Goal: Transaction & Acquisition: Purchase product/service

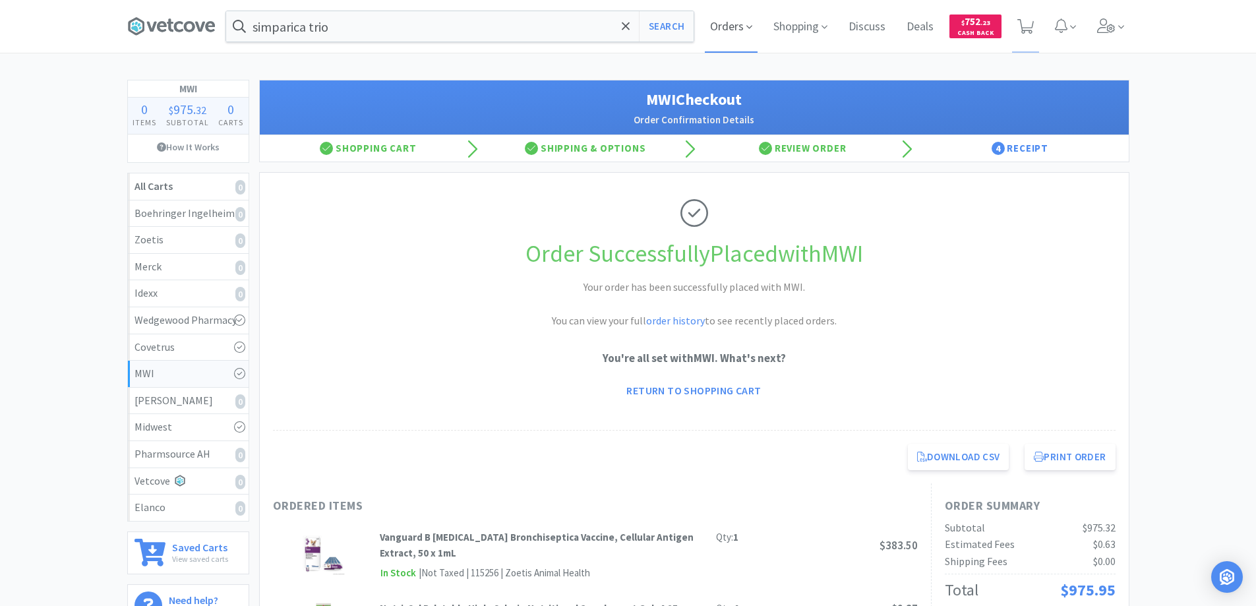
click at [730, 29] on span "Orders" at bounding box center [731, 26] width 53 height 53
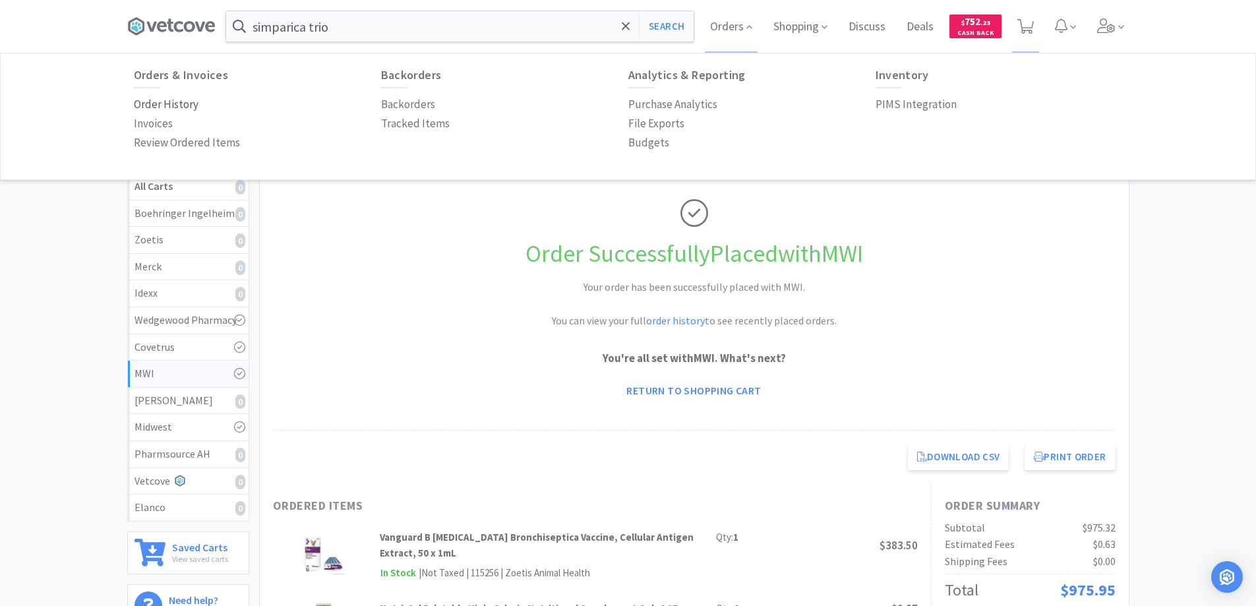
click at [183, 102] on p "Order History" at bounding box center [166, 105] width 65 height 18
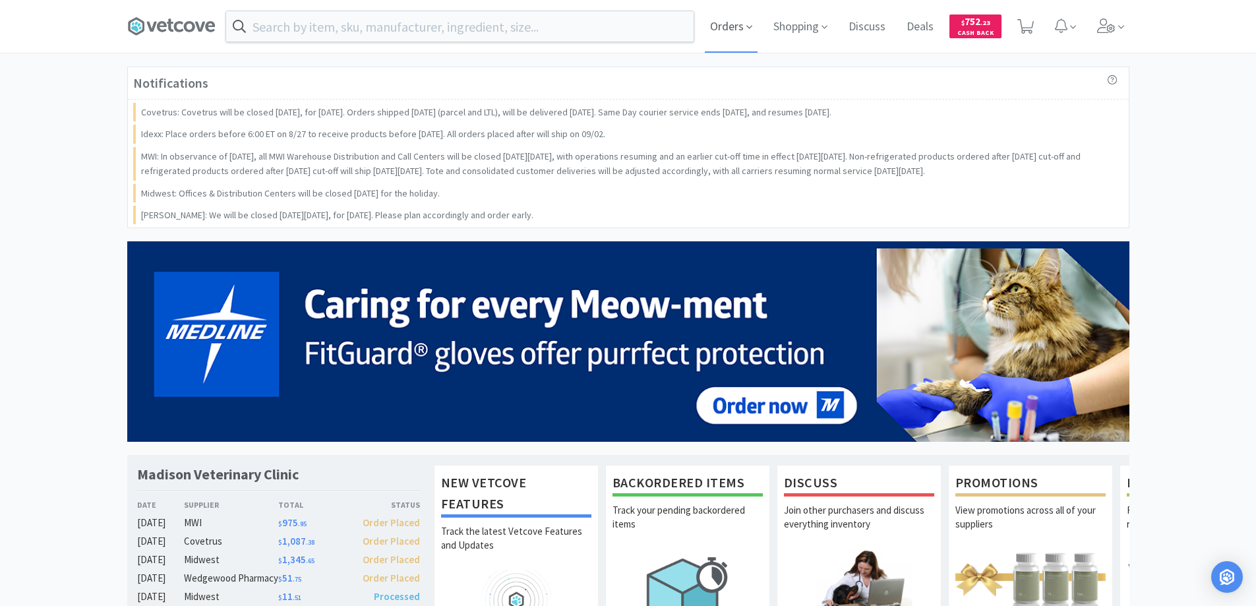
click at [723, 28] on span "Orders" at bounding box center [731, 26] width 53 height 53
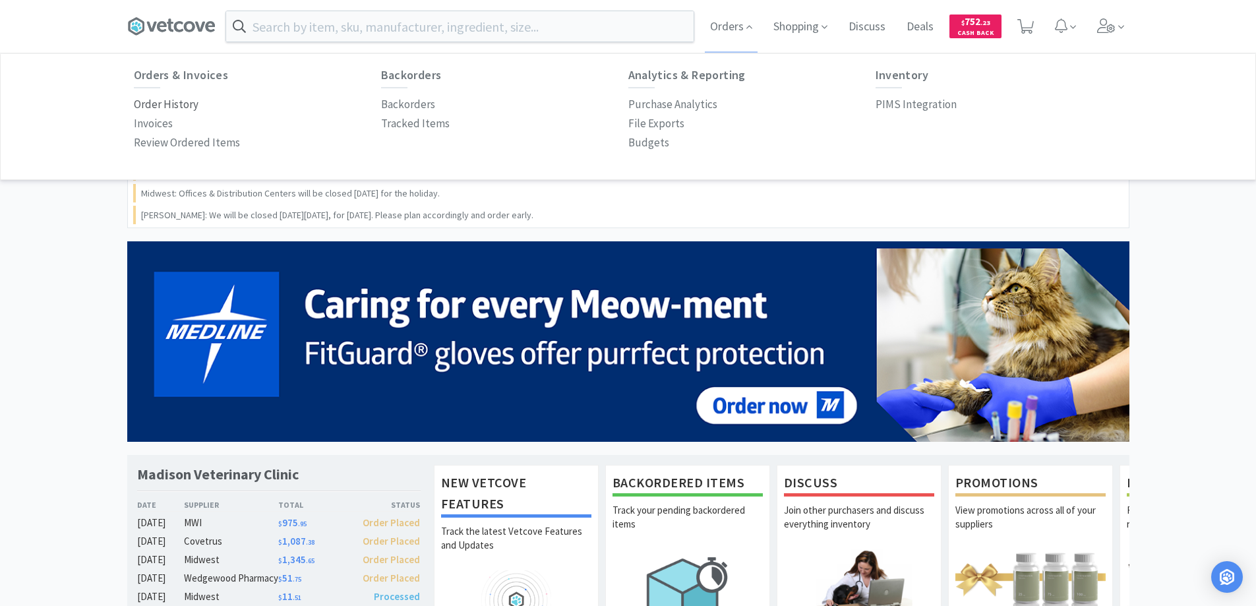
click at [160, 104] on p "Order History" at bounding box center [166, 105] width 65 height 18
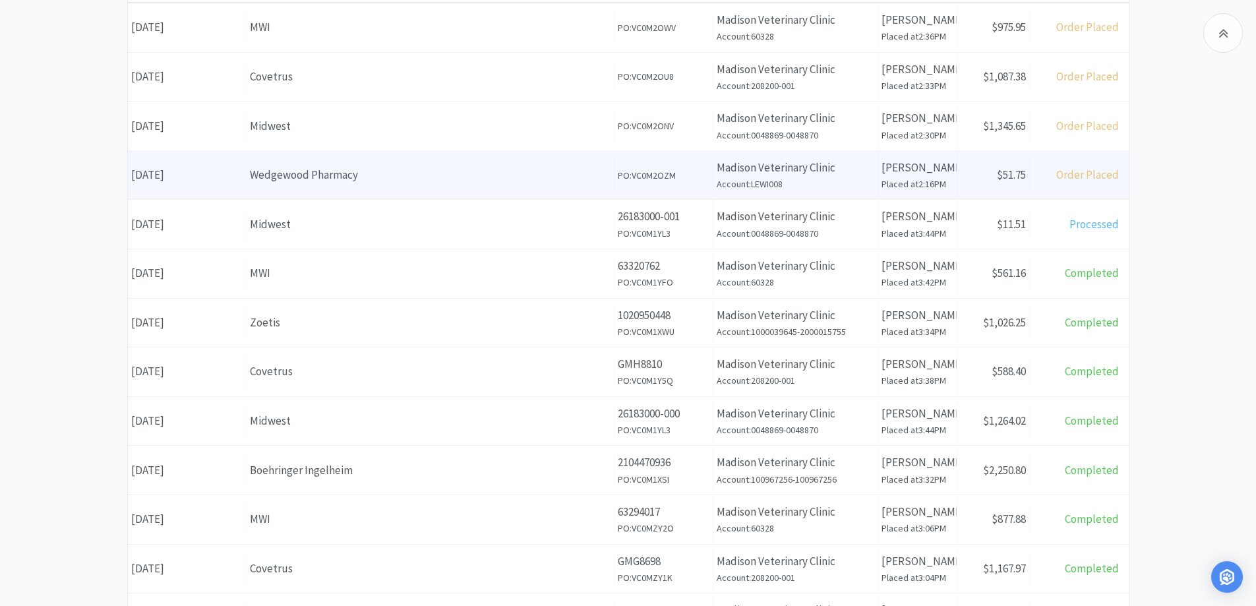
scroll to position [330, 0]
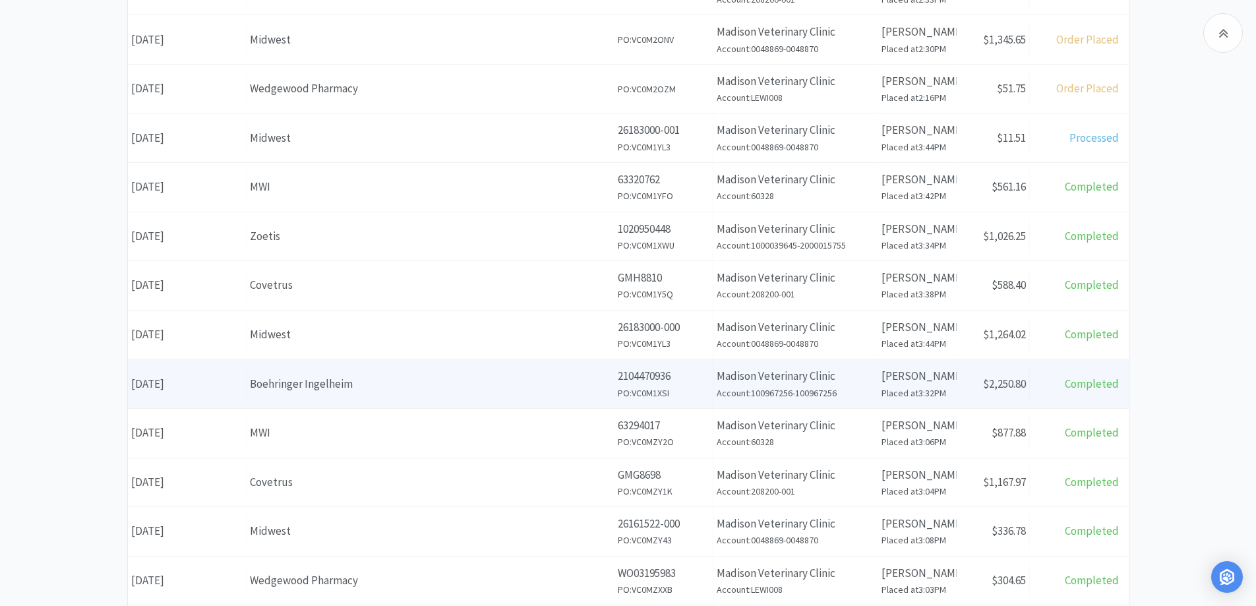
click at [371, 384] on div "Boehringer Ingelheim" at bounding box center [430, 384] width 361 height 18
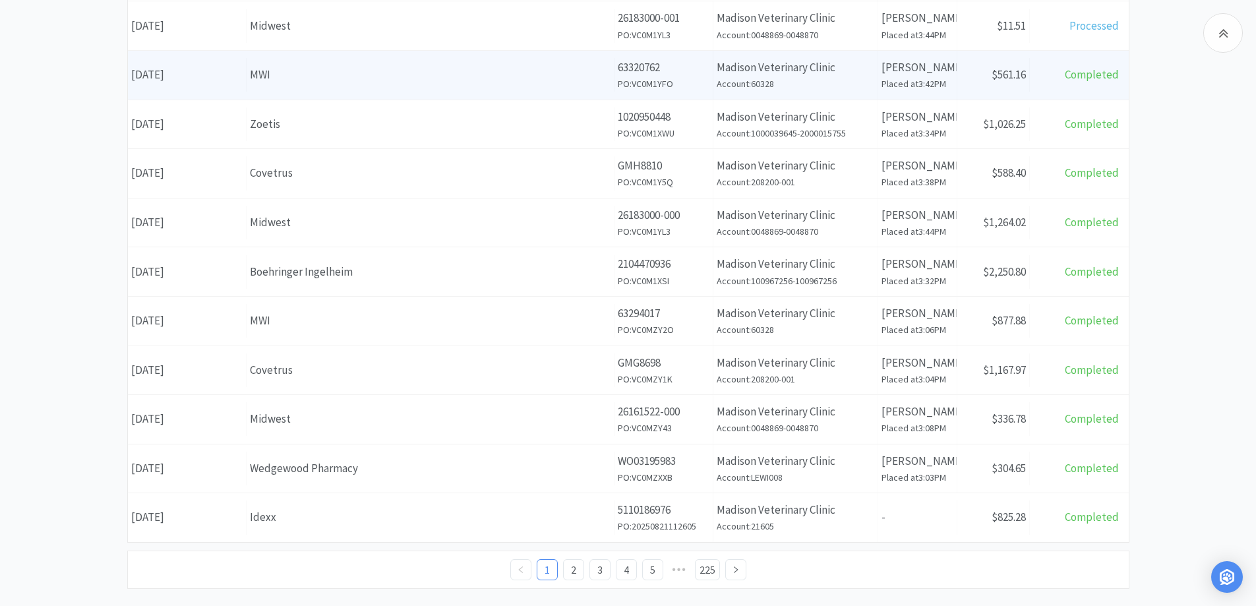
scroll to position [462, 0]
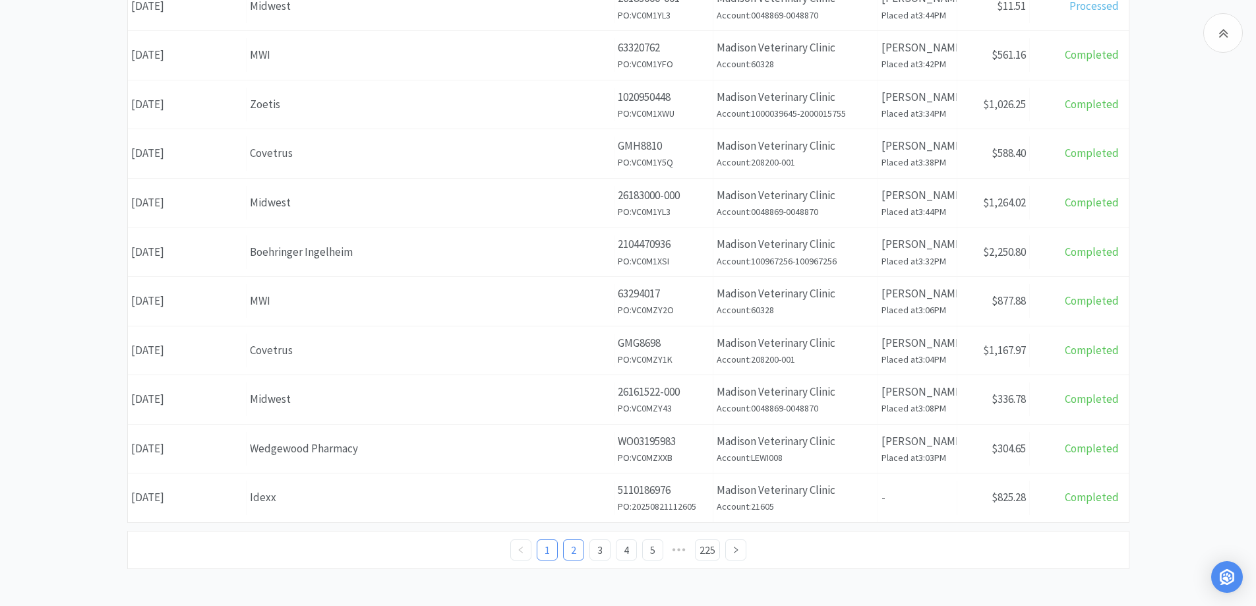
click at [576, 547] on link "2" at bounding box center [574, 550] width 20 height 20
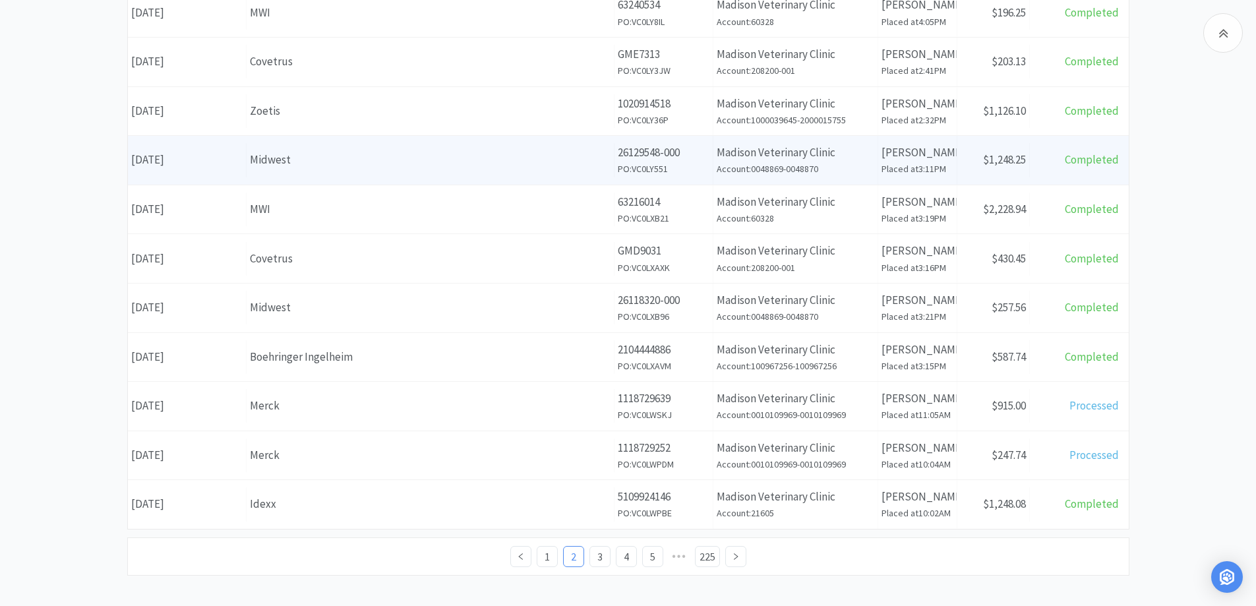
scroll to position [462, 0]
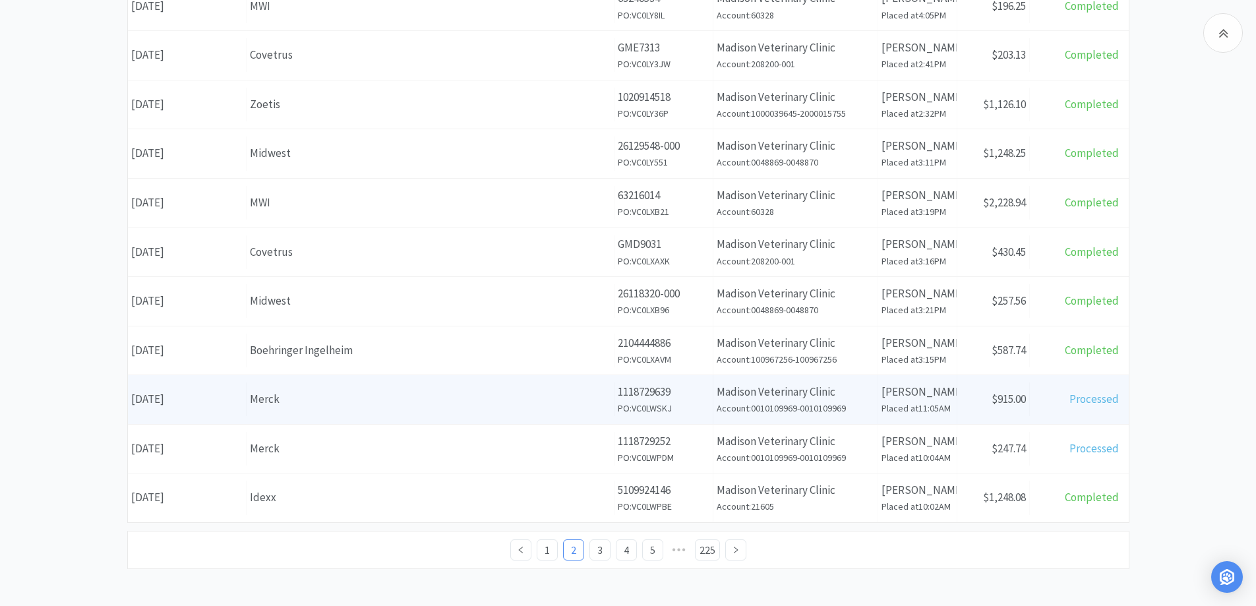
click at [338, 398] on div "Merck" at bounding box center [430, 399] width 361 height 18
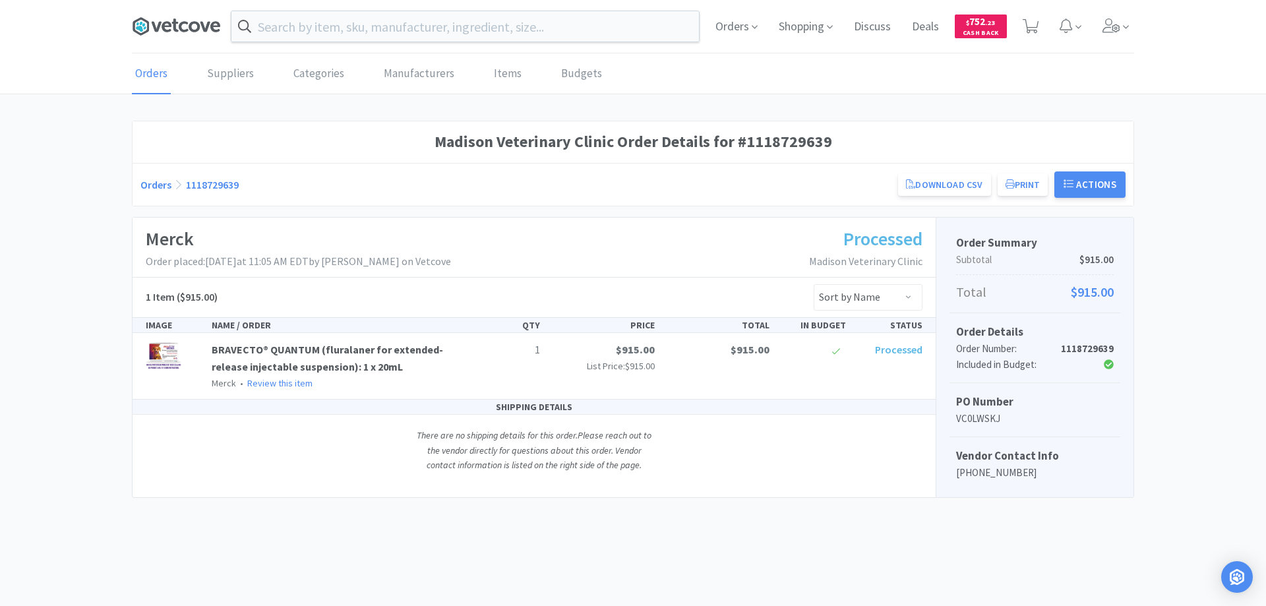
click at [189, 24] on icon at bounding box center [176, 26] width 88 height 20
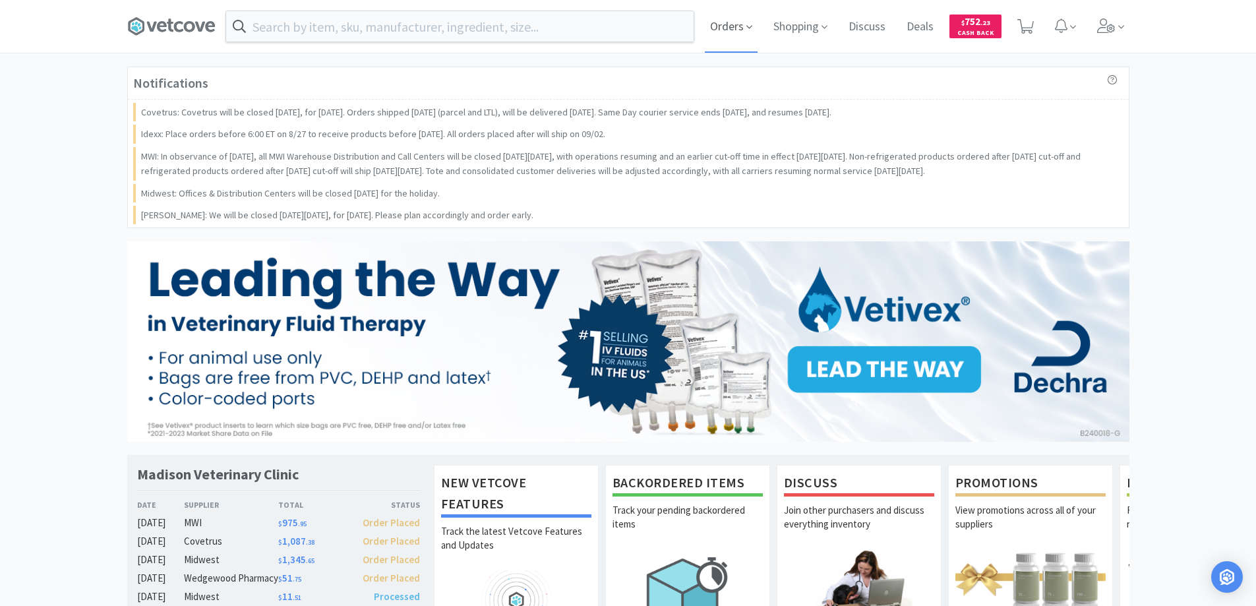
click at [722, 26] on span "Orders" at bounding box center [731, 26] width 53 height 53
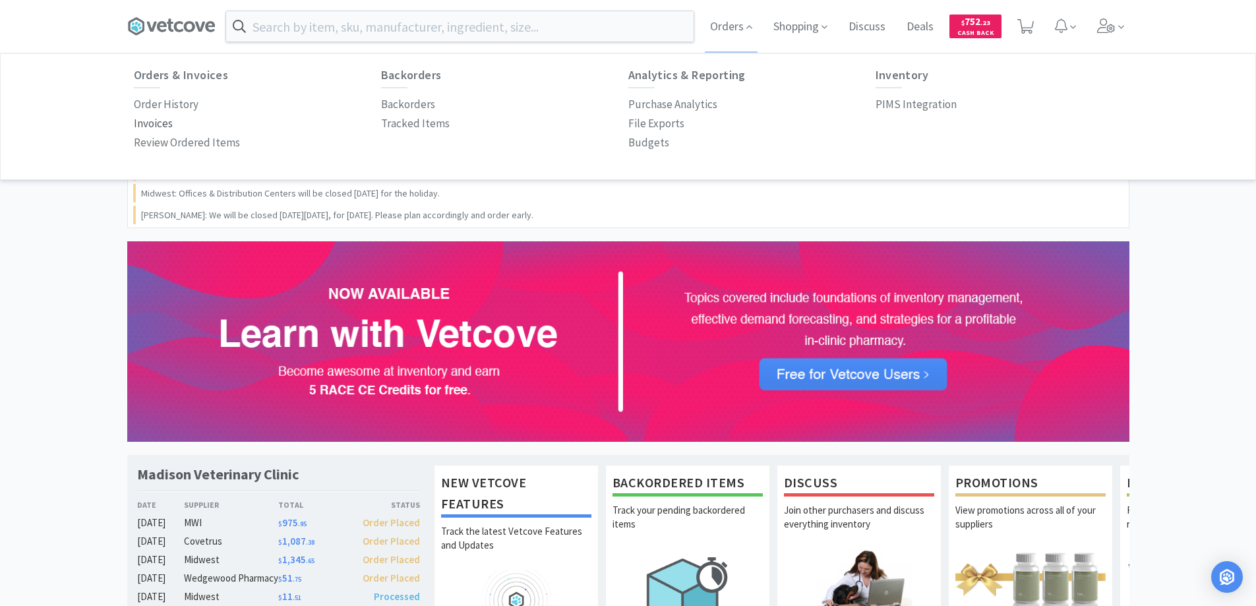
click at [155, 122] on p "Invoices" at bounding box center [153, 124] width 39 height 18
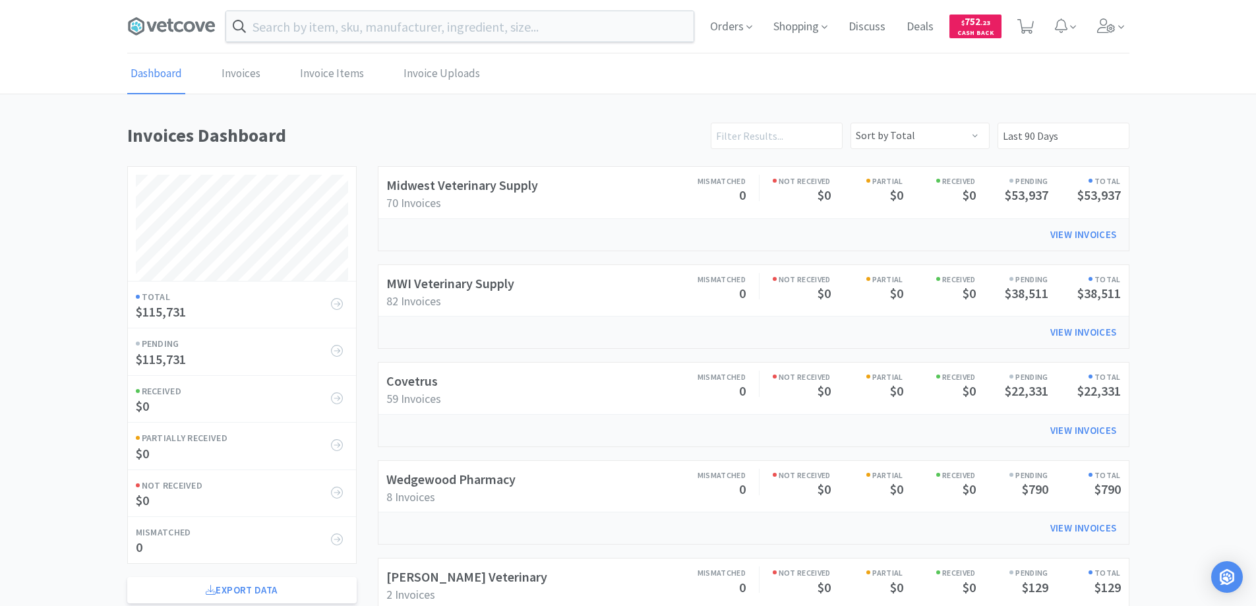
scroll to position [634, 1003]
click at [235, 71] on link "Invoices" at bounding box center [241, 74] width 46 height 40
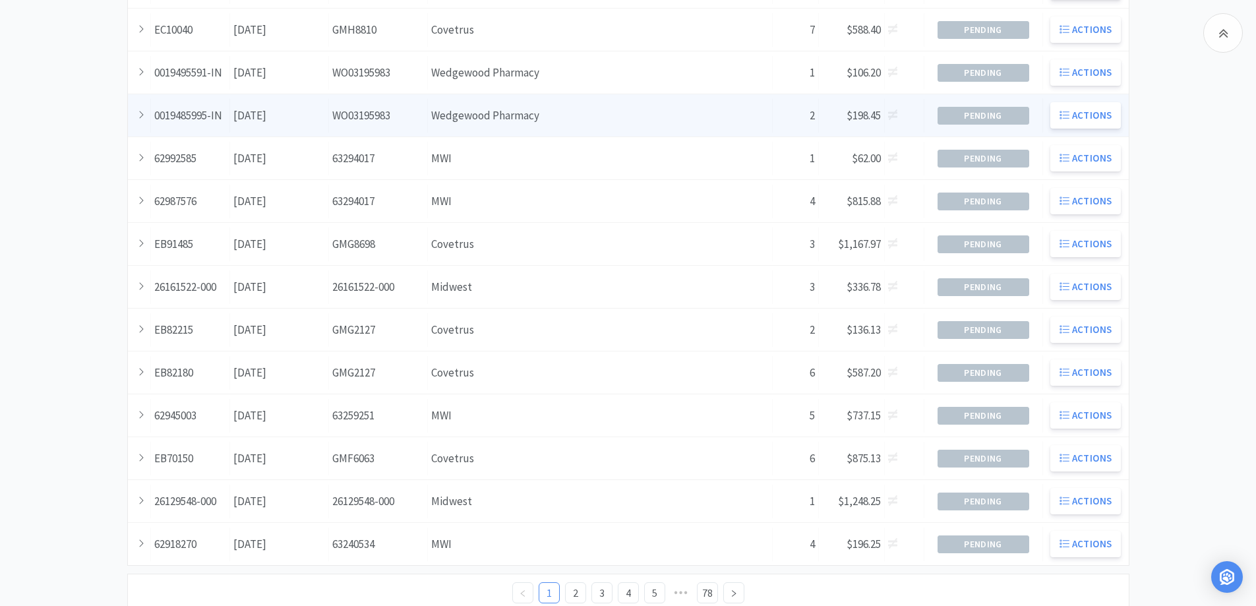
scroll to position [359, 0]
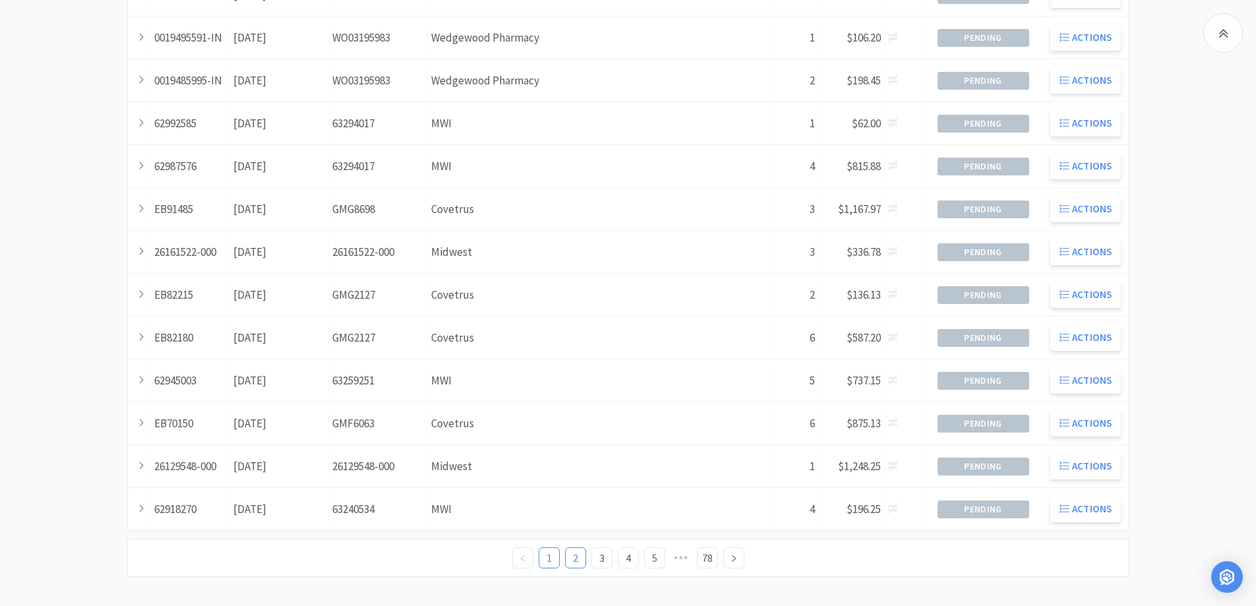
click at [576, 555] on link "2" at bounding box center [576, 558] width 20 height 20
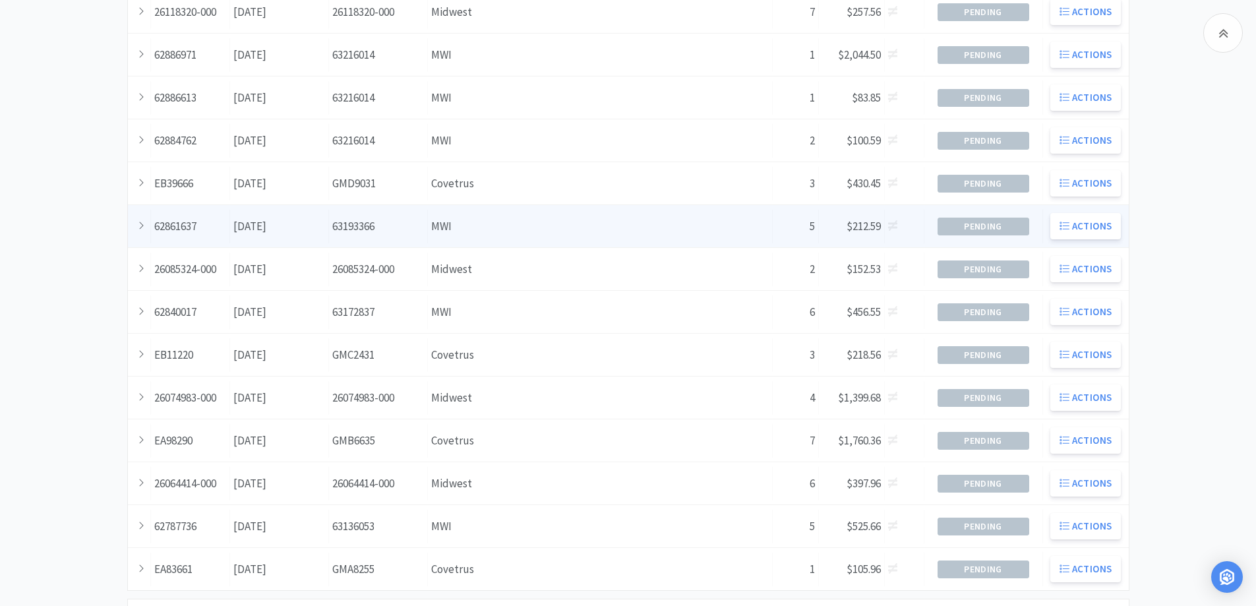
scroll to position [359, 0]
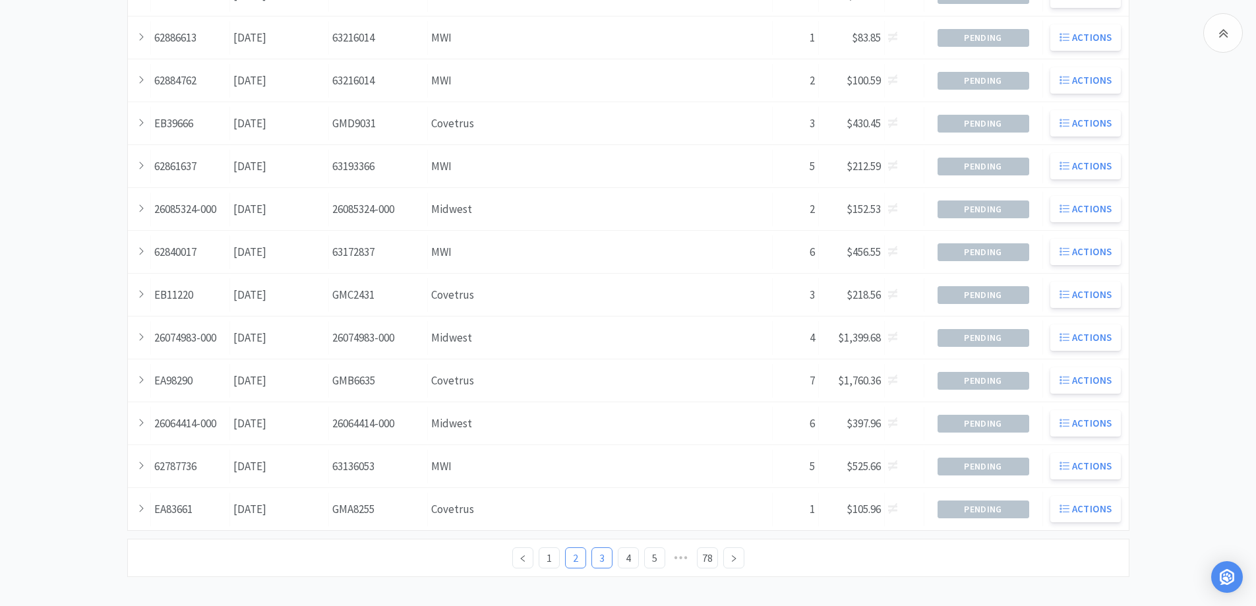
click at [603, 557] on link "3" at bounding box center [602, 558] width 20 height 20
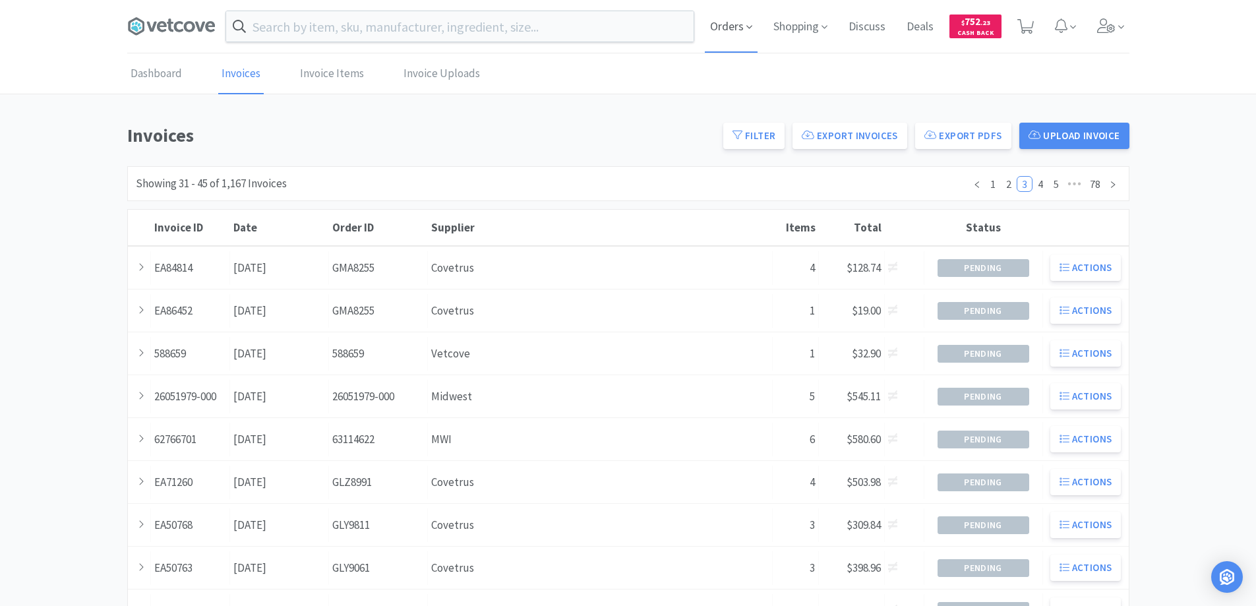
click at [726, 24] on span "Orders" at bounding box center [731, 26] width 53 height 53
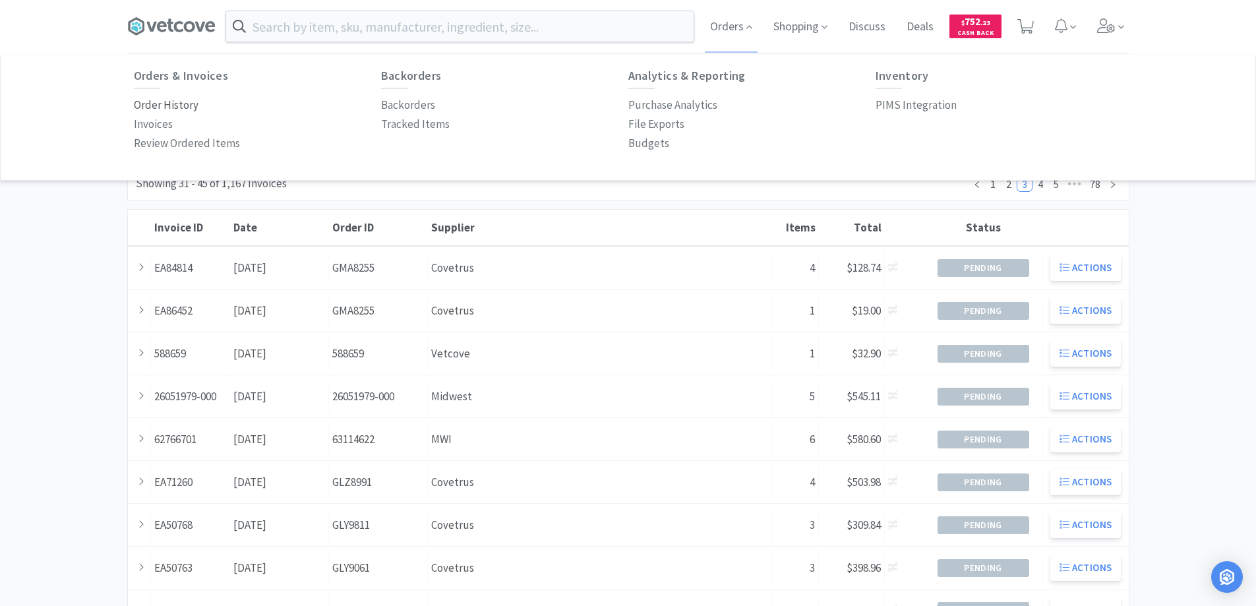
click at [184, 104] on p "Order History" at bounding box center [166, 105] width 65 height 18
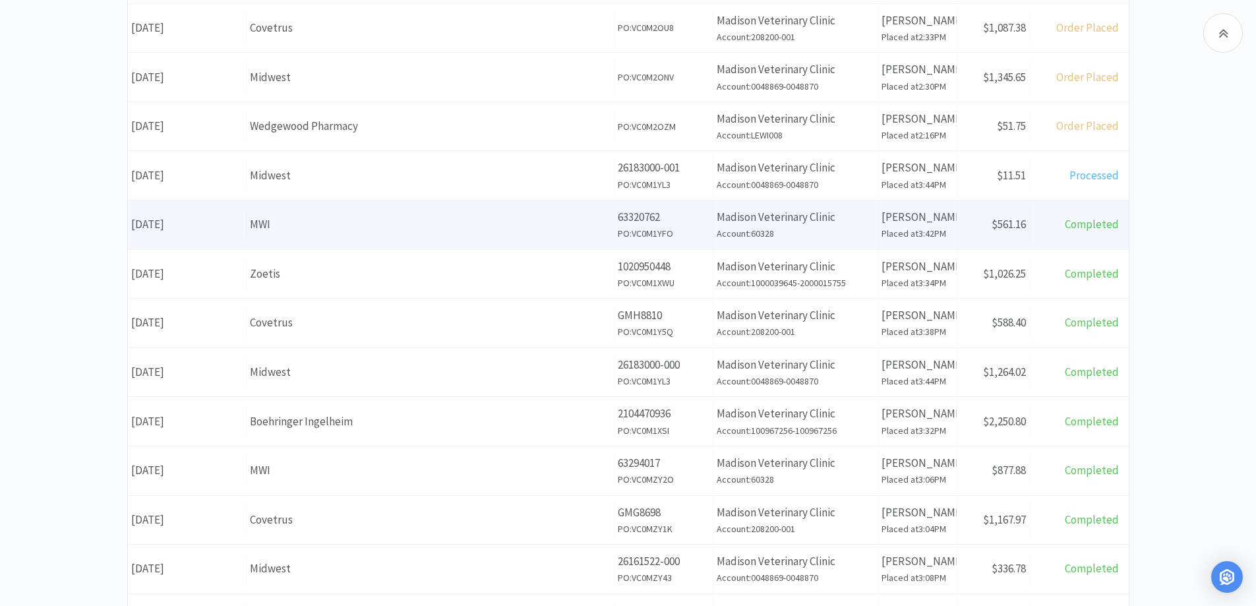
scroll to position [462, 0]
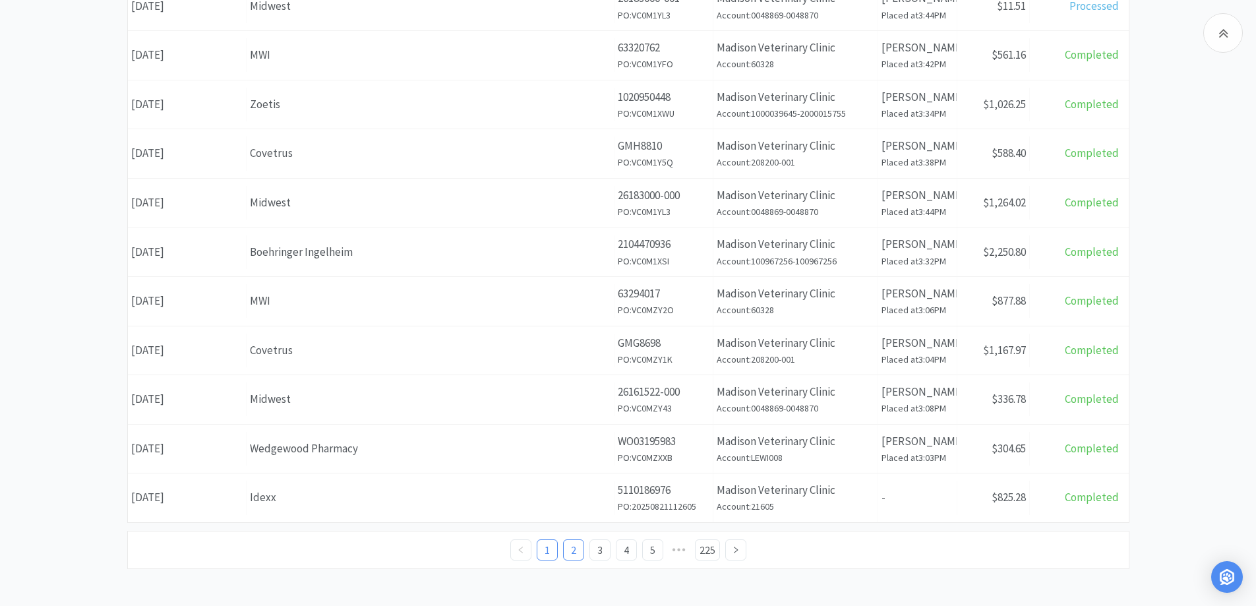
click at [571, 547] on link "2" at bounding box center [574, 550] width 20 height 20
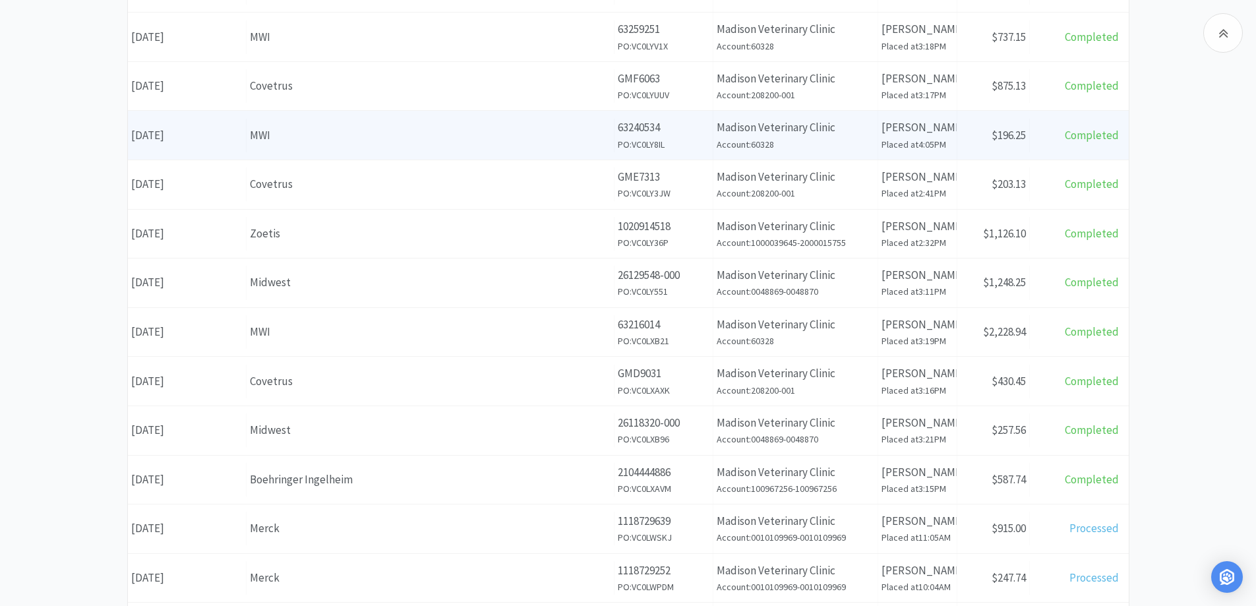
scroll to position [396, 0]
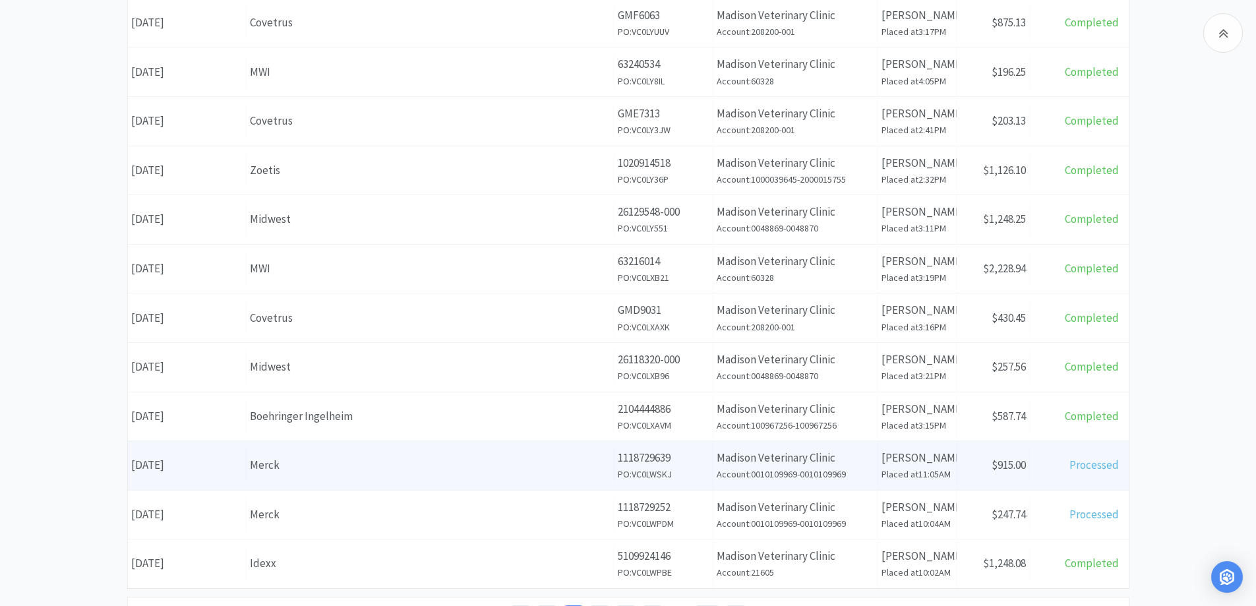
click at [324, 458] on div "Merck" at bounding box center [430, 465] width 361 height 18
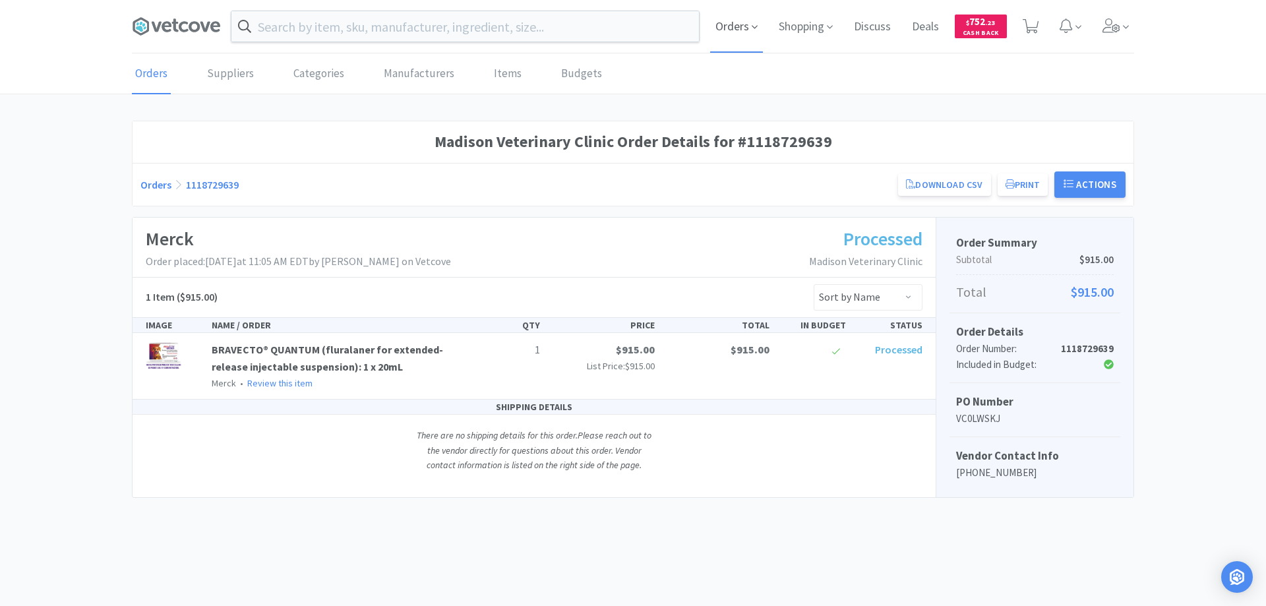
click at [737, 23] on span "Orders" at bounding box center [736, 26] width 53 height 53
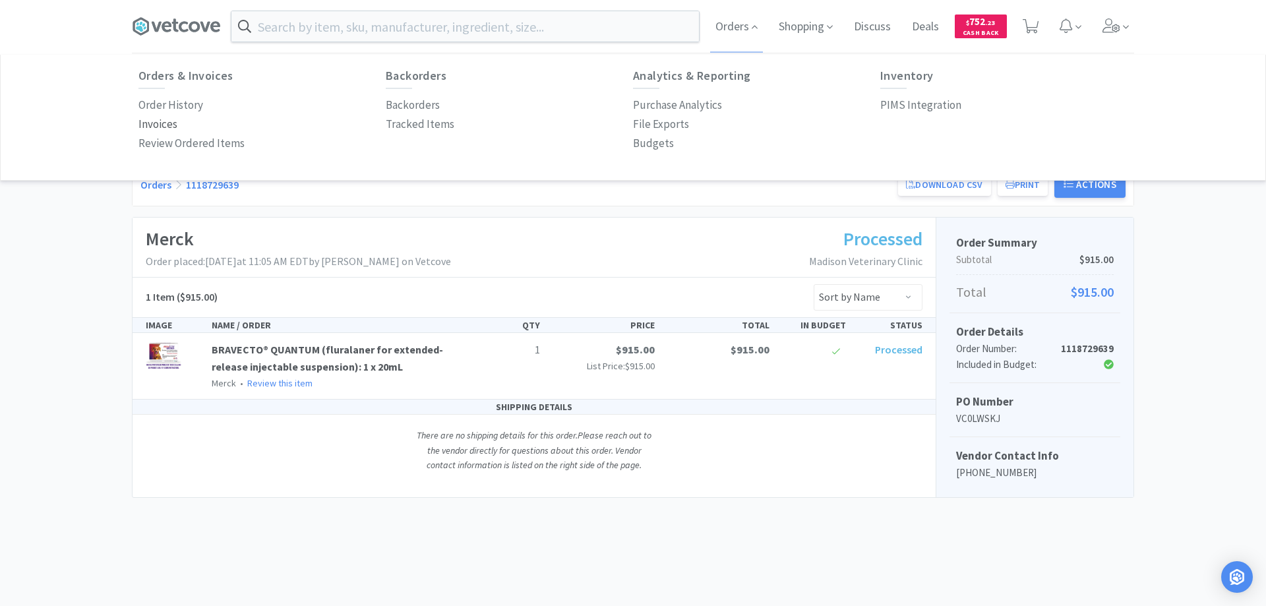
click at [161, 122] on p "Invoices" at bounding box center [158, 124] width 39 height 18
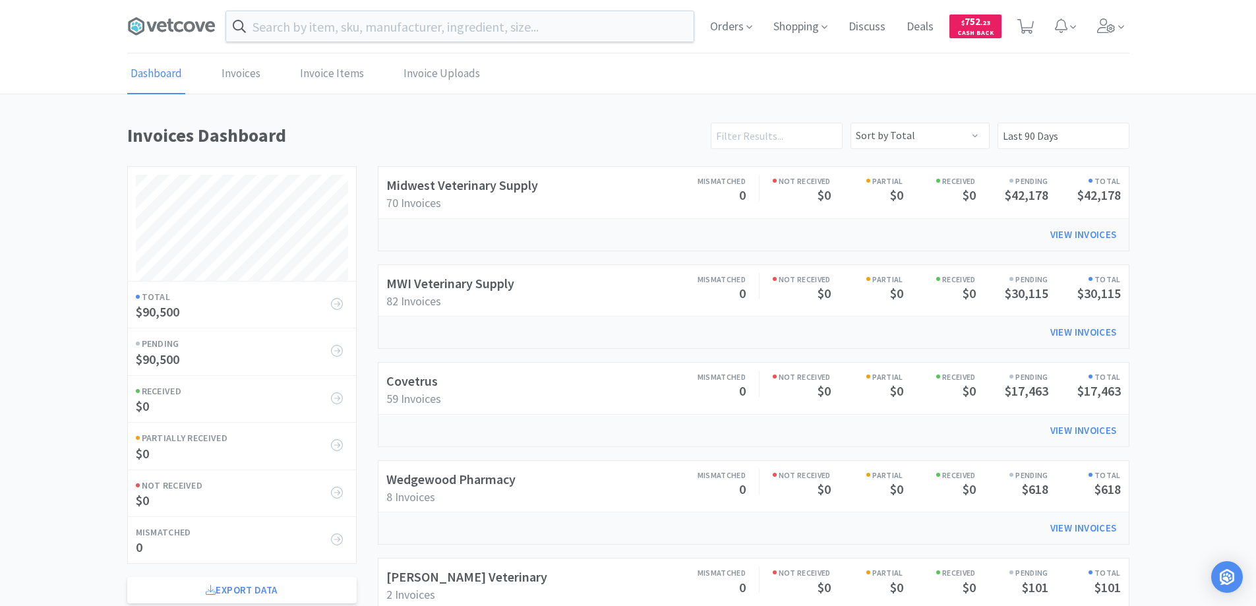
scroll to position [634, 1003]
click at [247, 76] on link "Invoices" at bounding box center [241, 74] width 46 height 40
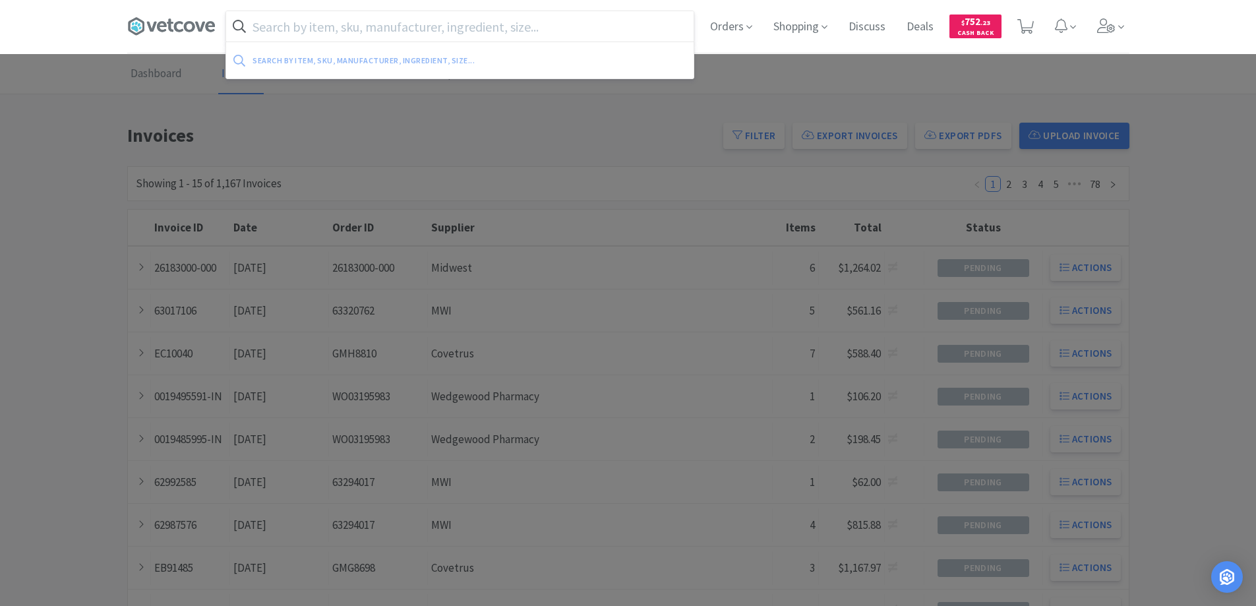
click at [258, 27] on input "text" at bounding box center [460, 26] width 468 height 30
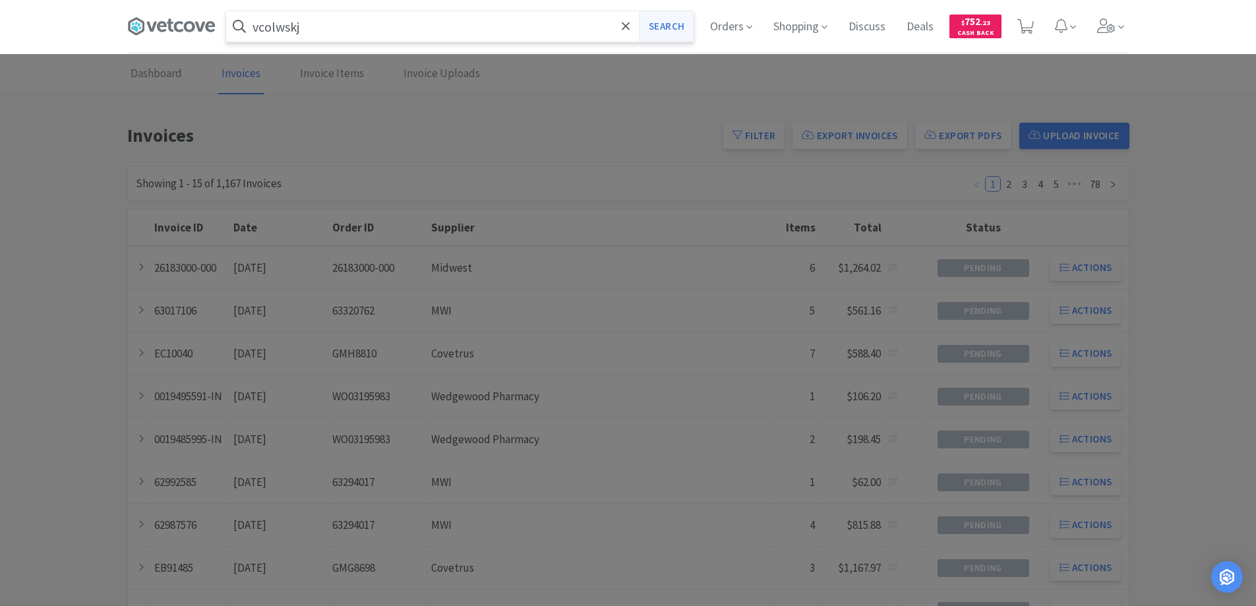
type input "vcolwskj"
click at [662, 26] on button "Search" at bounding box center [666, 26] width 55 height 30
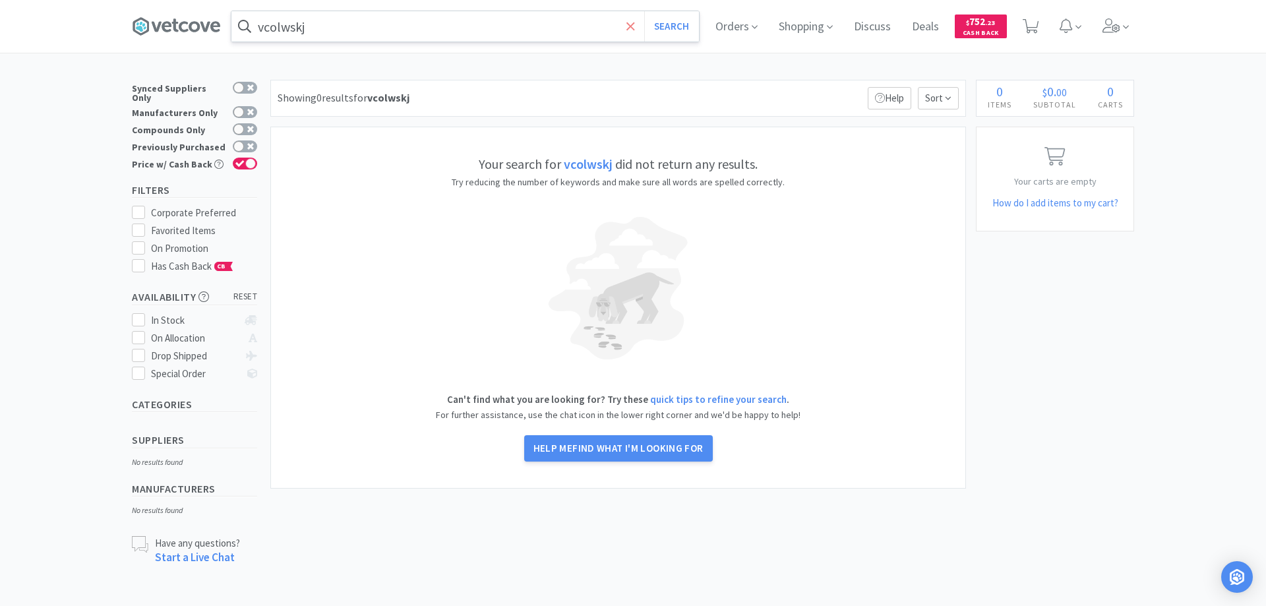
click at [627, 25] on icon at bounding box center [631, 26] width 9 height 13
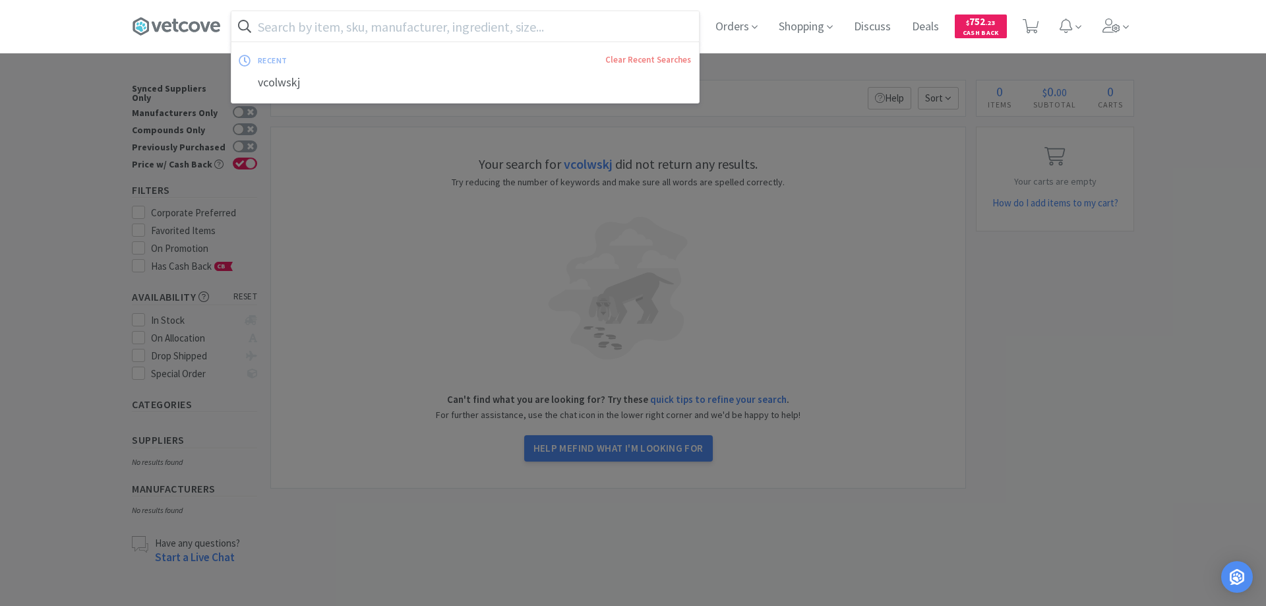
click at [100, 149] on div at bounding box center [633, 303] width 1266 height 606
click at [280, 27] on input "text" at bounding box center [466, 26] width 468 height 30
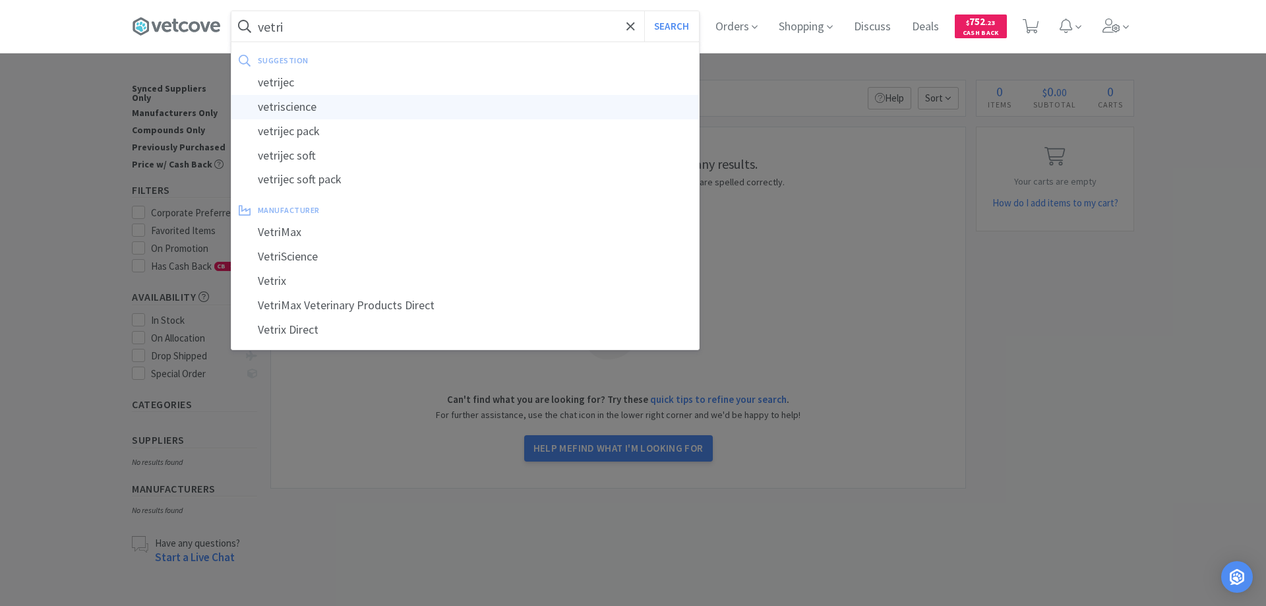
click at [288, 105] on div "vetriscience" at bounding box center [466, 107] width 468 height 24
type input "vetriscience"
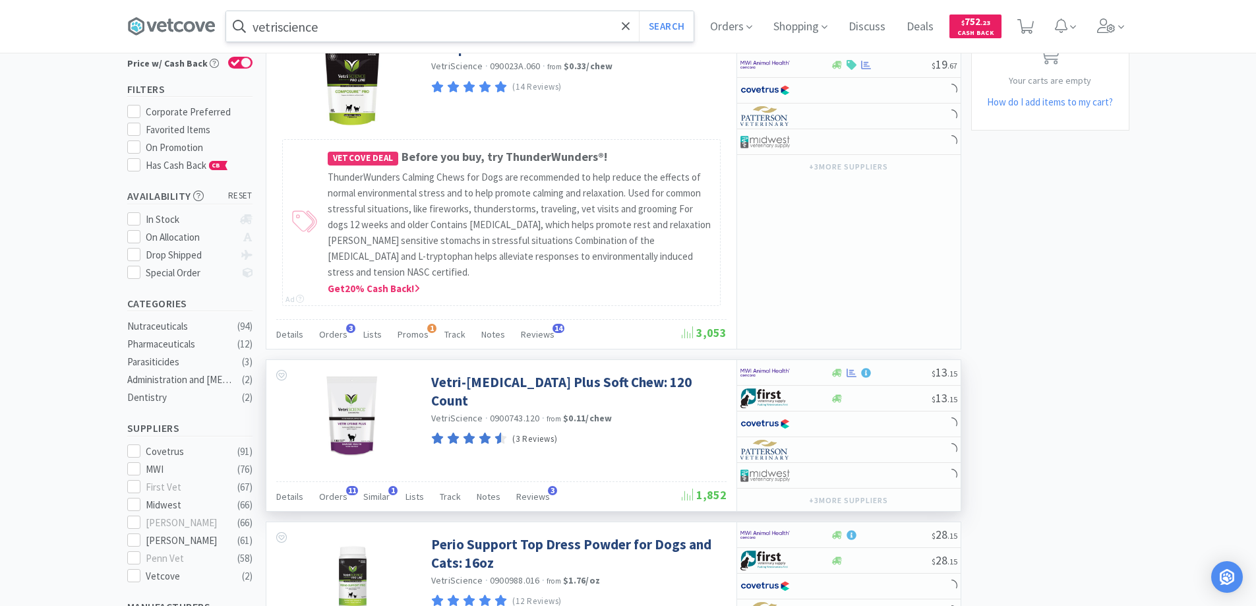
scroll to position [132, 0]
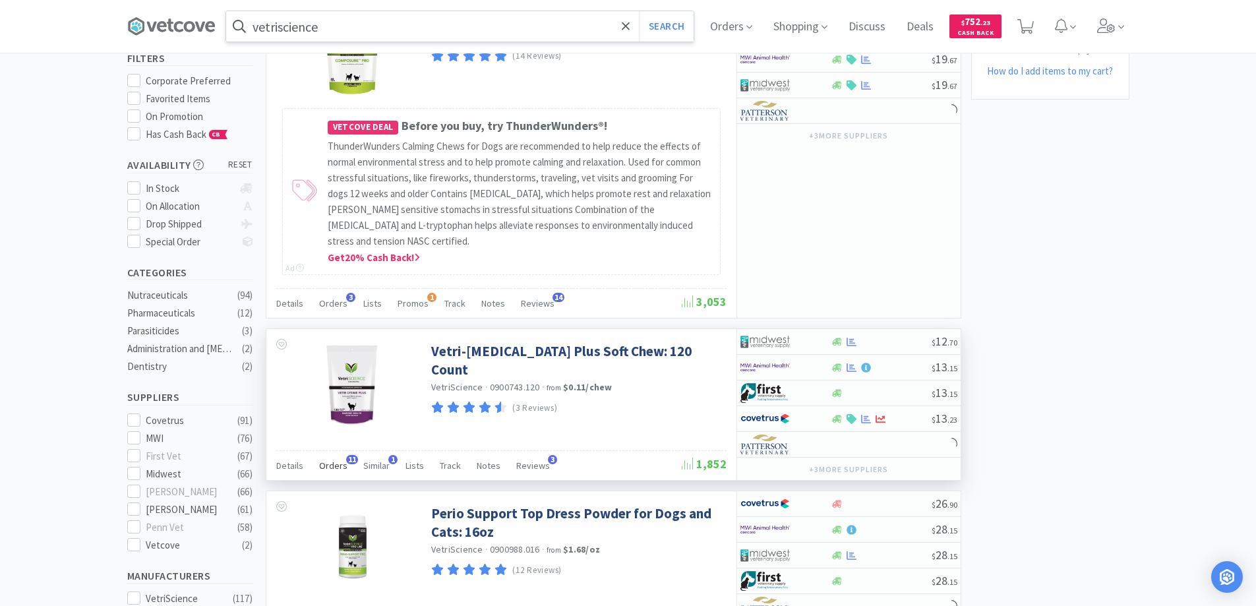
click at [348, 458] on span "11" at bounding box center [352, 459] width 12 height 9
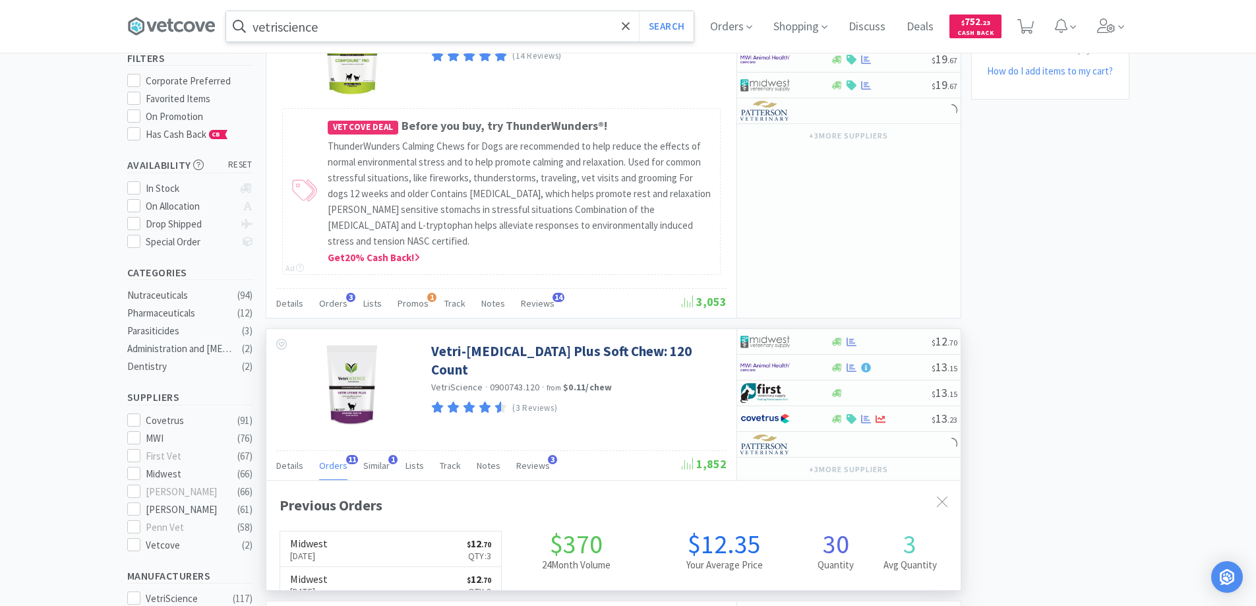
scroll to position [354, 695]
click at [348, 458] on span "11" at bounding box center [352, 459] width 12 height 9
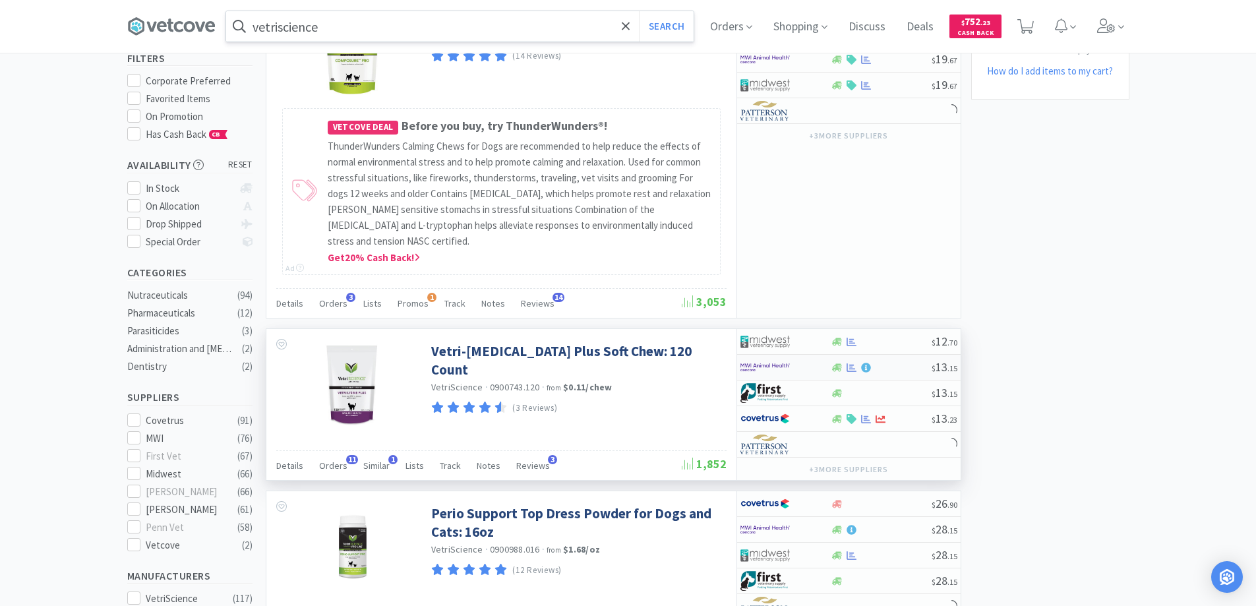
click at [796, 366] on div at bounding box center [777, 367] width 73 height 22
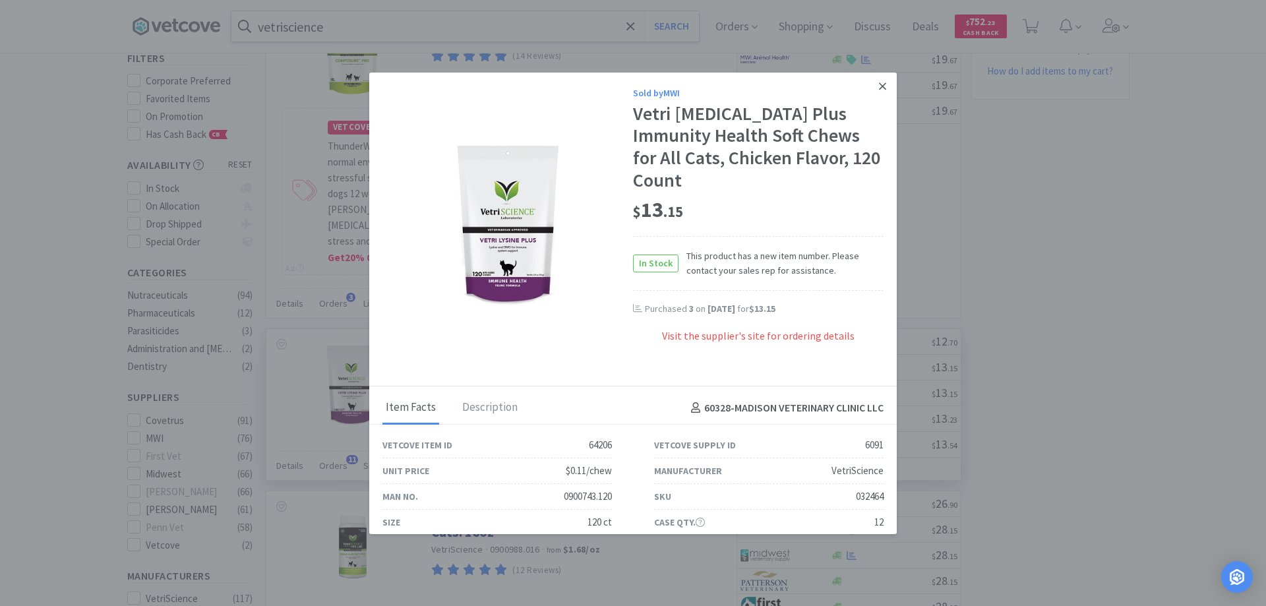
click at [879, 82] on icon at bounding box center [882, 86] width 7 height 12
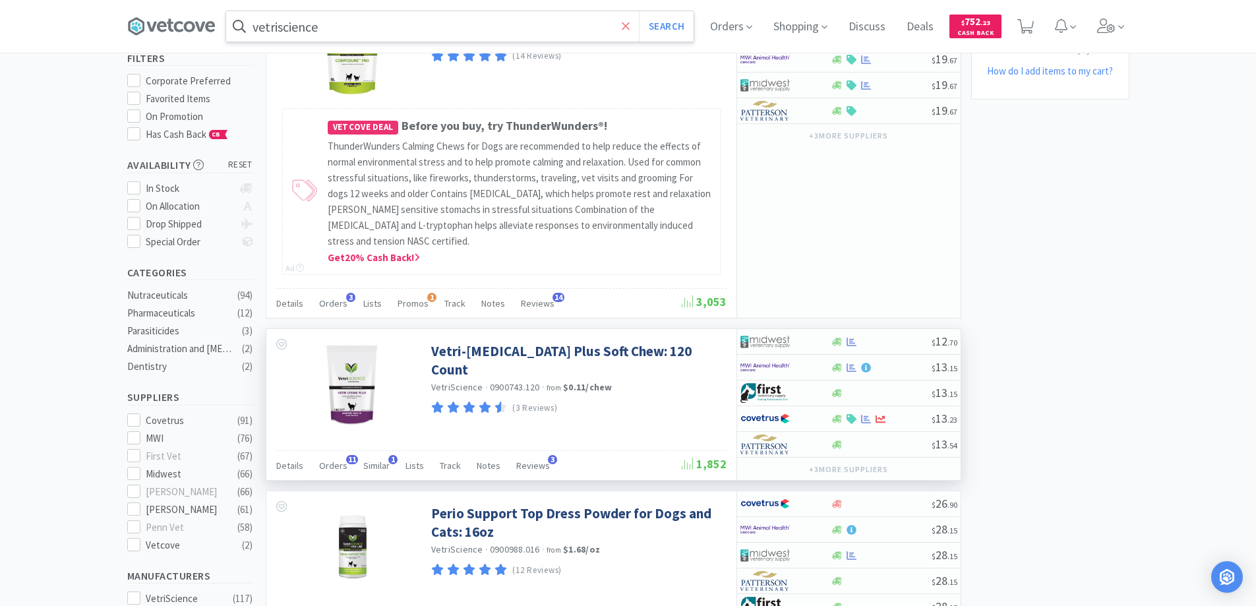
click at [629, 24] on icon at bounding box center [626, 26] width 8 height 8
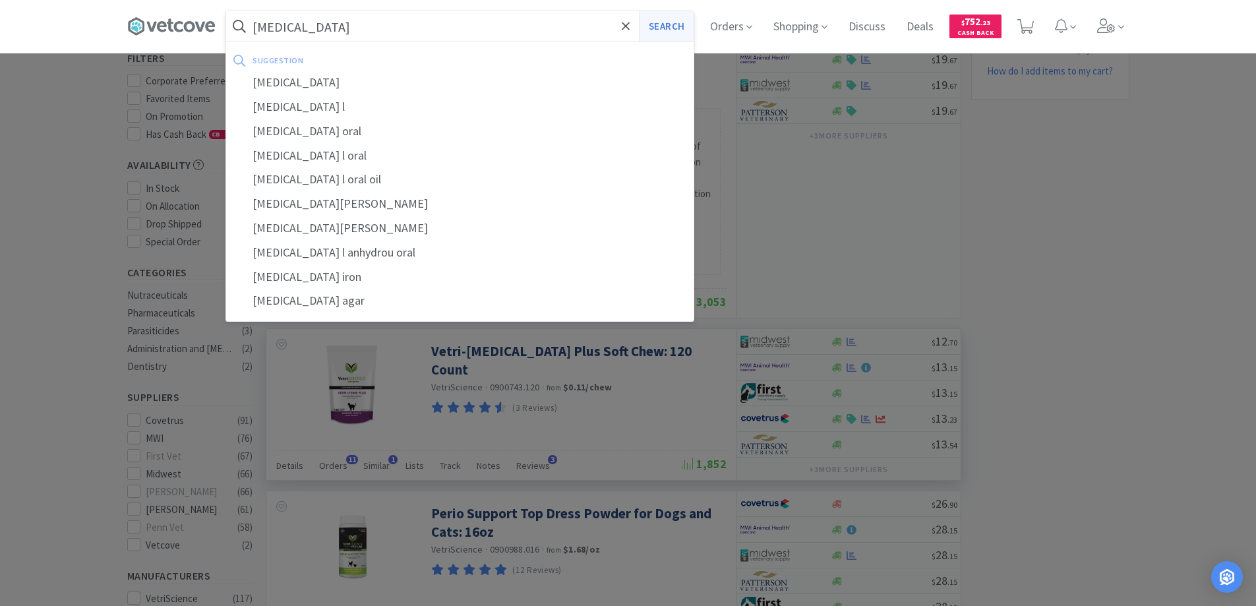
type input "lysine"
click at [662, 25] on button "Search" at bounding box center [666, 26] width 55 height 30
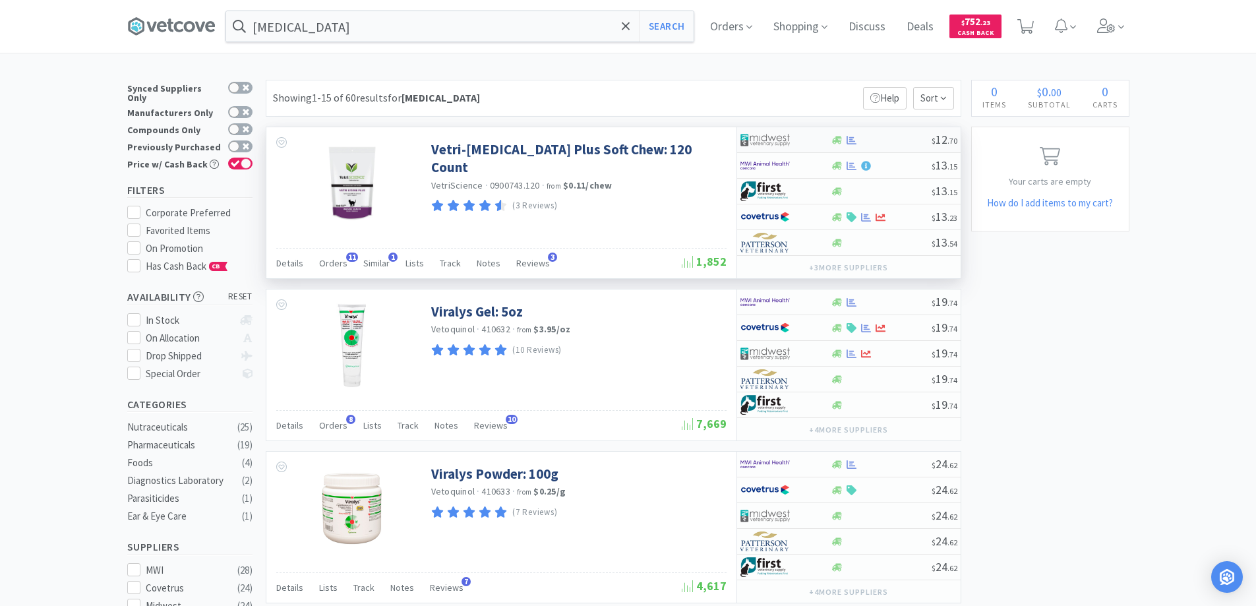
click at [811, 144] on div at bounding box center [777, 140] width 73 height 22
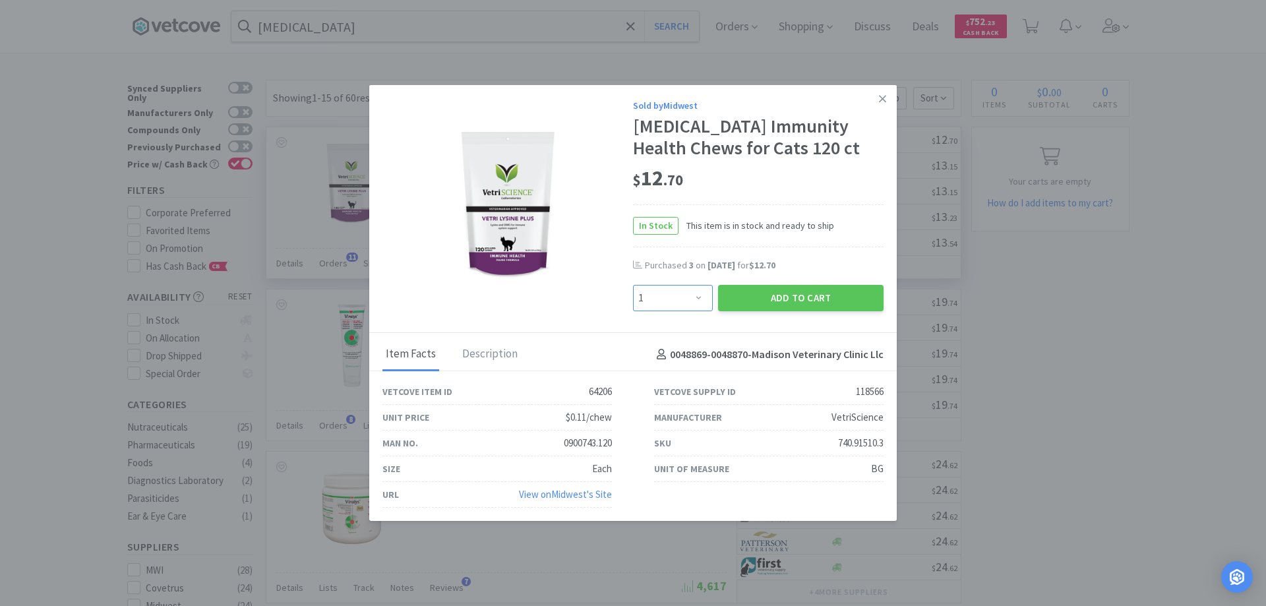
click at [697, 298] on select "Enter Quantity 1 2 3 4 5 6 7 8 9 10 11 12 13 14 15 16 17 18 19 20 Enter Quantity" at bounding box center [673, 298] width 80 height 26
select select "3"
click at [633, 285] on select "Enter Quantity 1 2 3 4 5 6 7 8 9 10 11 12 13 14 15 16 17 18 19 20 Enter Quantity" at bounding box center [673, 298] width 80 height 26
click at [777, 294] on button "Add to Cart" at bounding box center [801, 298] width 166 height 26
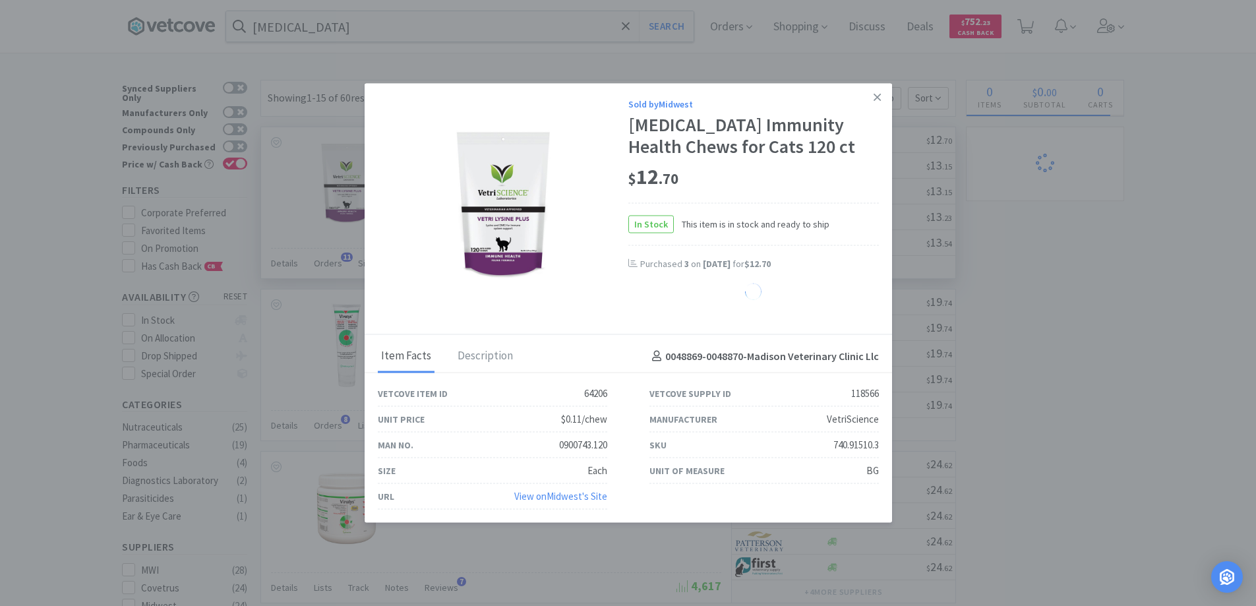
select select "3"
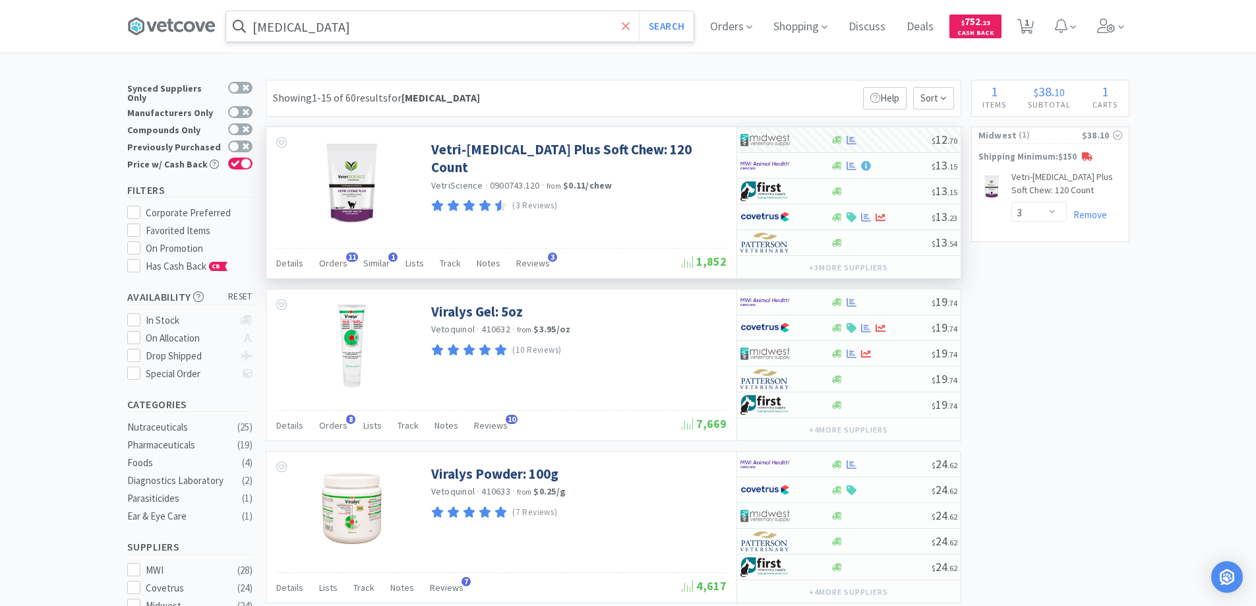
click at [630, 24] on icon at bounding box center [626, 26] width 8 height 8
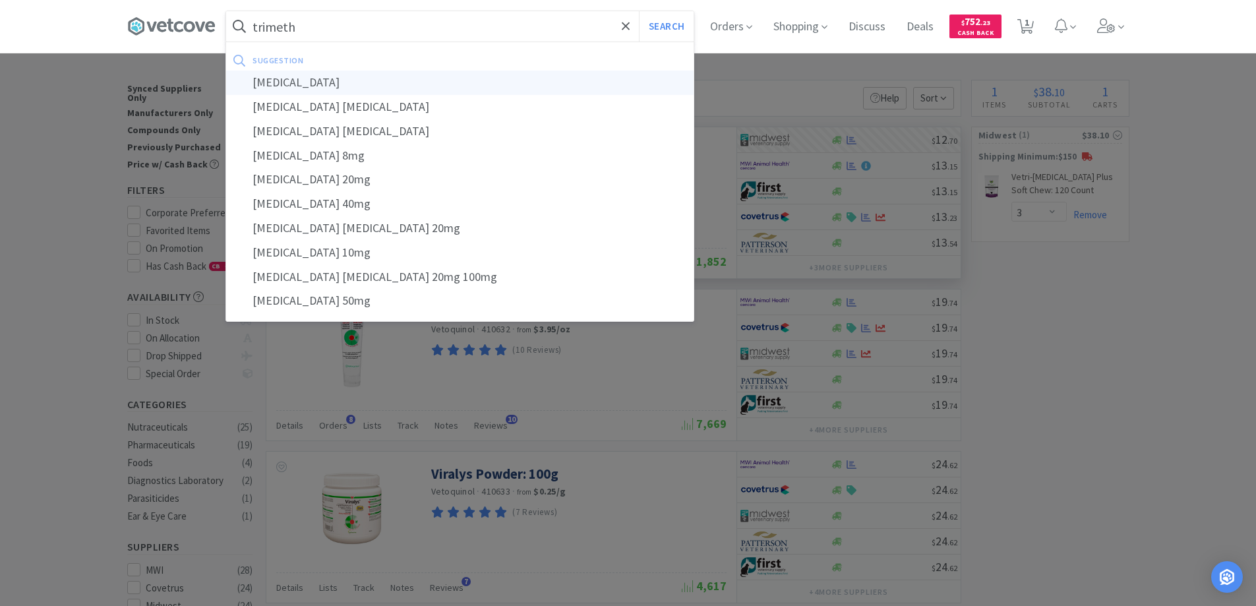
click at [289, 82] on div "trimethoprim" at bounding box center [460, 83] width 468 height 24
type input "trimethoprim"
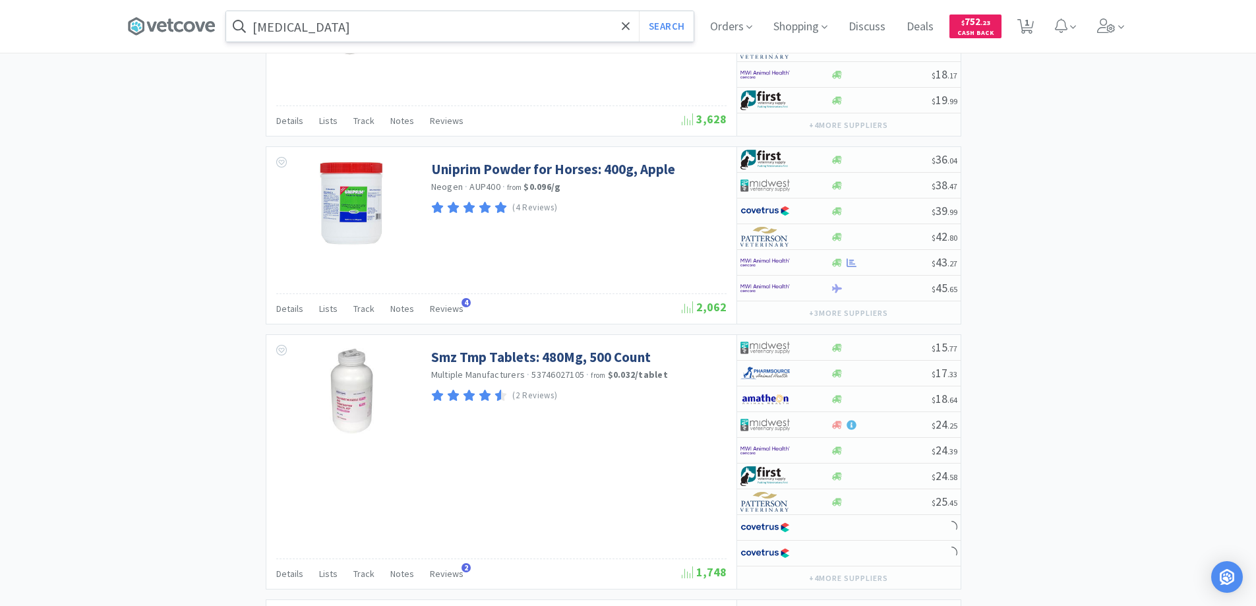
scroll to position [1451, 0]
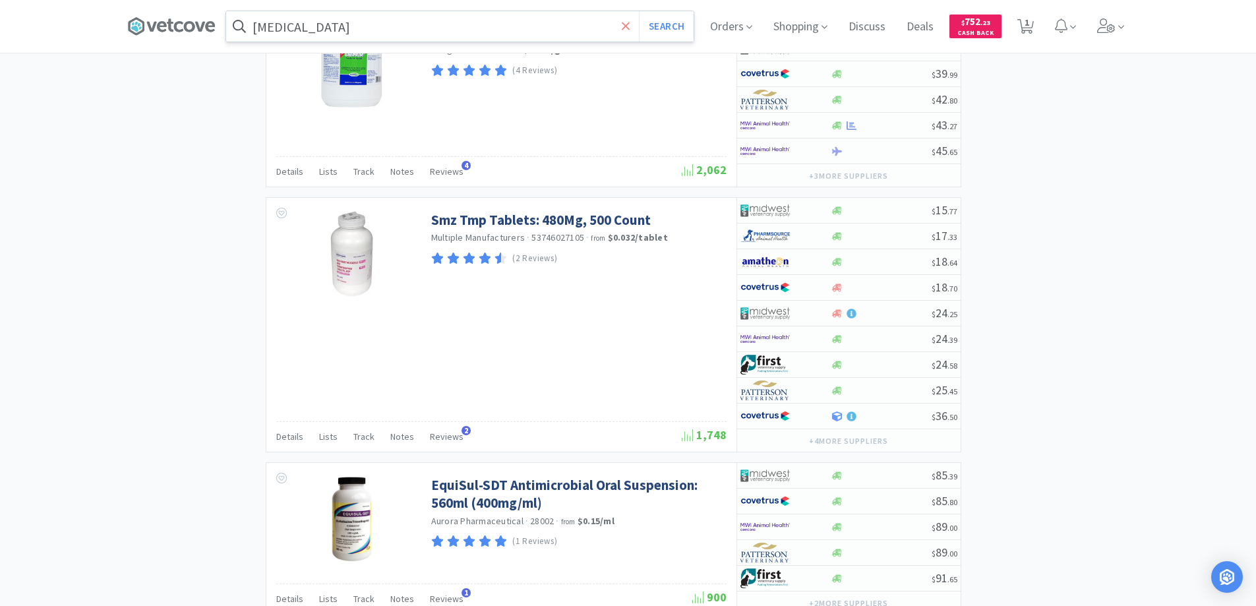
click at [629, 26] on icon at bounding box center [626, 26] width 9 height 13
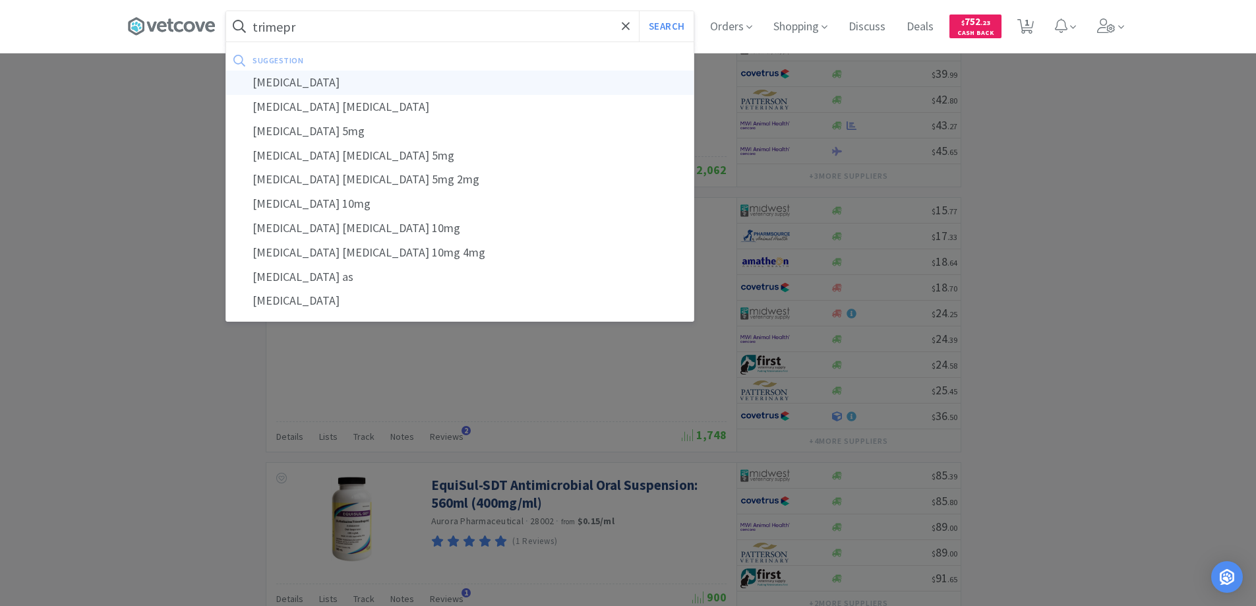
click at [296, 80] on div "trimeprazine" at bounding box center [460, 83] width 468 height 24
type input "trimeprazine"
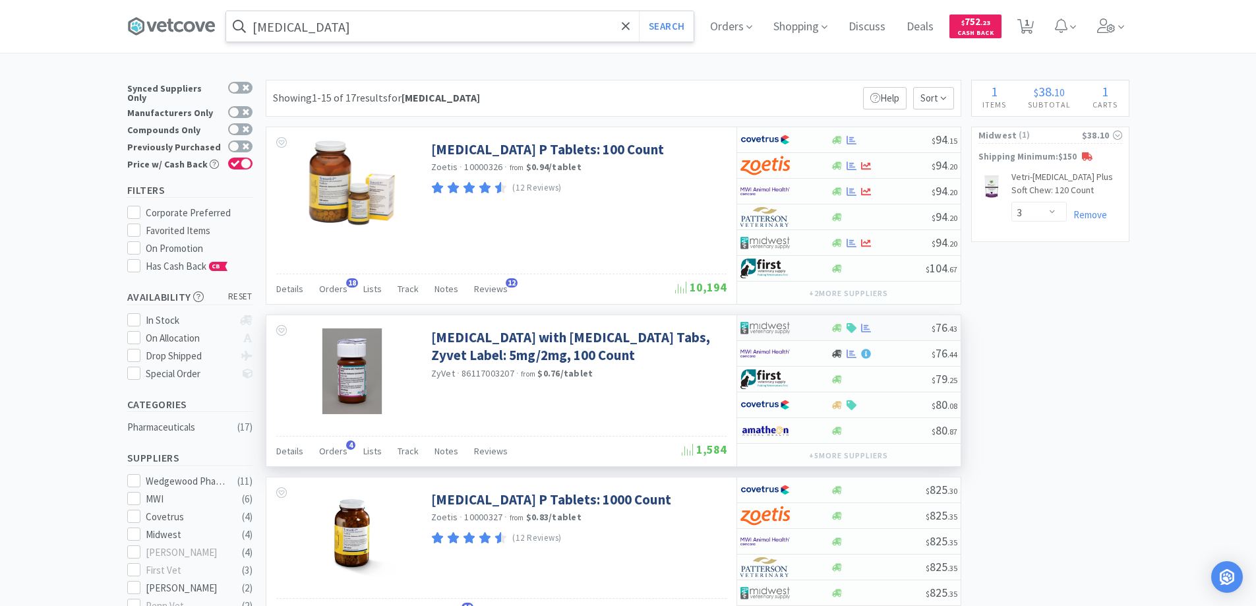
click at [807, 330] on div at bounding box center [777, 328] width 73 height 22
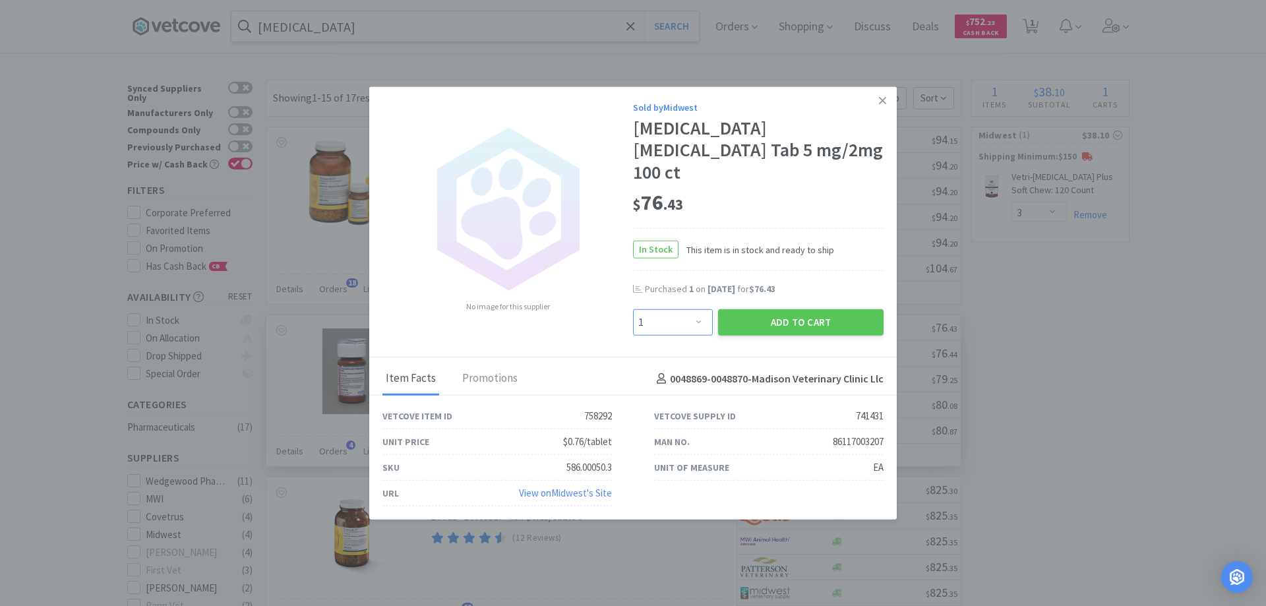
click at [700, 309] on select "Enter Quantity 1 2 3 4 5 6 7 8 9 10 11 12 13 14 15 16 17 18 19 20 Enter Quantity" at bounding box center [673, 322] width 80 height 26
select select "2"
click at [633, 309] on select "Enter Quantity 1 2 3 4 5 6 7 8 9 10 11 12 13 14 15 16 17 18 19 20 Enter Quantity" at bounding box center [673, 322] width 80 height 26
click at [768, 313] on button "Add to Cart" at bounding box center [801, 322] width 166 height 26
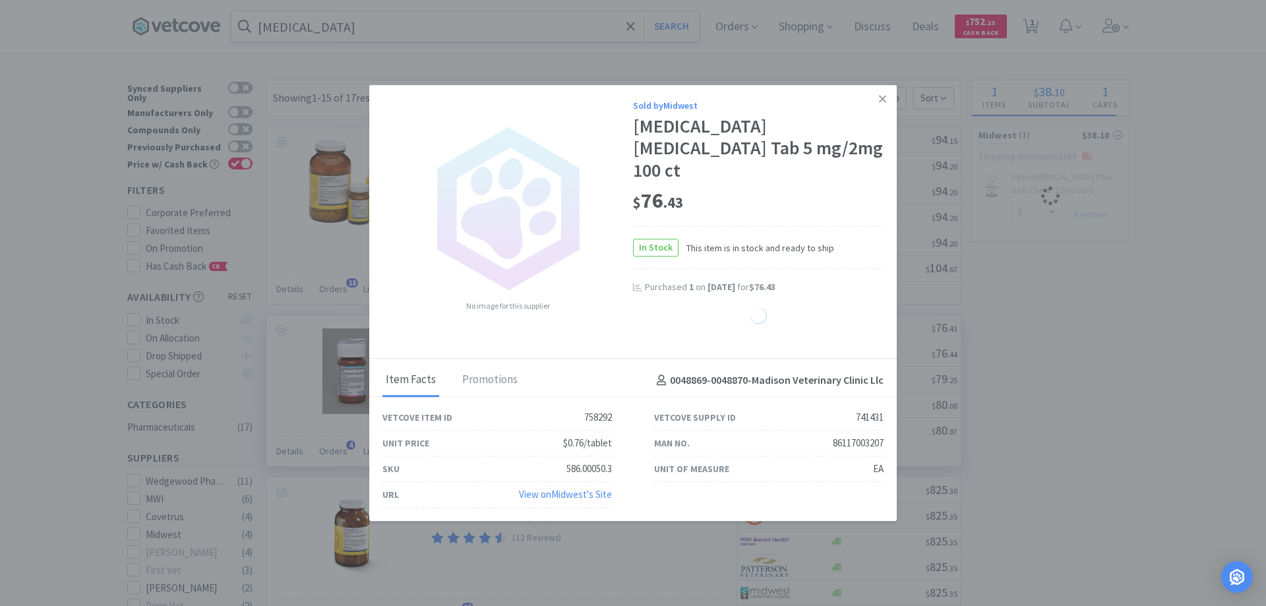
select select "2"
select select "3"
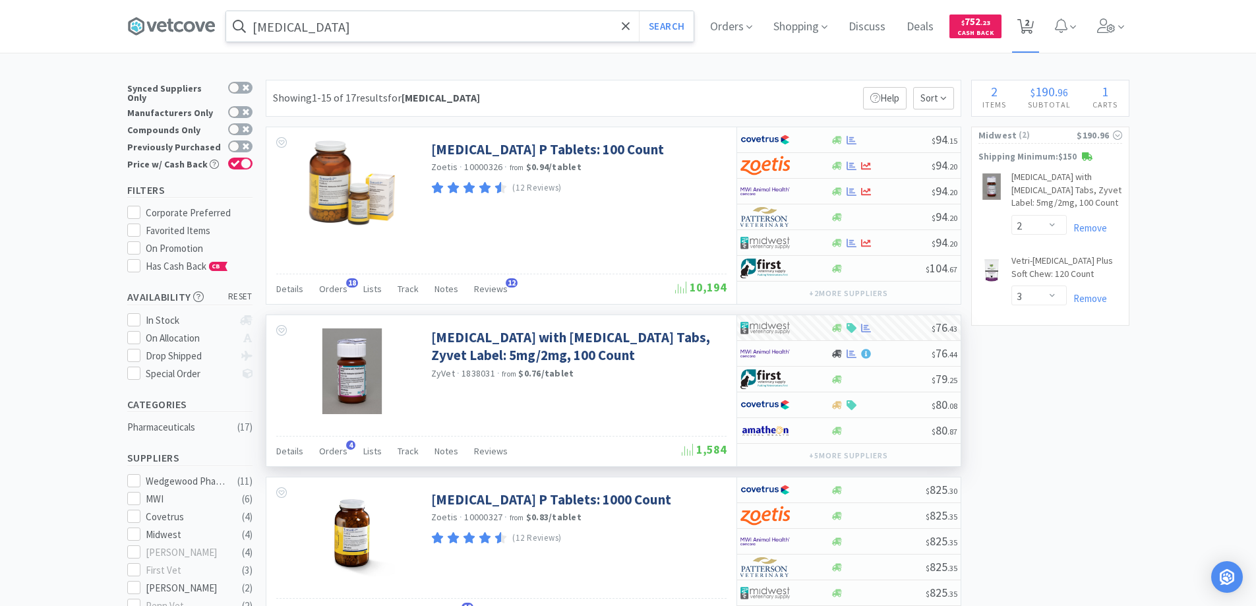
click at [1030, 20] on span "2" at bounding box center [1027, 22] width 5 height 53
select select "2"
select select "3"
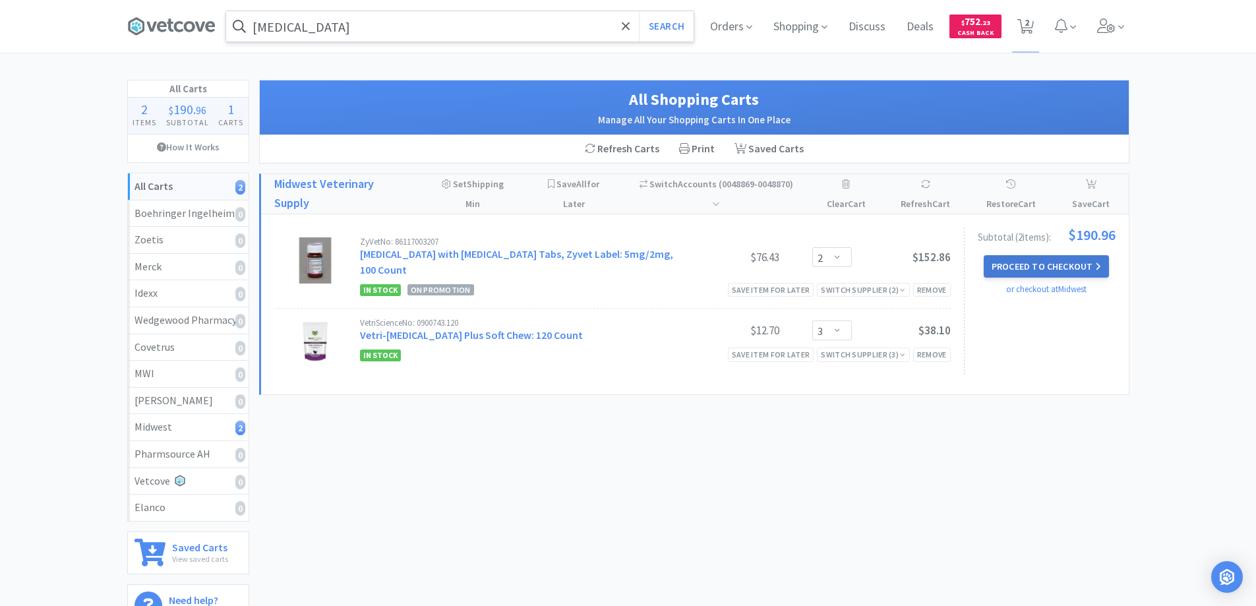
click at [1008, 263] on button "Proceed to Checkout" at bounding box center [1046, 266] width 125 height 22
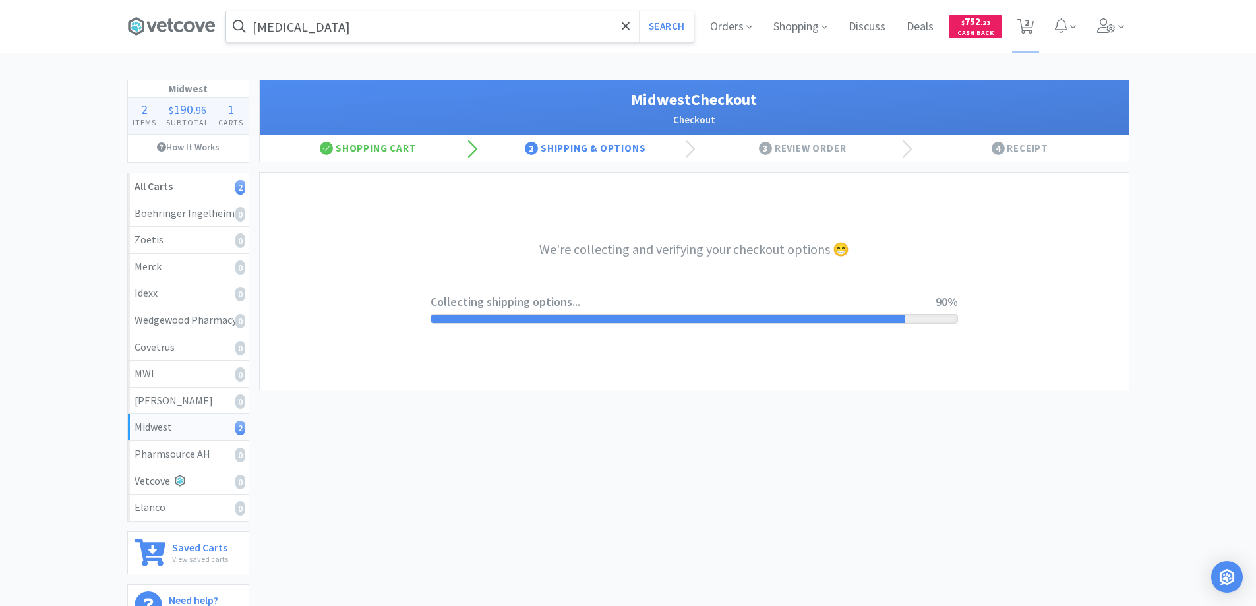
select select "3"
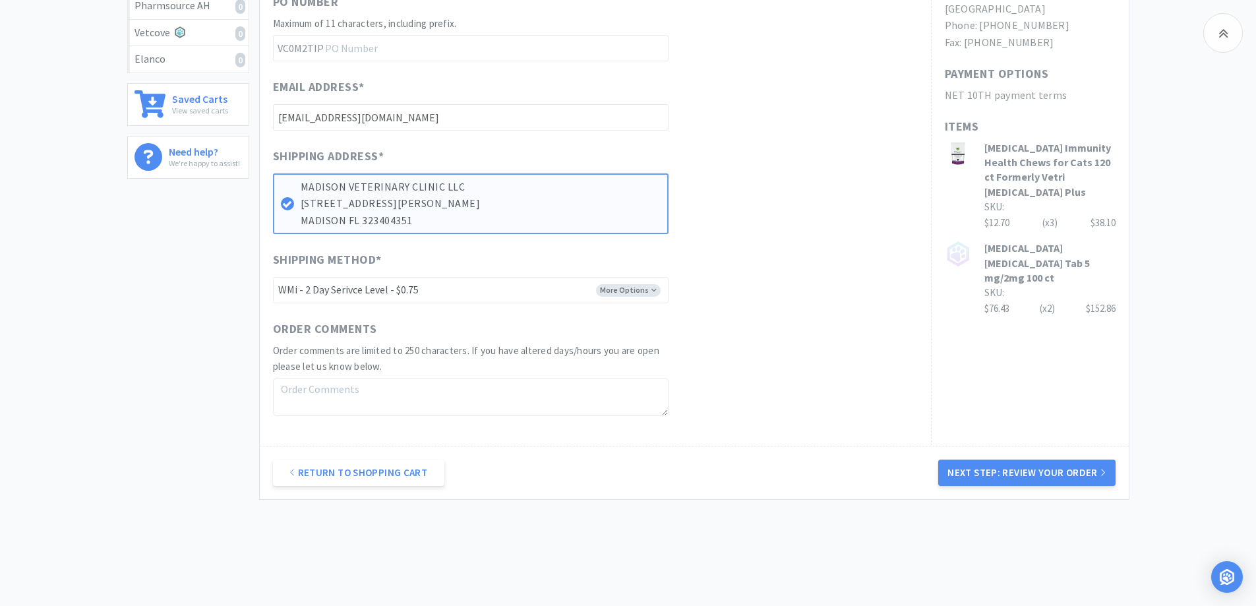
scroll to position [478, 0]
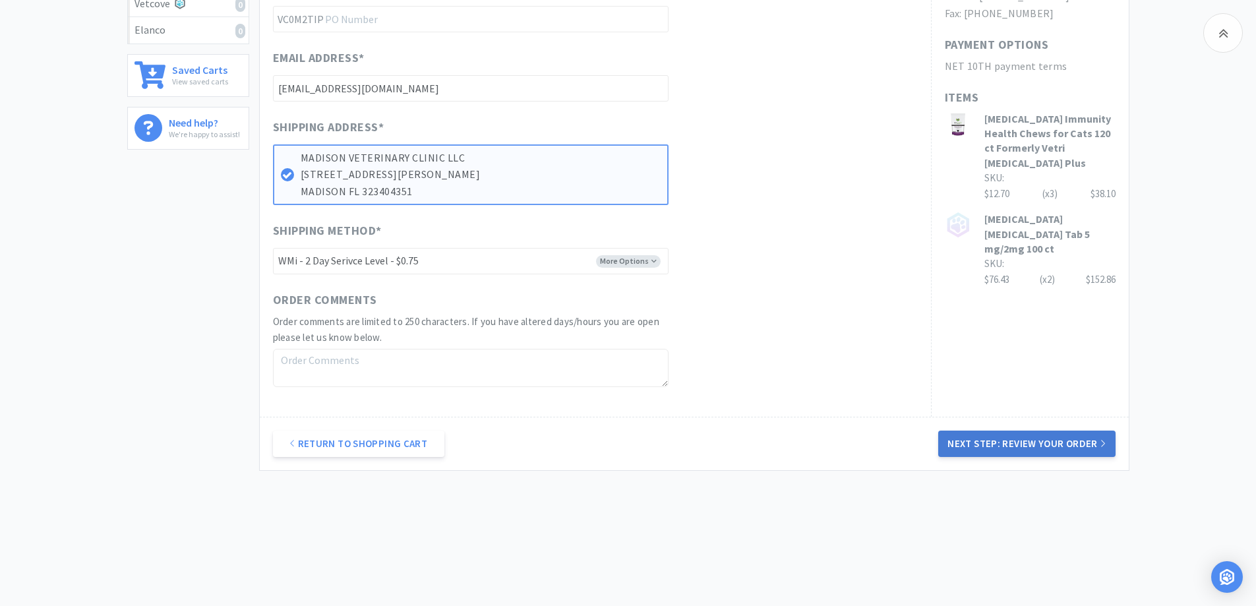
click at [955, 445] on button "Next Step: Review Your Order" at bounding box center [1027, 444] width 177 height 26
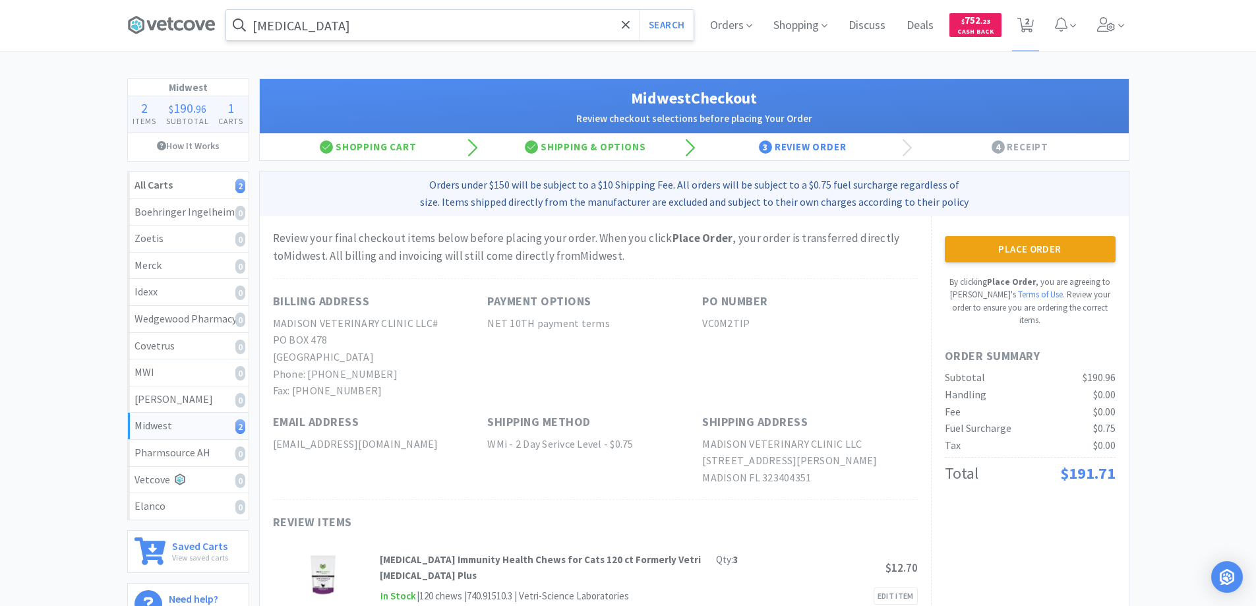
scroll to position [0, 0]
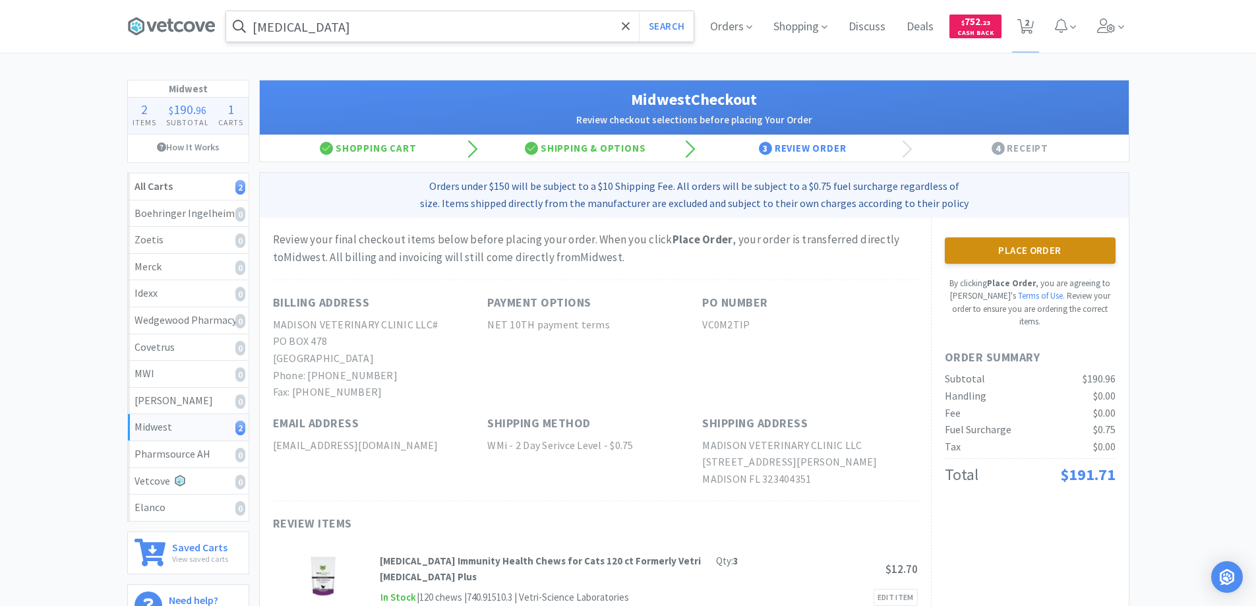
click at [1008, 249] on button "Place Order" at bounding box center [1030, 250] width 171 height 26
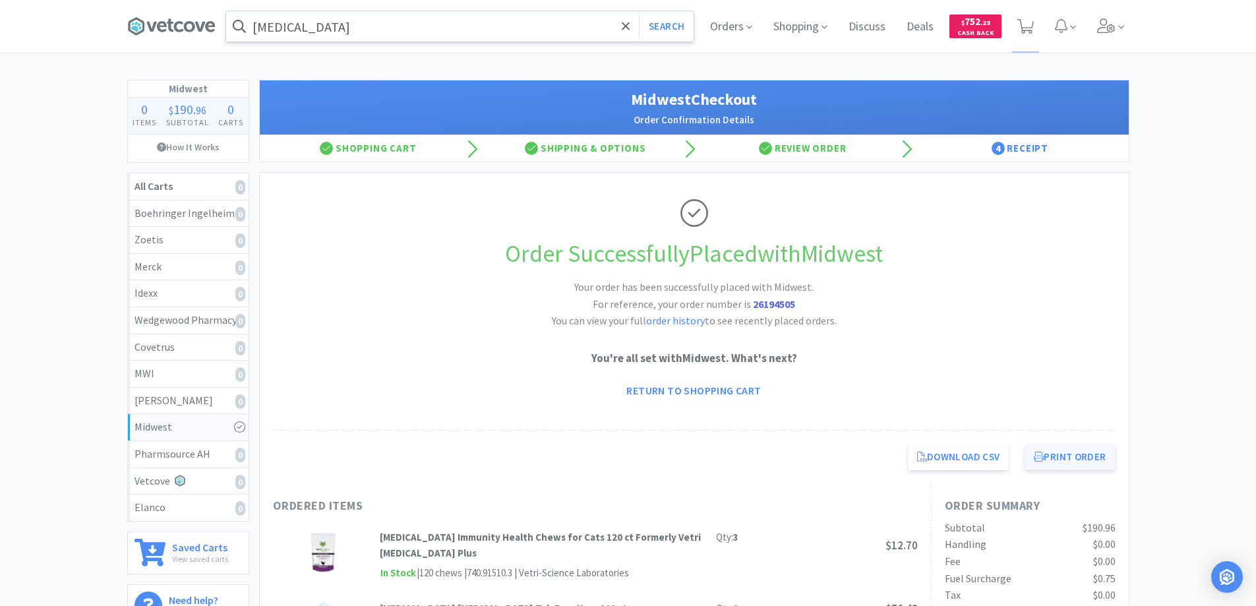
click at [1055, 458] on button "Print Order" at bounding box center [1070, 457] width 90 height 26
click at [165, 27] on icon at bounding box center [162, 26] width 10 height 11
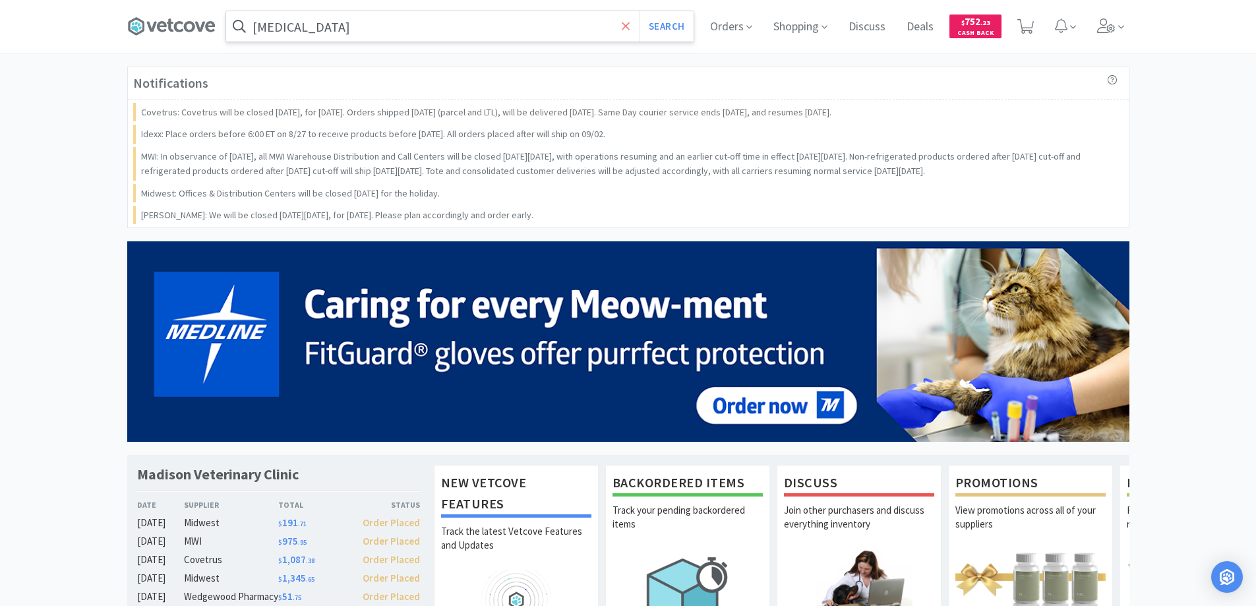
click at [625, 26] on icon at bounding box center [626, 26] width 8 height 8
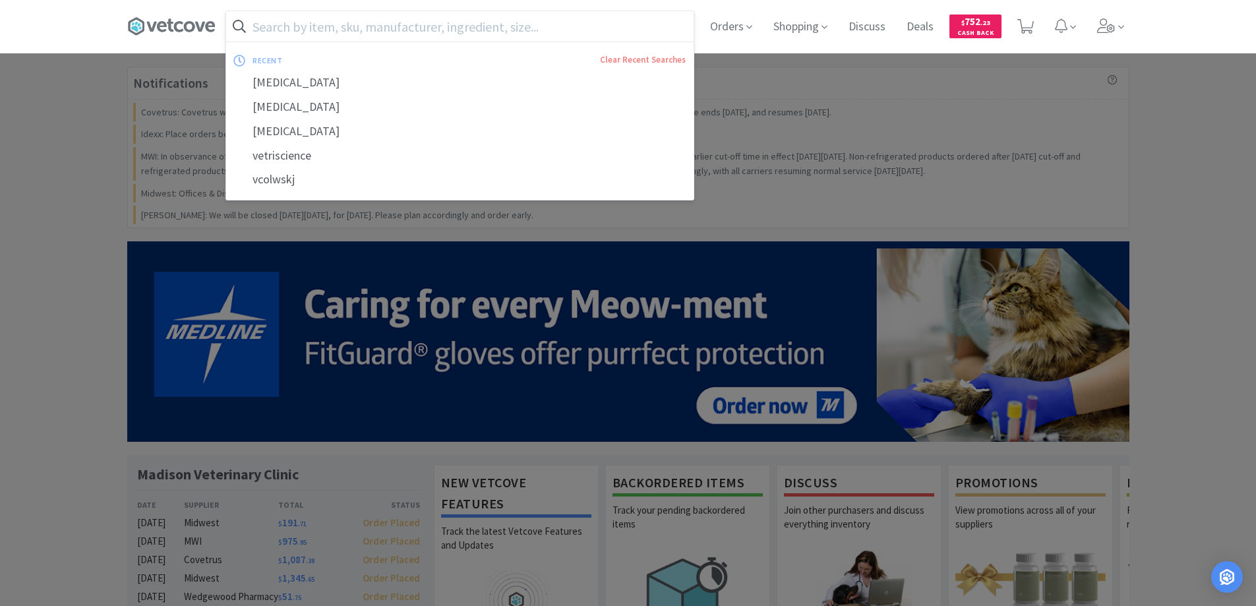
click at [115, 156] on div at bounding box center [628, 303] width 1256 height 606
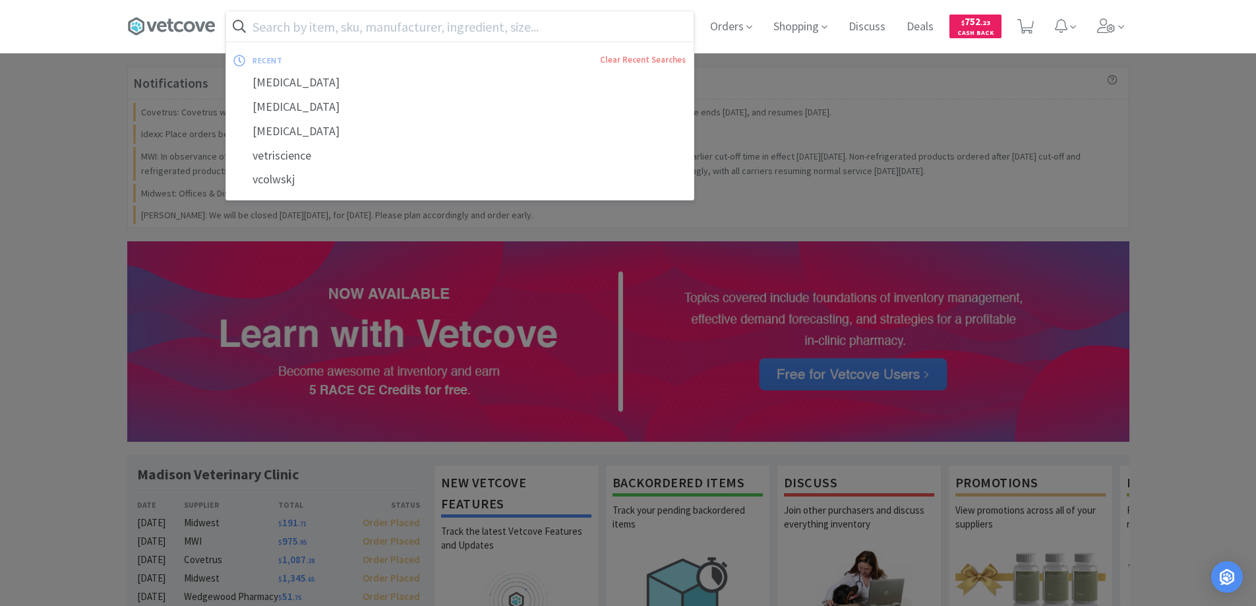
drag, startPoint x: 264, startPoint y: 30, endPoint x: 271, endPoint y: 28, distance: 7.1
click at [270, 28] on input "text" at bounding box center [460, 26] width 468 height 30
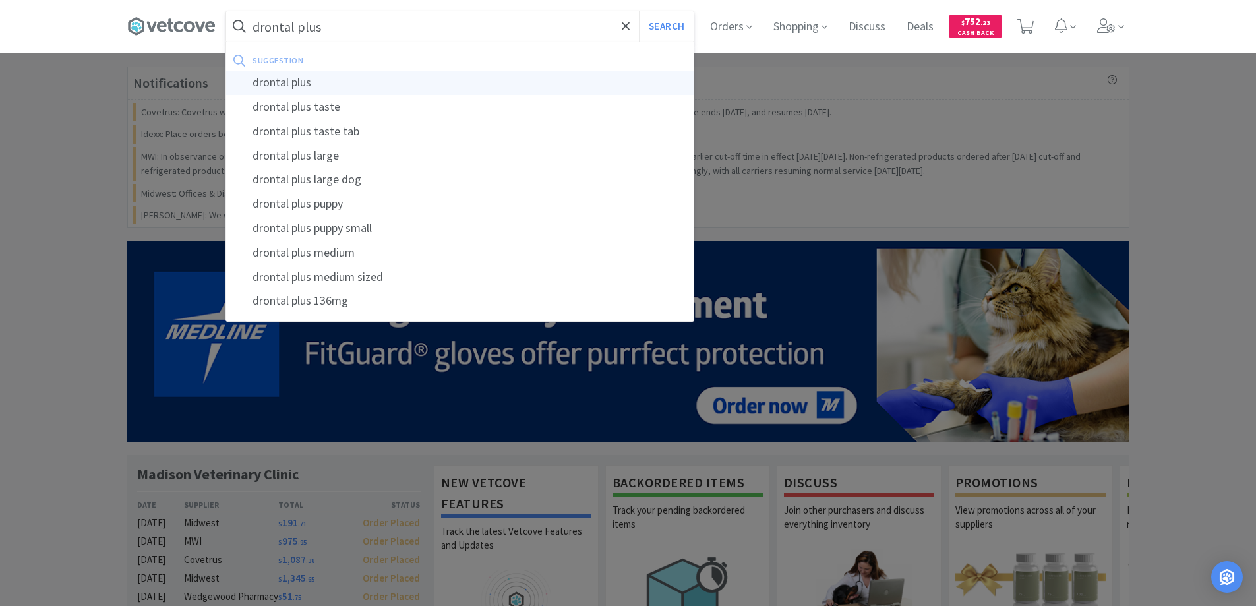
type input "drontal plus"
click at [279, 84] on div "drontal plus" at bounding box center [460, 83] width 468 height 24
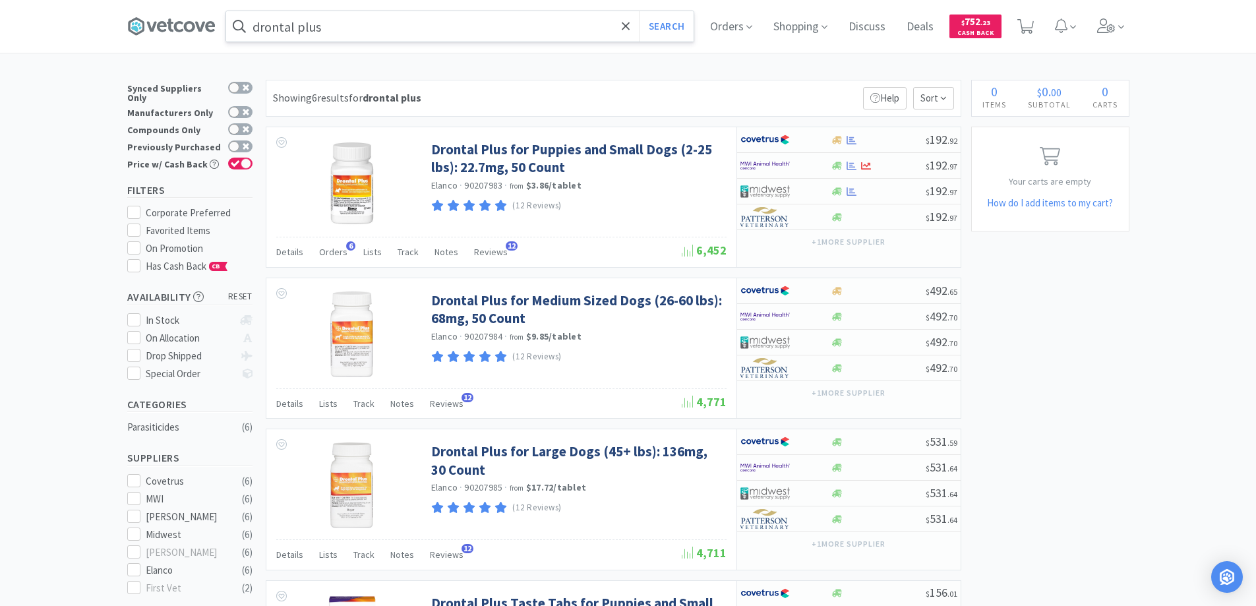
click at [324, 31] on input "drontal plus" at bounding box center [460, 26] width 468 height 30
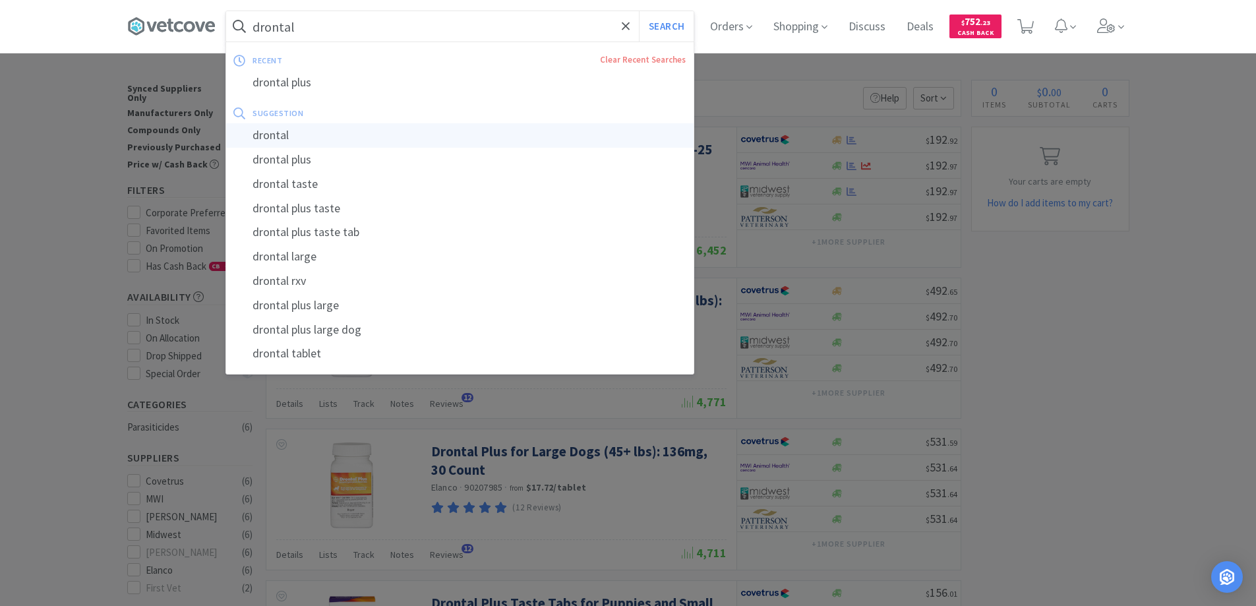
type input "drontal"
click at [269, 132] on div "drontal" at bounding box center [460, 135] width 468 height 24
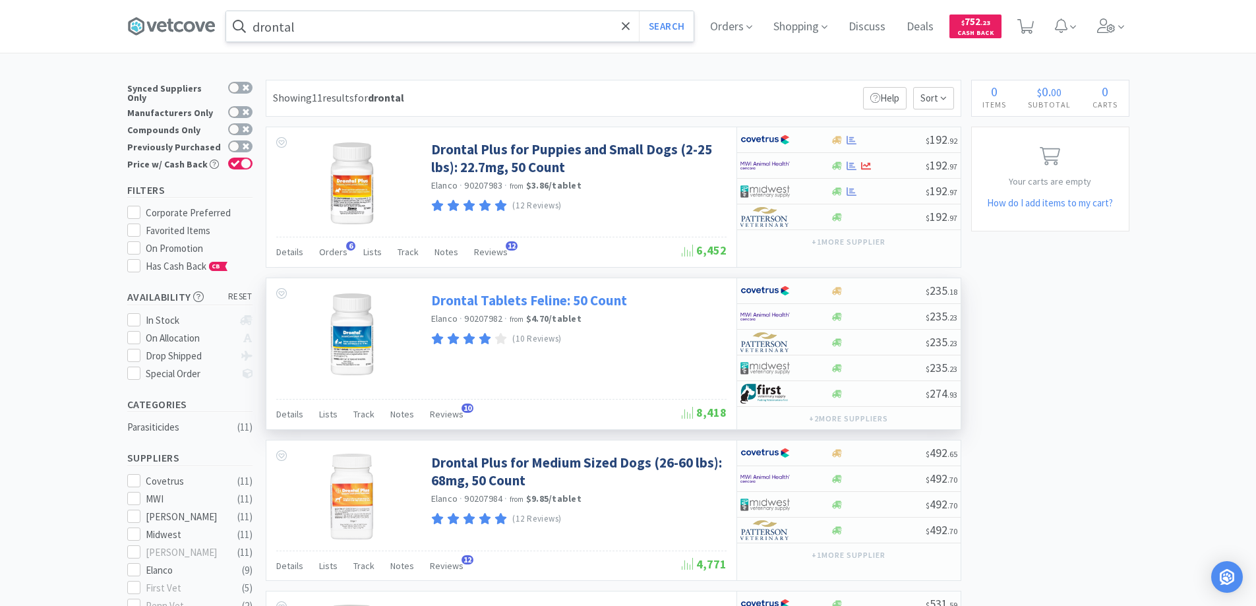
click at [501, 300] on link "Drontal Tablets Feline: 50 Count" at bounding box center [529, 301] width 196 height 18
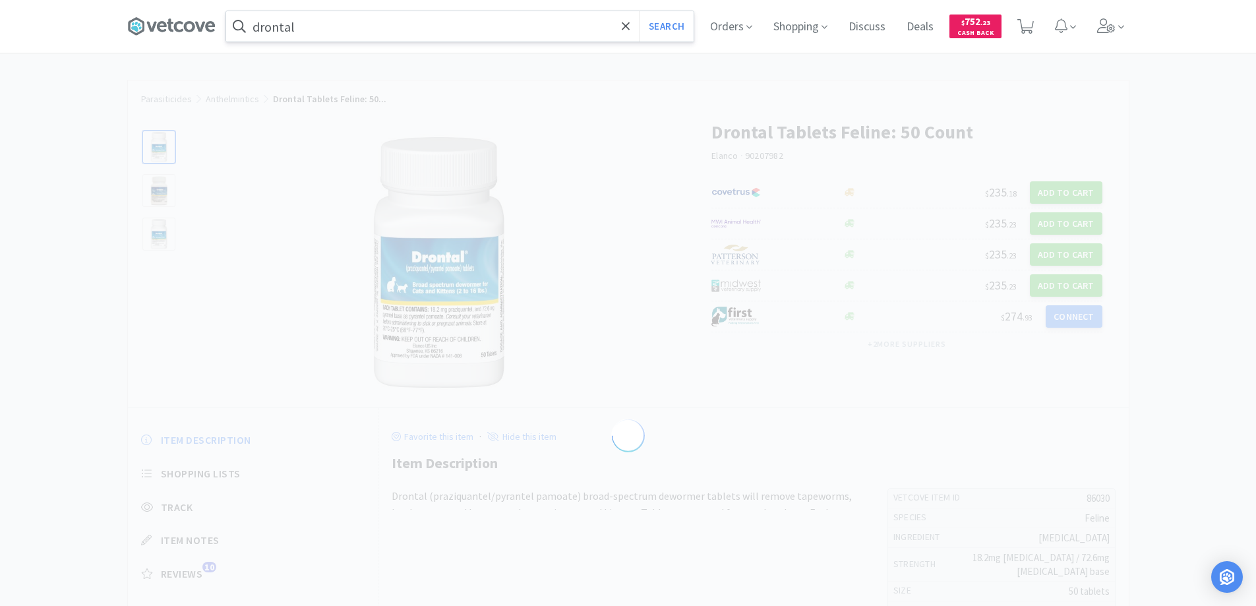
click at [501, 300] on div at bounding box center [440, 263] width 492 height 264
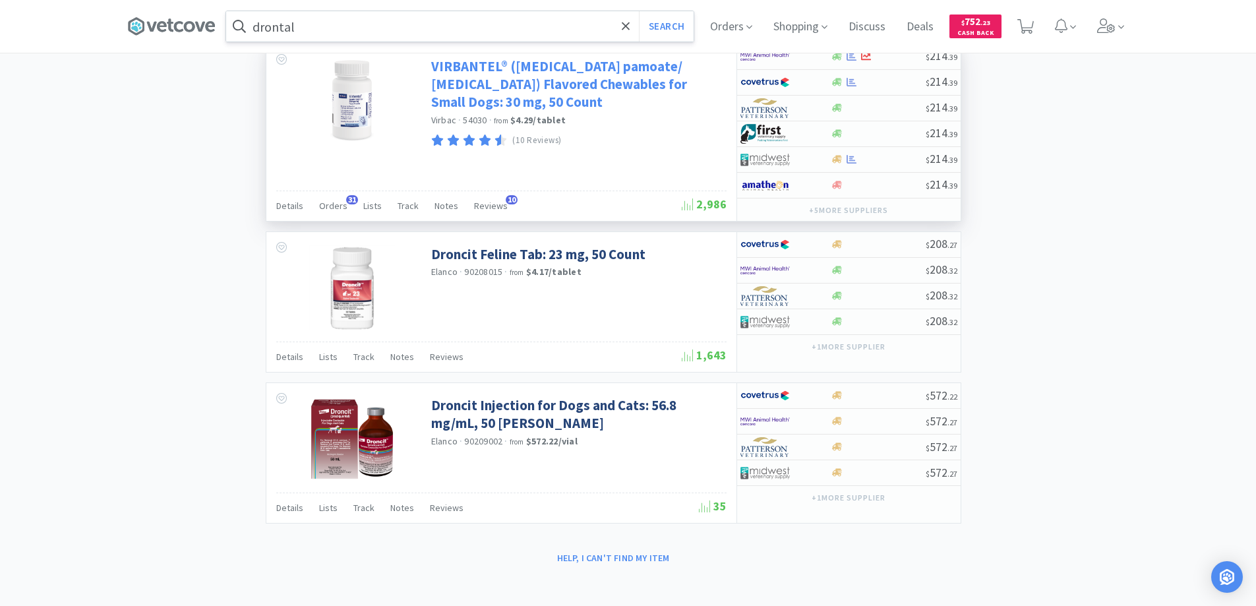
scroll to position [1365, 0]
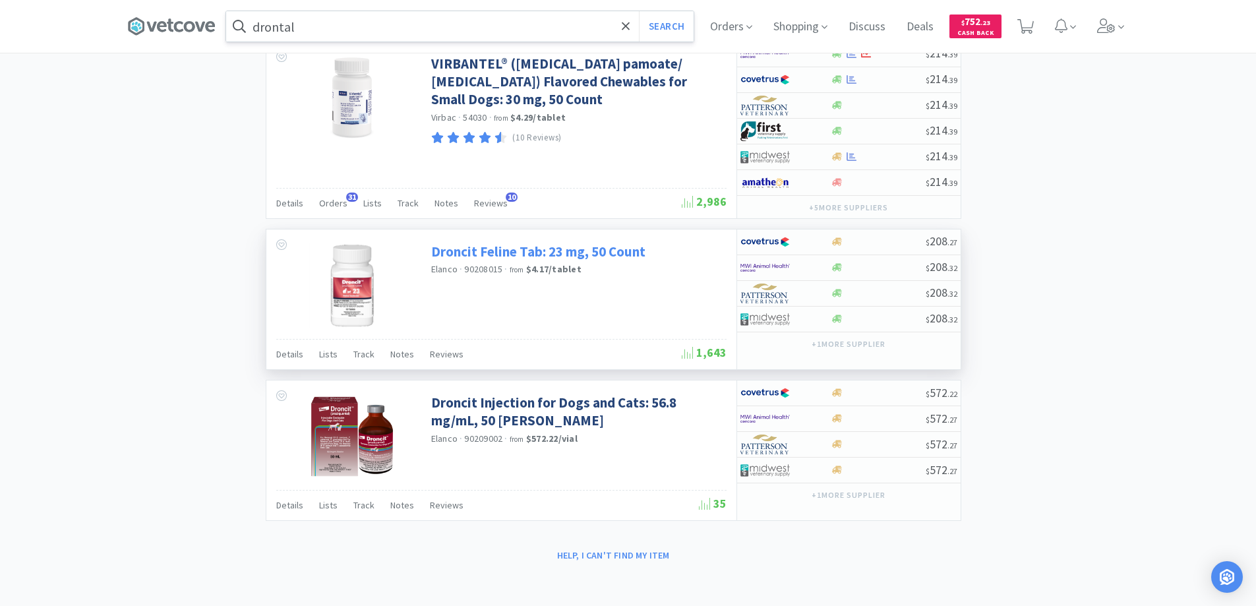
click at [470, 251] on link "Droncit Feline Tab: 23 mg, 50 Count" at bounding box center [538, 252] width 214 height 18
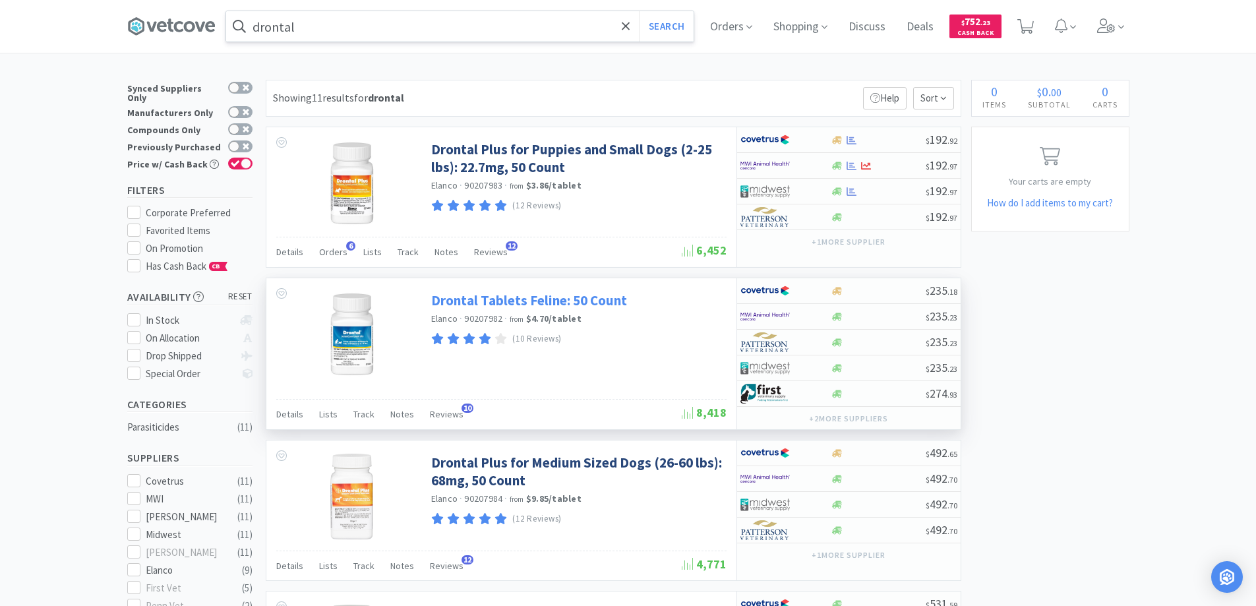
click at [467, 301] on link "Drontal Tablets Feline: 50 Count" at bounding box center [529, 301] width 196 height 18
click at [476, 299] on link "Drontal Tablets Feline: 50 Count" at bounding box center [529, 301] width 196 height 18
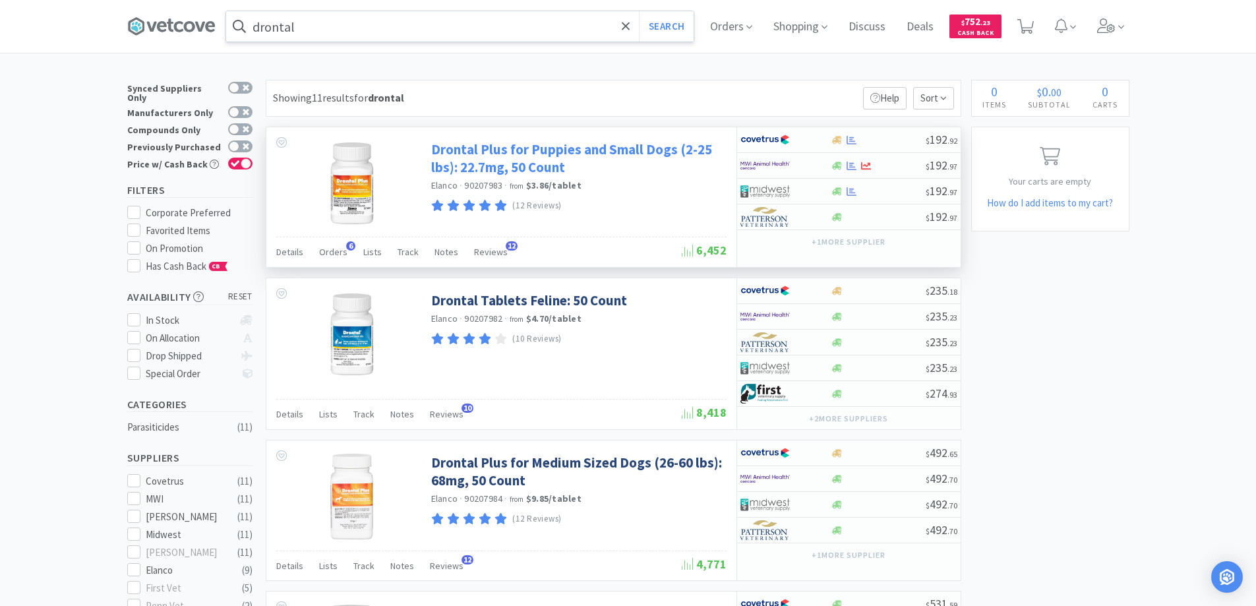
click at [479, 156] on link "Drontal Plus for Puppies and Small Dogs (2-25 lbs): 22.7mg, 50 Count" at bounding box center [577, 158] width 292 height 36
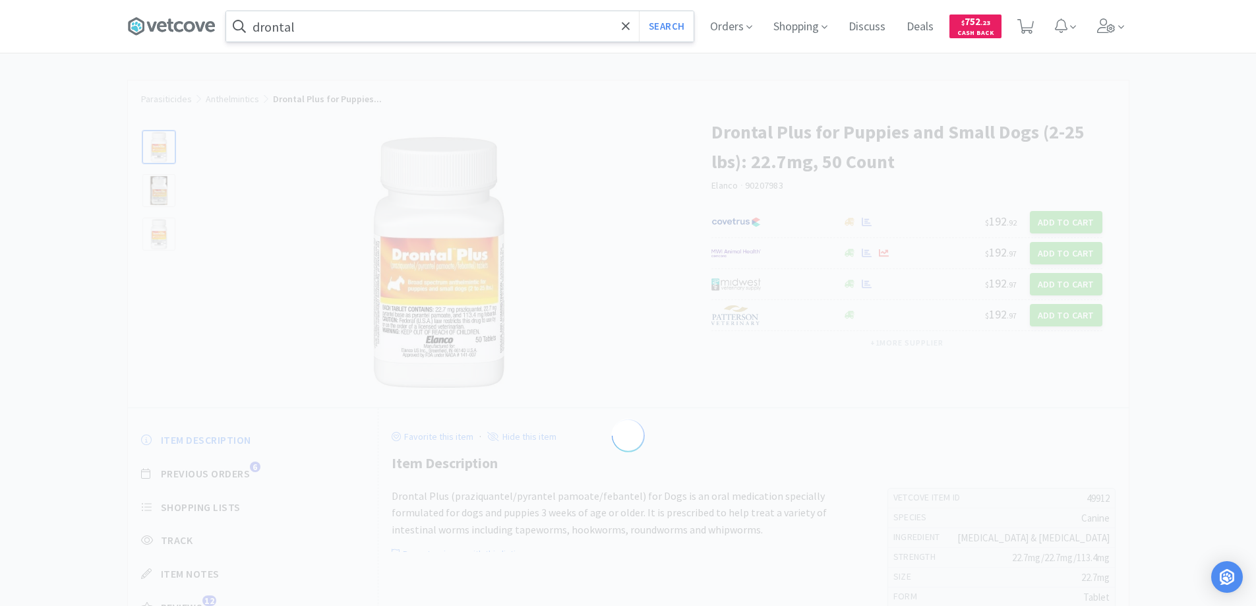
select select "49912"
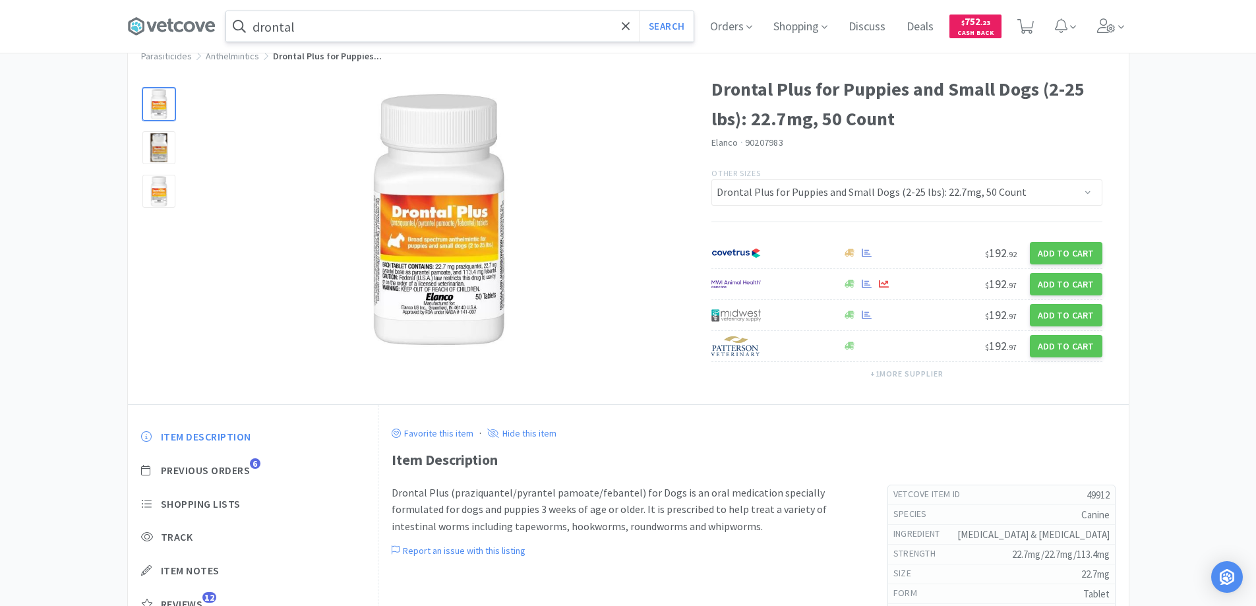
scroll to position [66, 0]
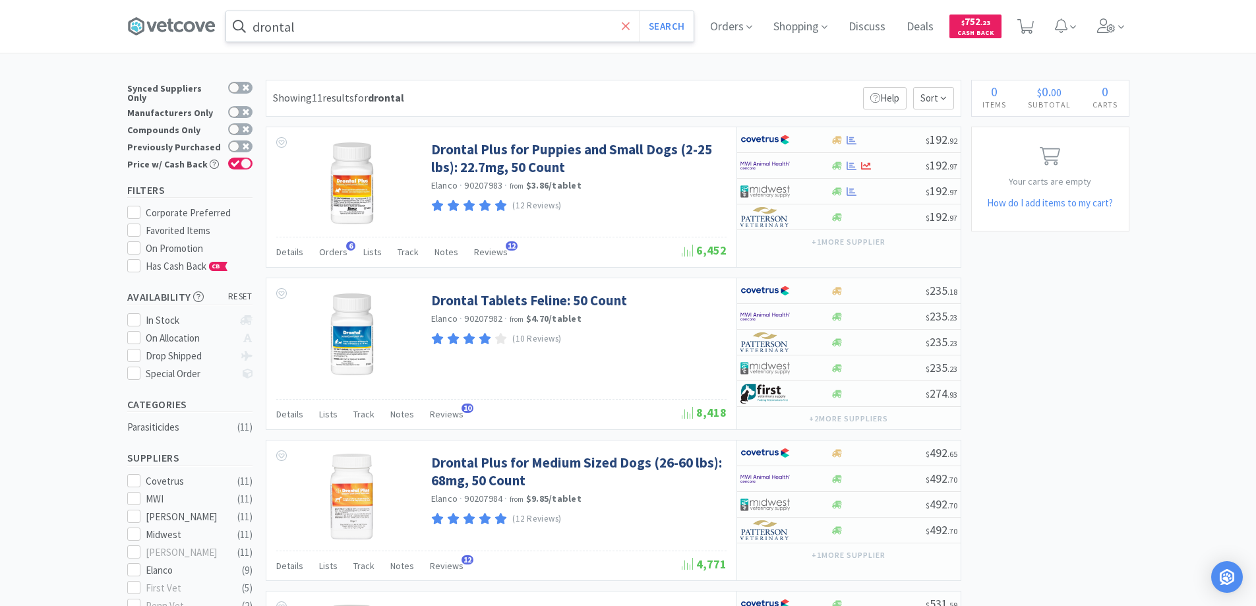
click at [629, 28] on icon at bounding box center [626, 26] width 8 height 8
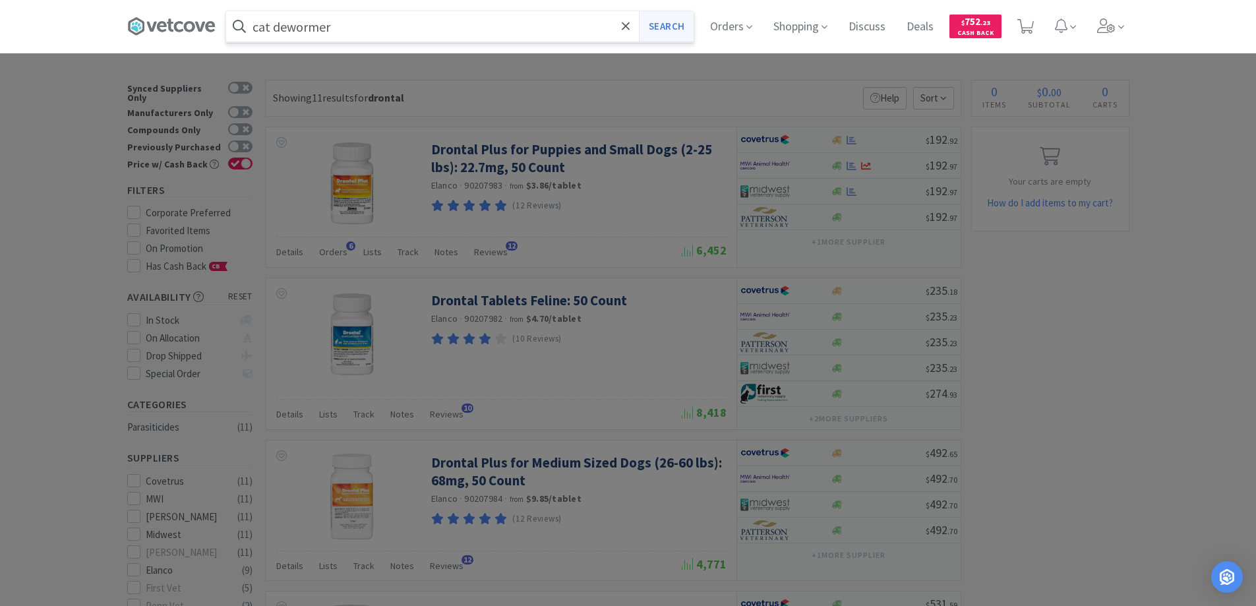
click at [668, 24] on button "Search" at bounding box center [666, 26] width 55 height 30
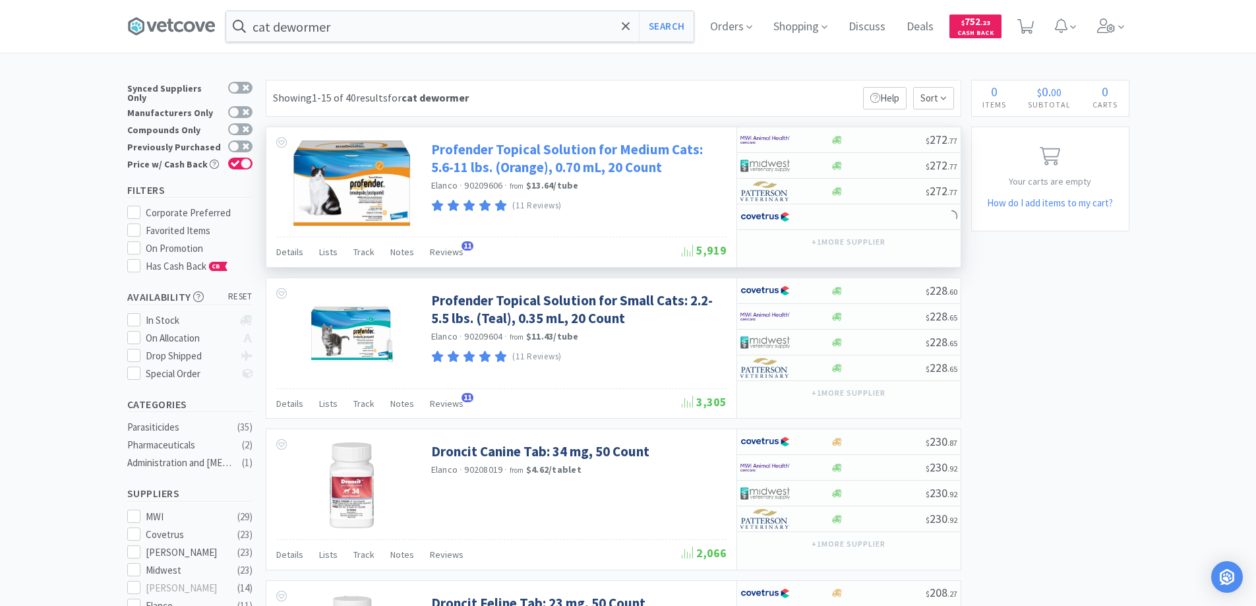
click at [491, 146] on link "Profender Topical Solution for Medium Cats: 5.6-11 lbs. (Orange), 0.70 mL, 20 C…" at bounding box center [577, 158] width 292 height 36
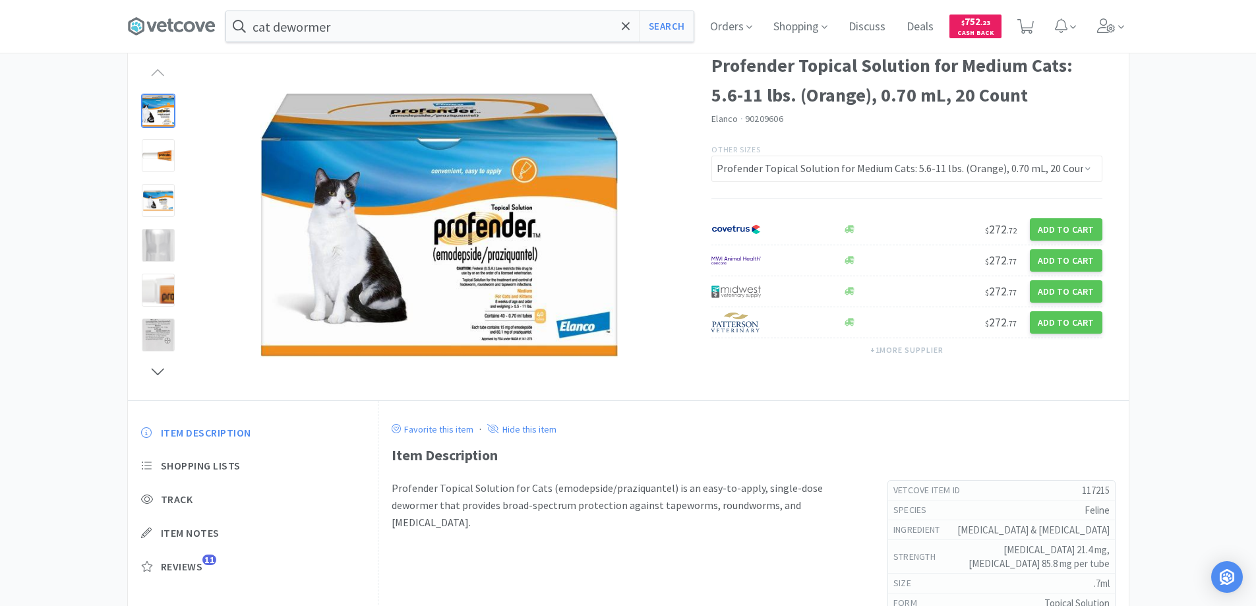
scroll to position [66, 0]
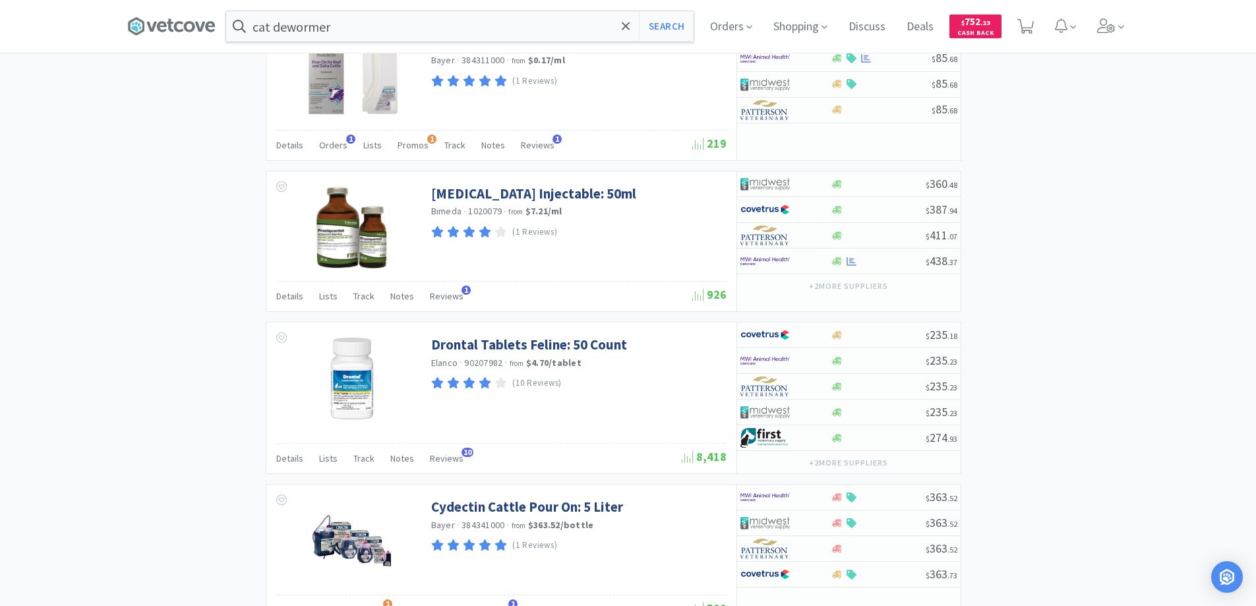
scroll to position [1923, 0]
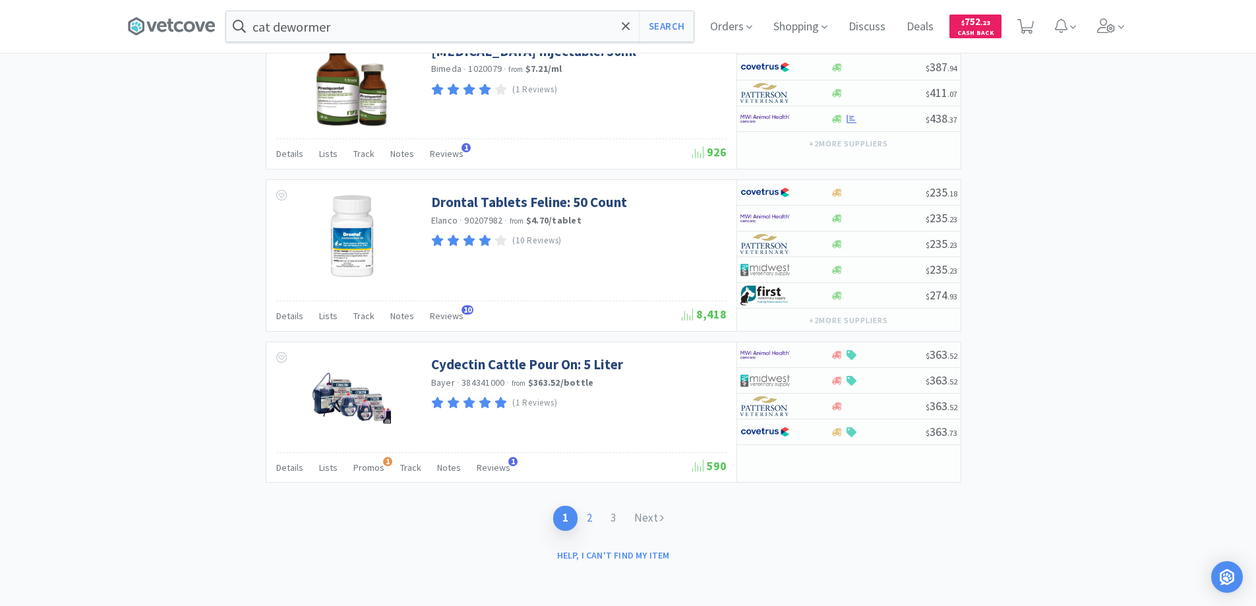
click at [588, 515] on link "2" at bounding box center [590, 518] width 24 height 24
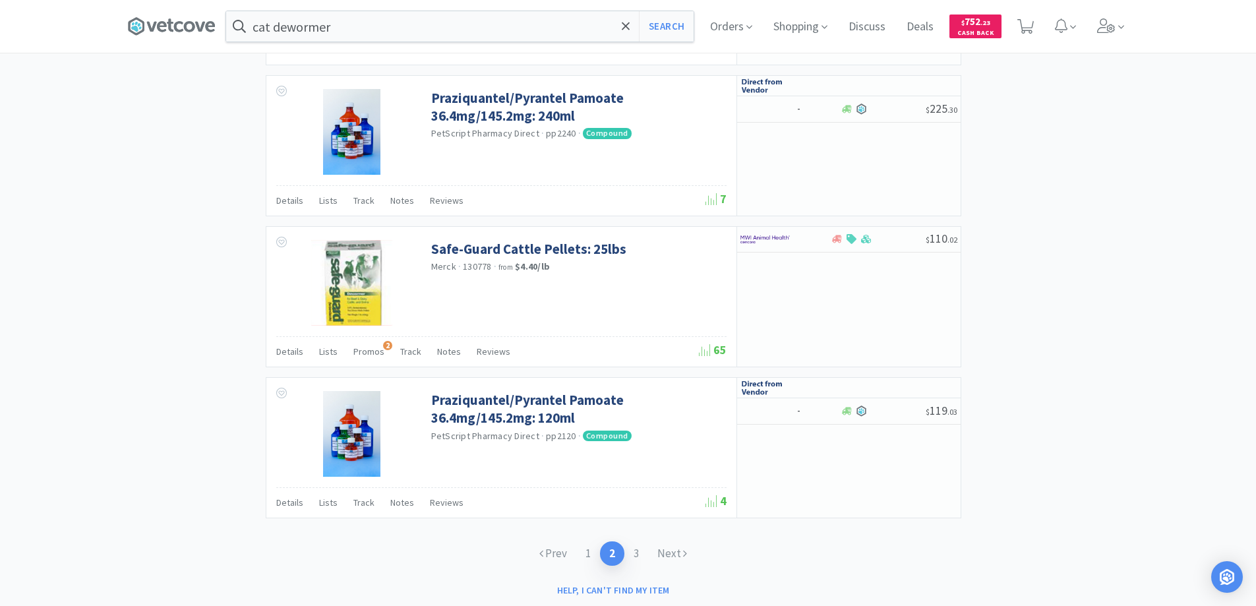
scroll to position [1925, 0]
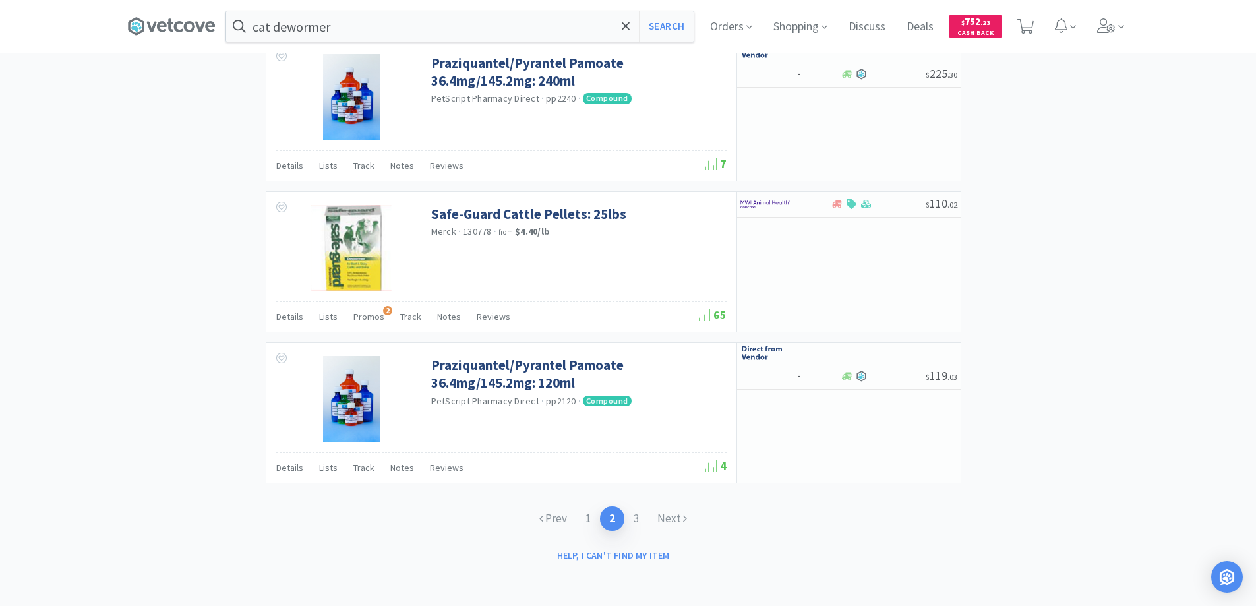
type input "drontal"
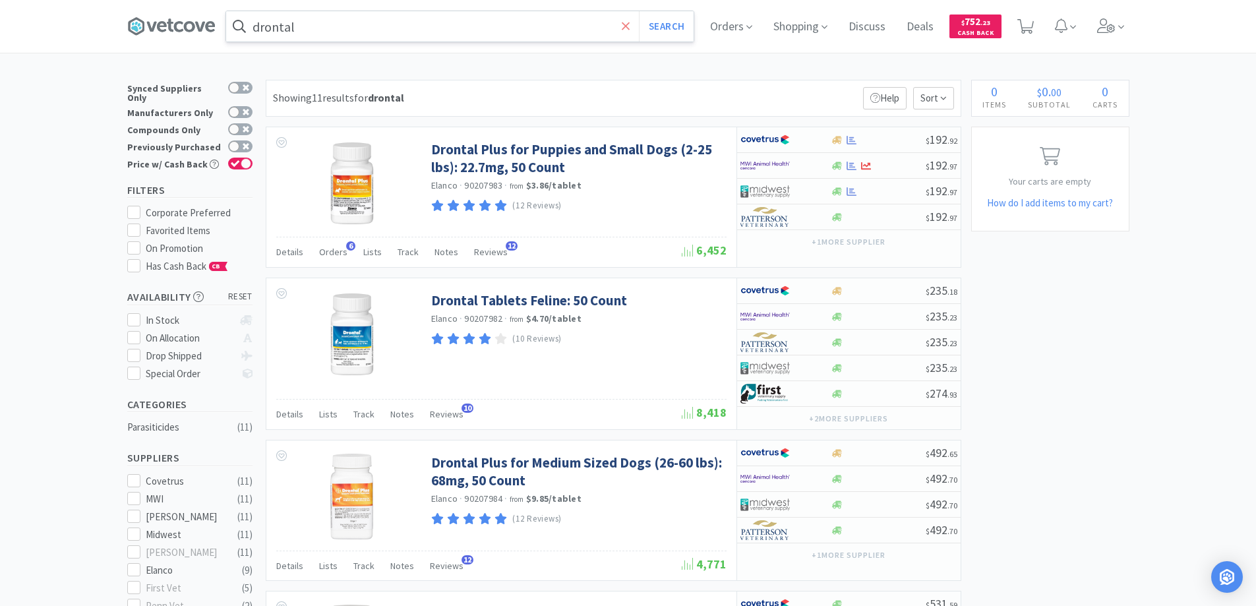
click at [629, 24] on icon at bounding box center [626, 26] width 8 height 8
click at [41, 232] on div at bounding box center [628, 303] width 1256 height 606
click at [278, 35] on input "text" at bounding box center [460, 26] width 468 height 30
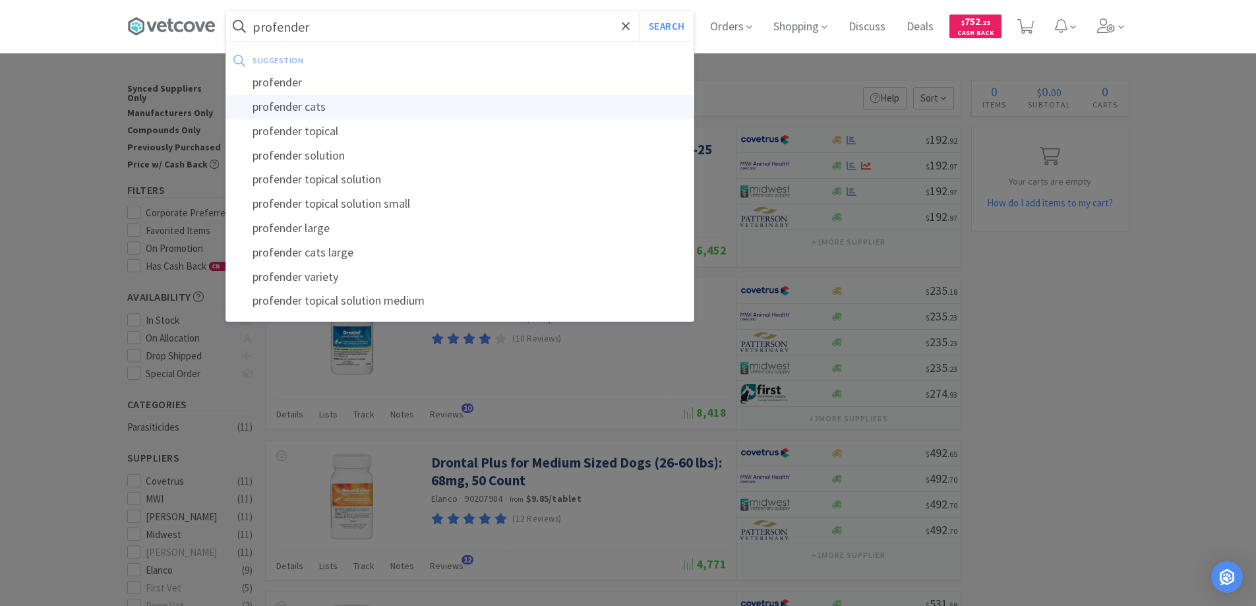
click at [290, 106] on div "profender cats" at bounding box center [460, 107] width 468 height 24
type input "profender cats"
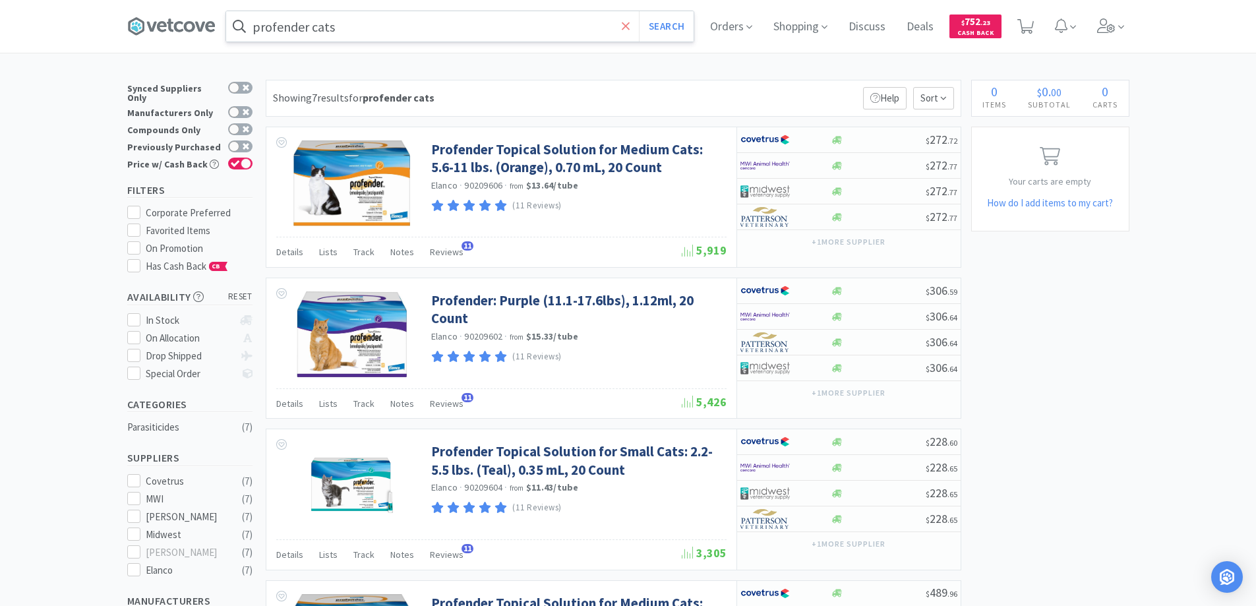
click at [630, 26] on icon at bounding box center [626, 26] width 8 height 8
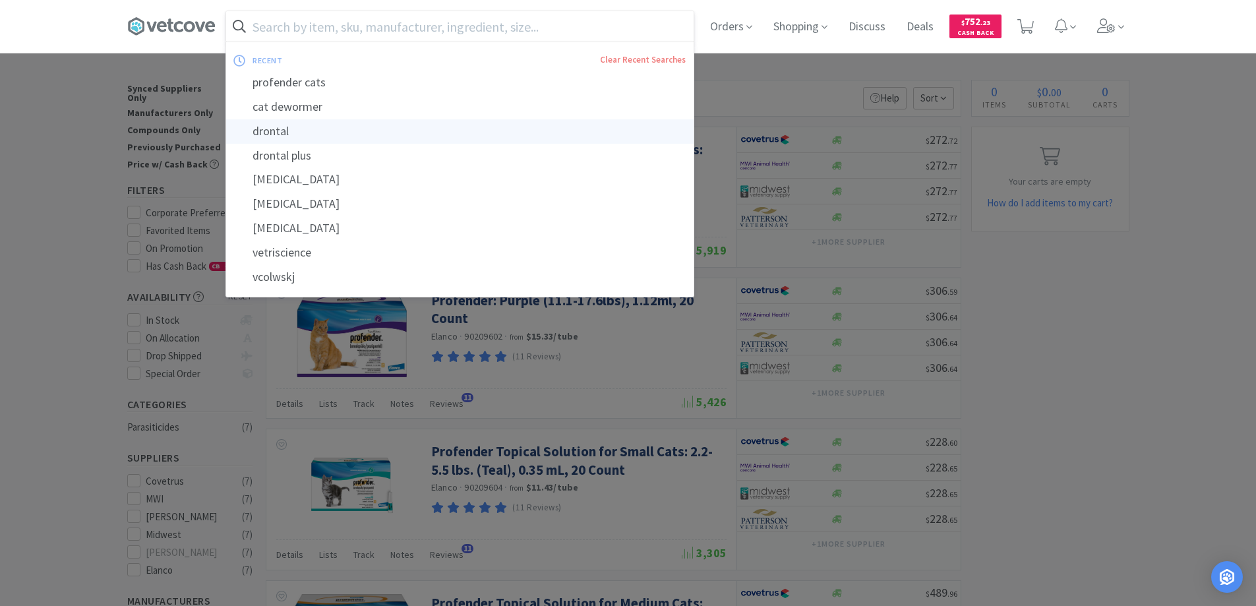
click at [273, 129] on div "drontal" at bounding box center [460, 131] width 468 height 24
type input "drontal"
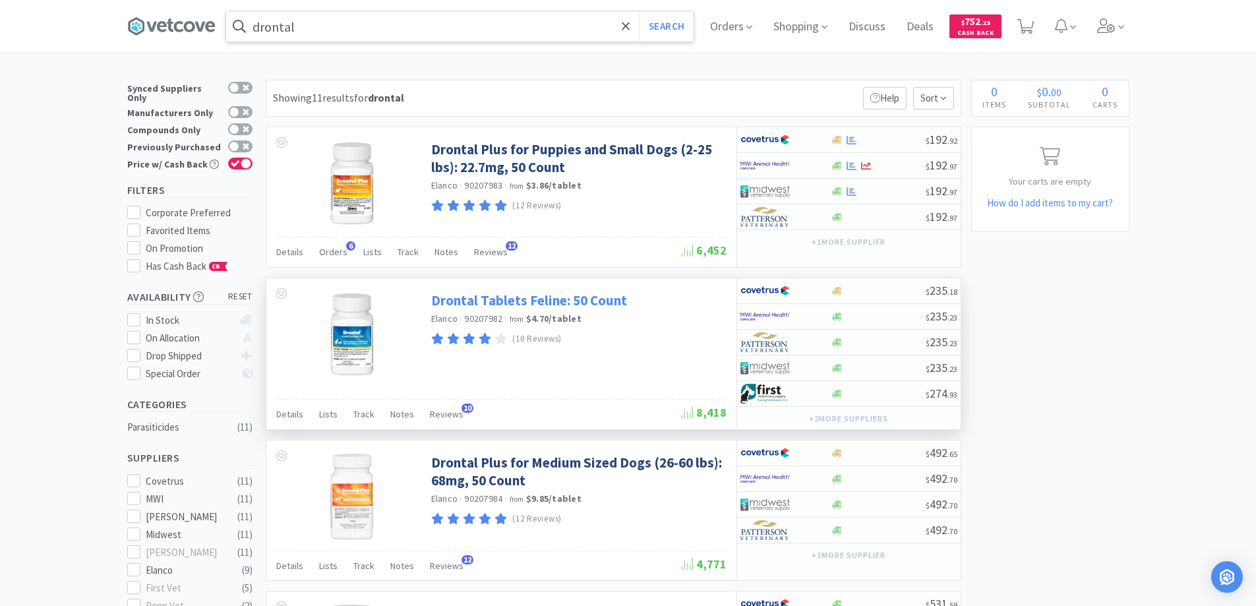
click at [479, 299] on link "Drontal Tablets Feline: 50 Count" at bounding box center [529, 301] width 196 height 18
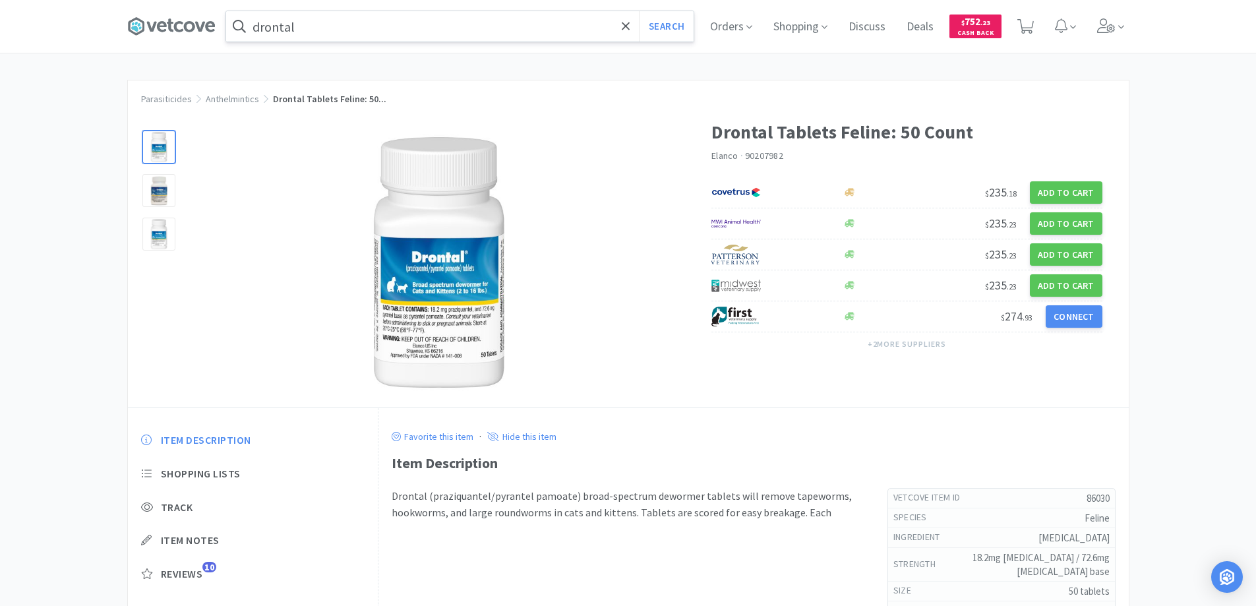
click at [479, 299] on img at bounding box center [439, 263] width 264 height 264
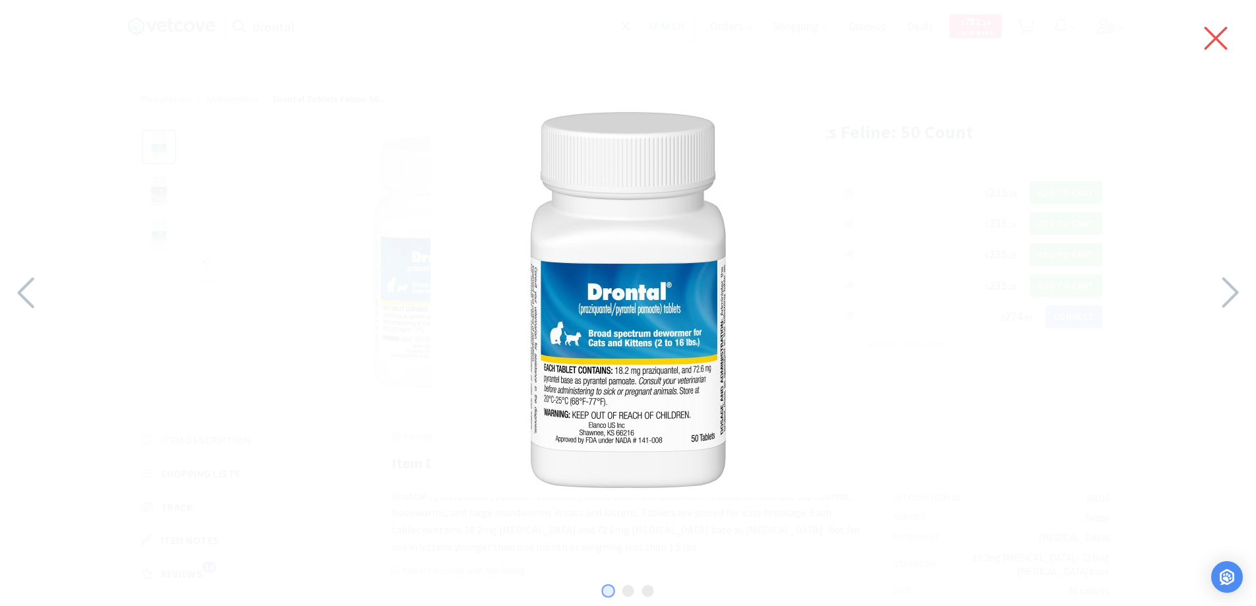
click at [1221, 37] on icon at bounding box center [1216, 38] width 28 height 37
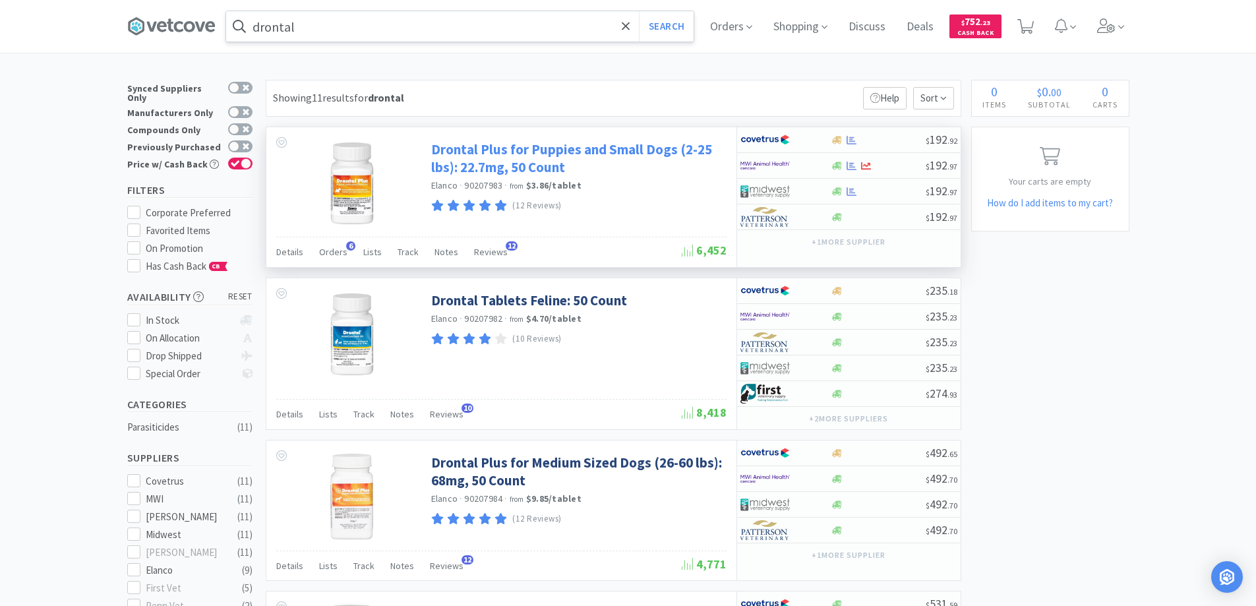
click at [489, 150] on link "Drontal Plus for Puppies and Small Dogs (2-25 lbs): 22.7mg, 50 Count" at bounding box center [577, 158] width 292 height 36
select select "49912"
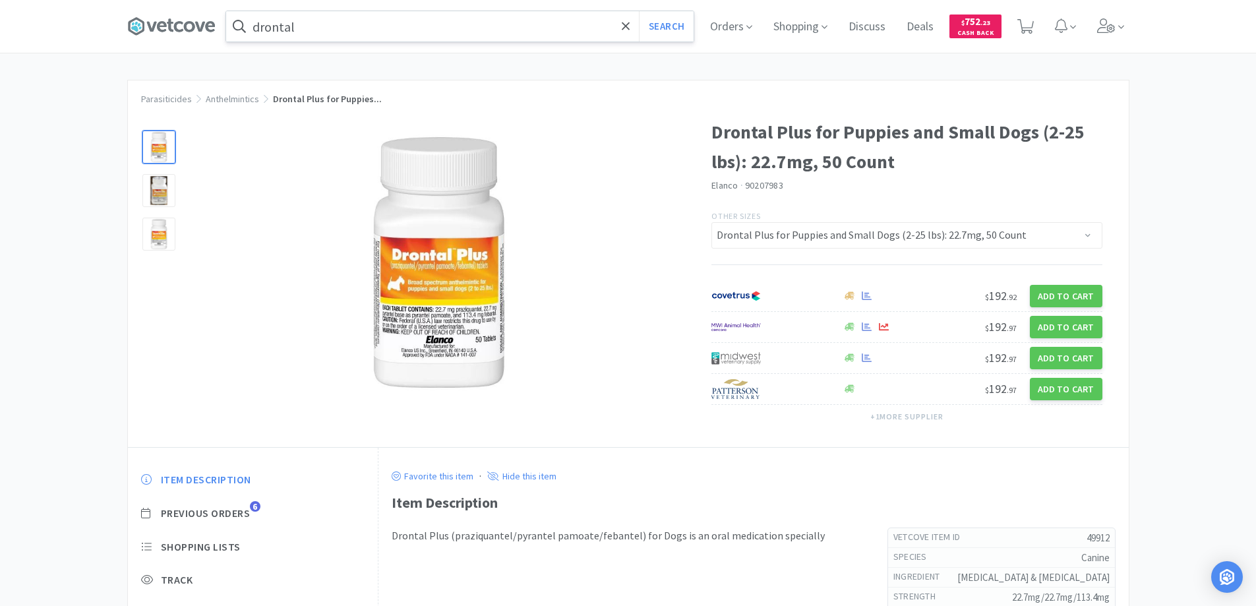
click at [489, 150] on img at bounding box center [439, 263] width 264 height 264
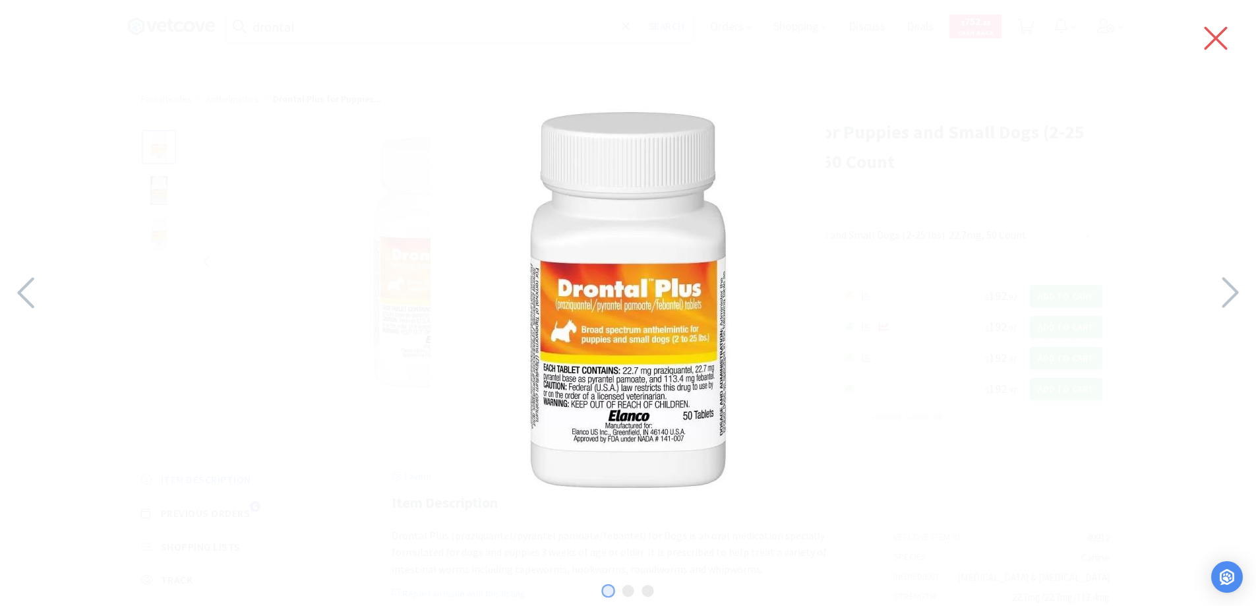
click at [1214, 39] on icon at bounding box center [1216, 38] width 28 height 37
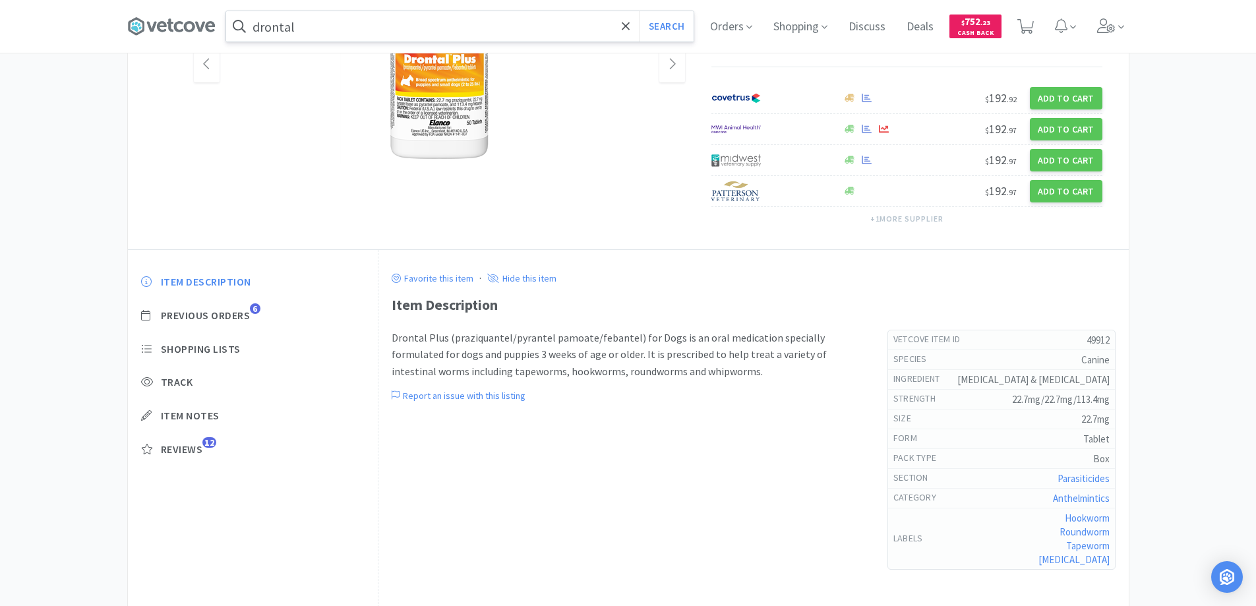
scroll to position [132, 0]
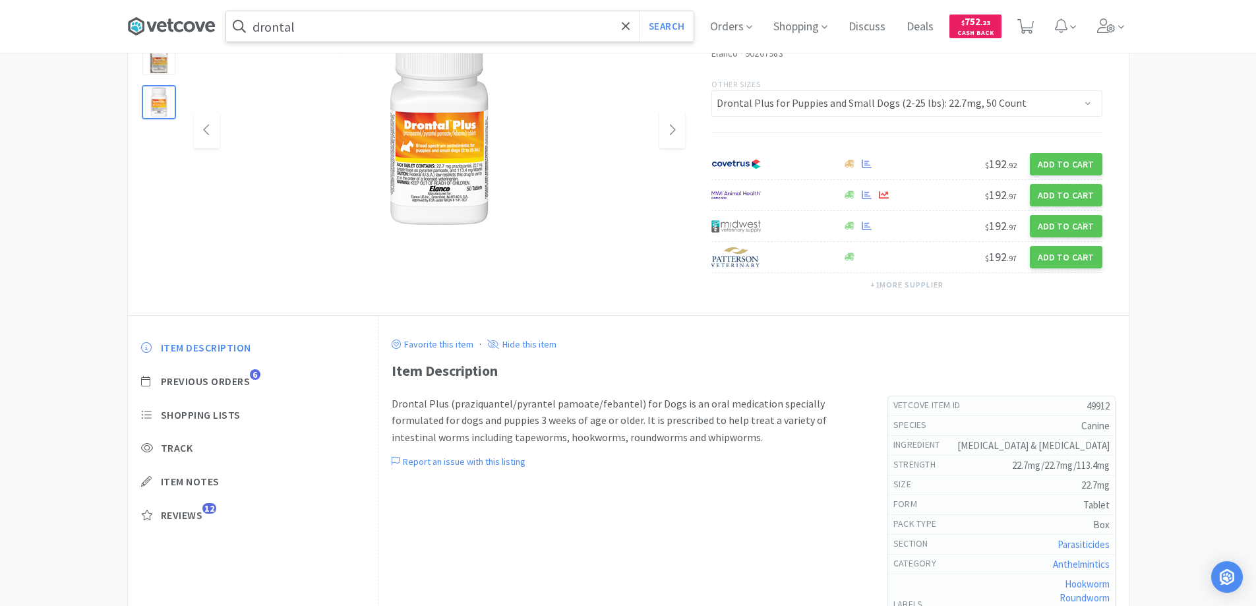
click at [183, 24] on icon at bounding box center [178, 26] width 9 height 11
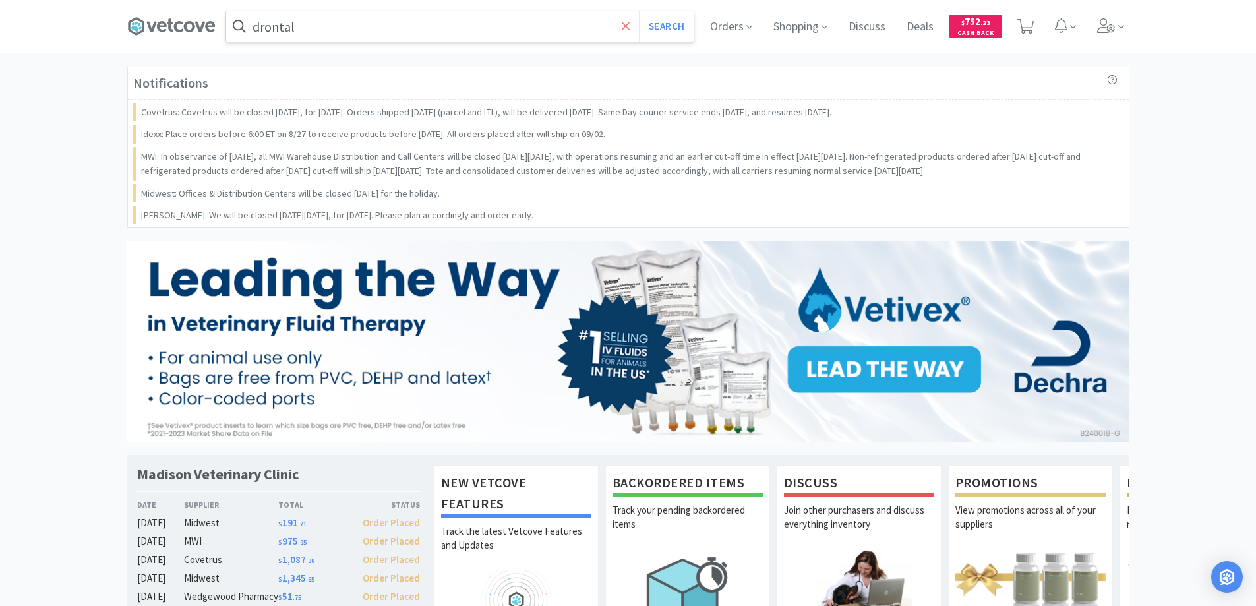
click at [627, 26] on icon at bounding box center [626, 26] width 8 height 8
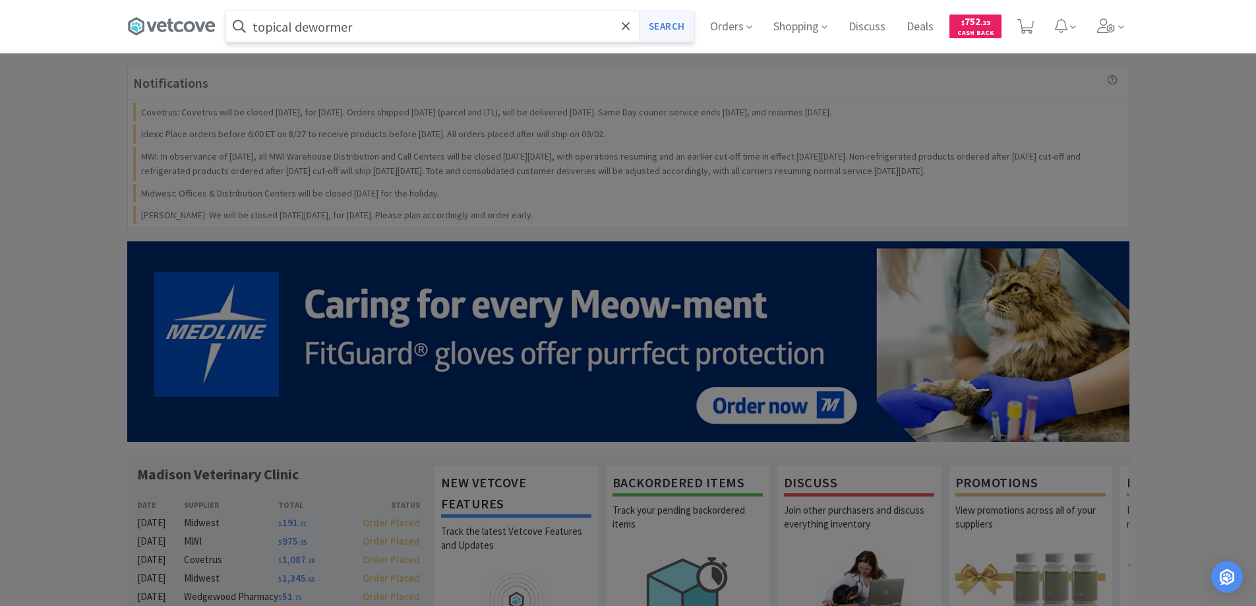
type input "topical dewormer"
click at [665, 24] on button "Search" at bounding box center [666, 26] width 55 height 30
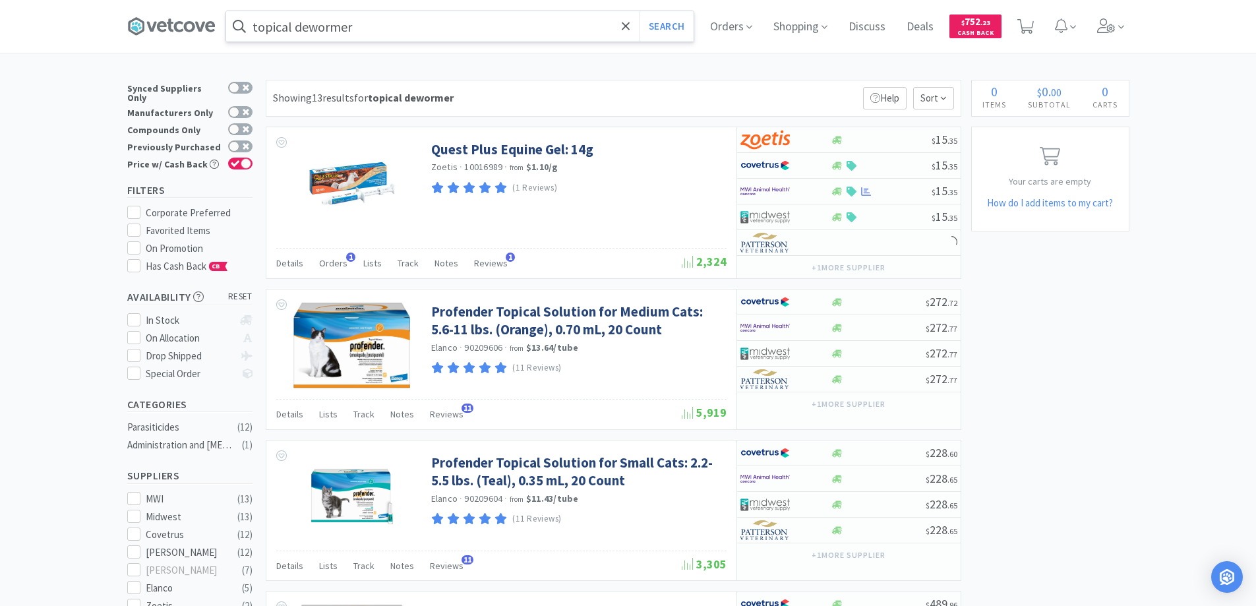
click at [385, 34] on input "topical dewormer" at bounding box center [460, 26] width 468 height 30
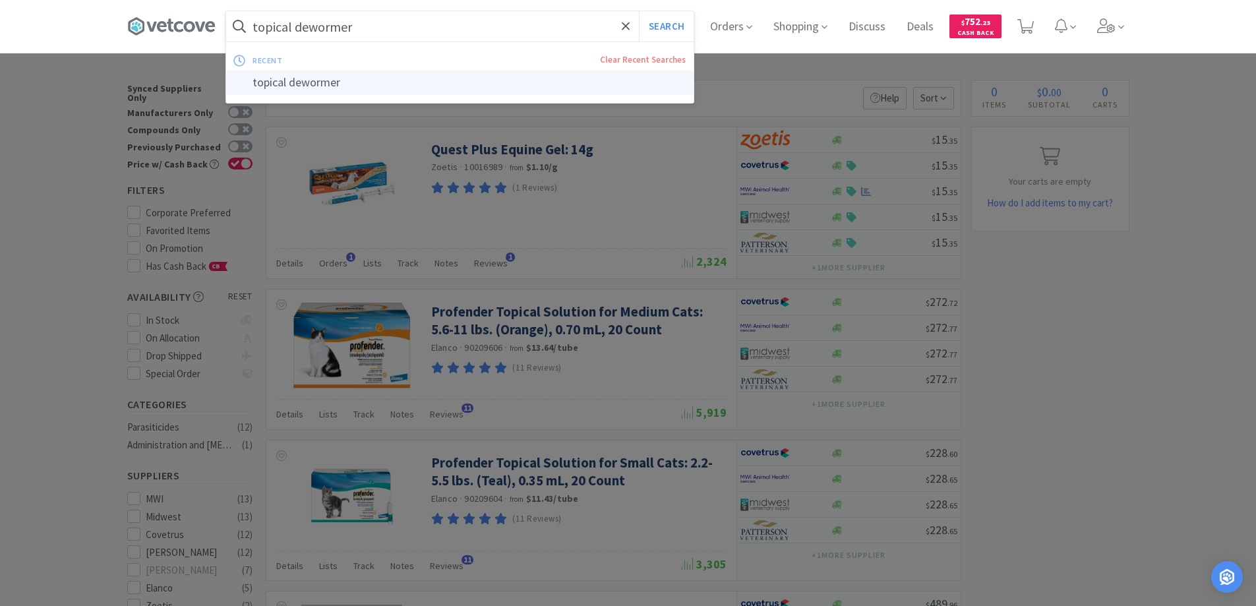
click at [316, 81] on div "topical dewormer" at bounding box center [460, 83] width 468 height 24
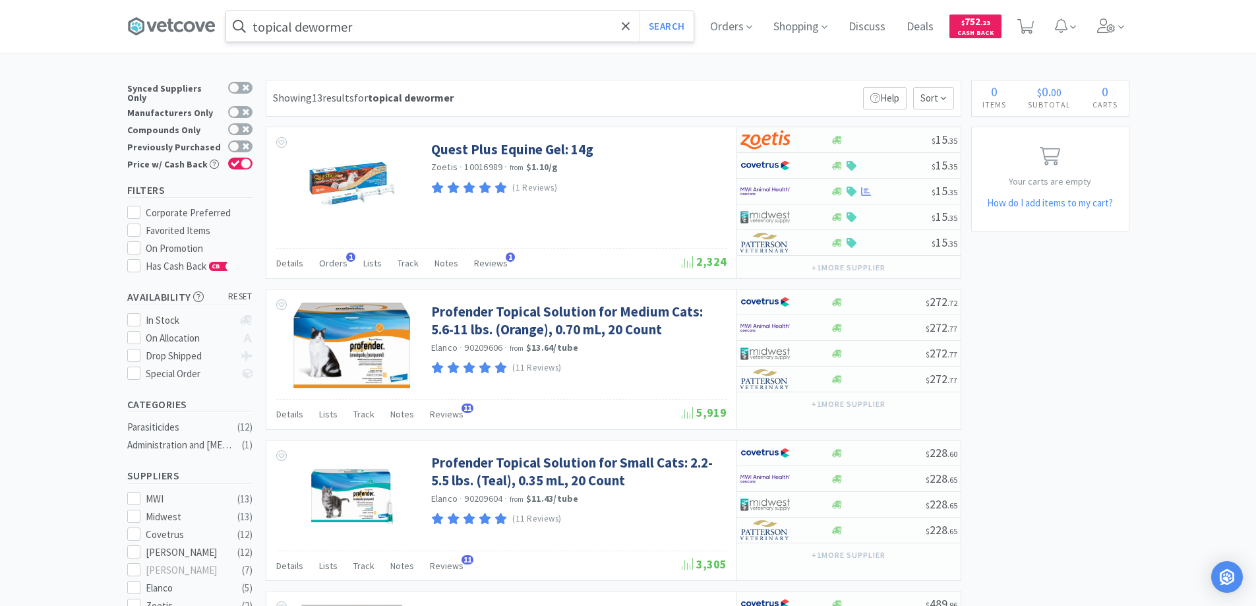
click at [379, 26] on input "topical dewormer" at bounding box center [460, 26] width 468 height 30
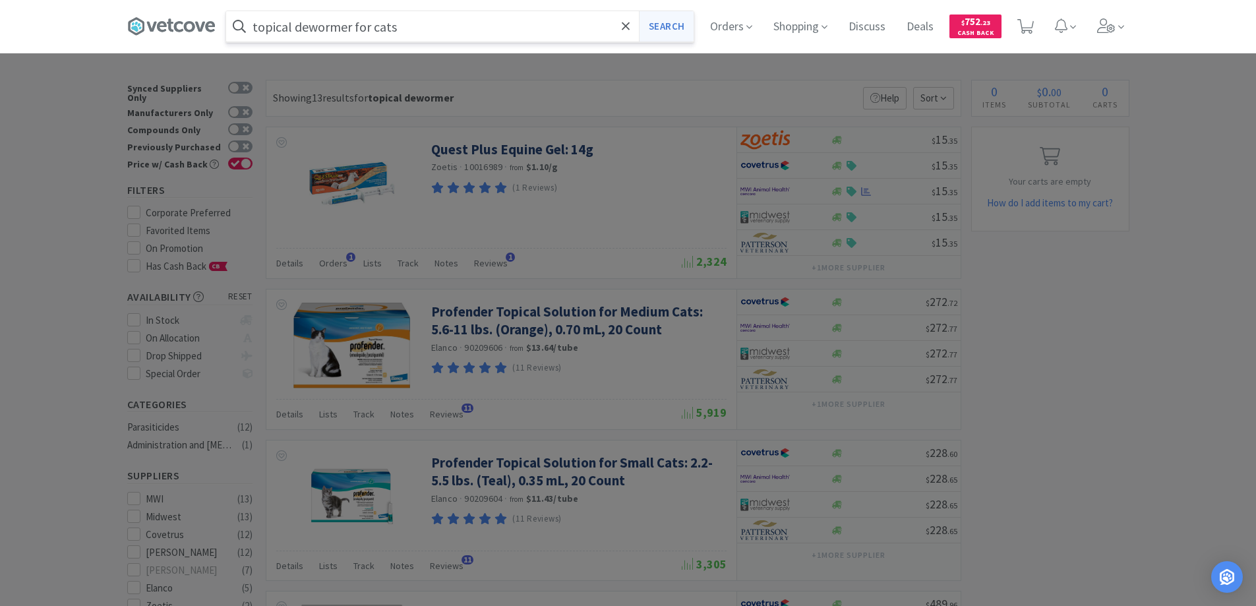
type input "topical dewormer for cats"
click at [666, 24] on button "Search" at bounding box center [666, 26] width 55 height 30
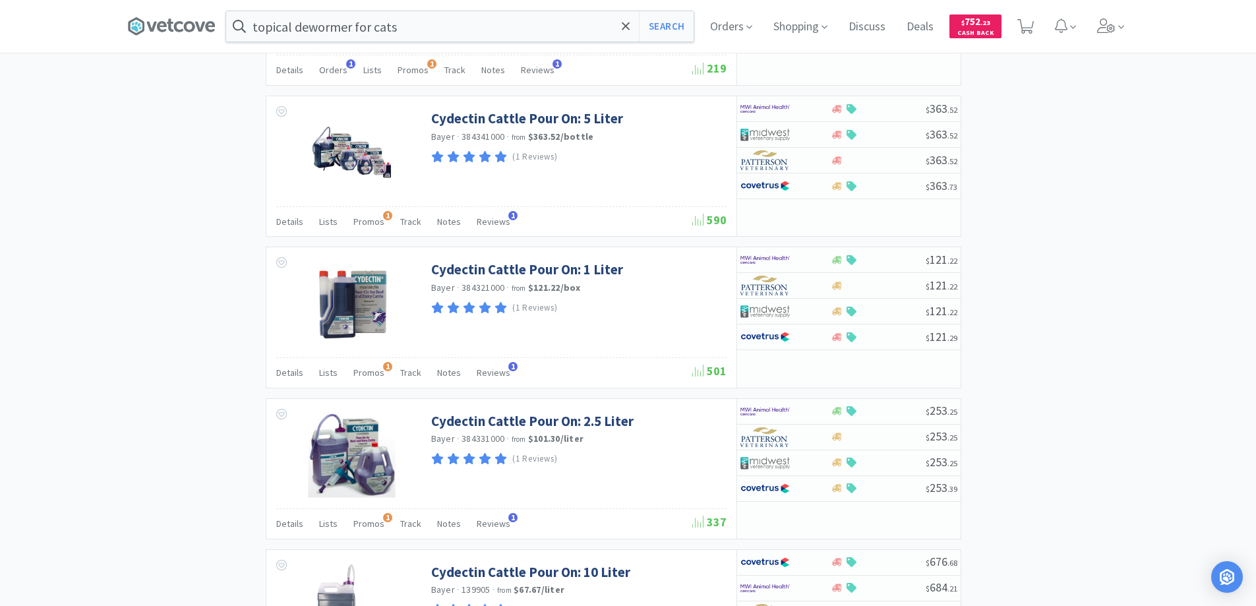
scroll to position [1107, 0]
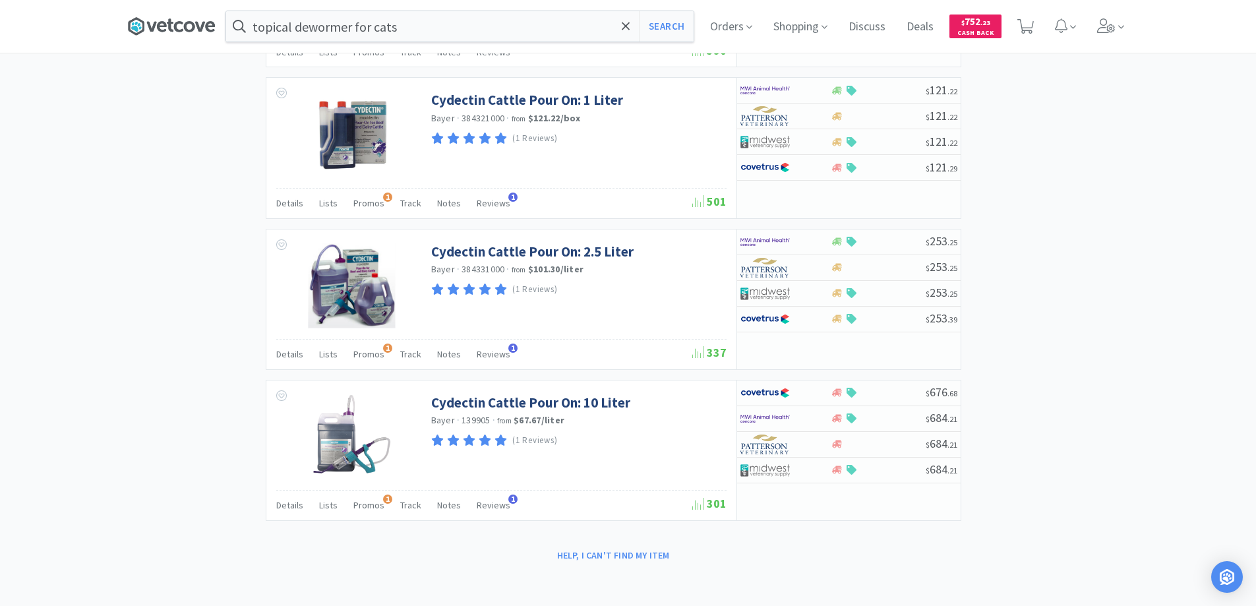
click at [173, 22] on icon at bounding box center [170, 25] width 7 height 13
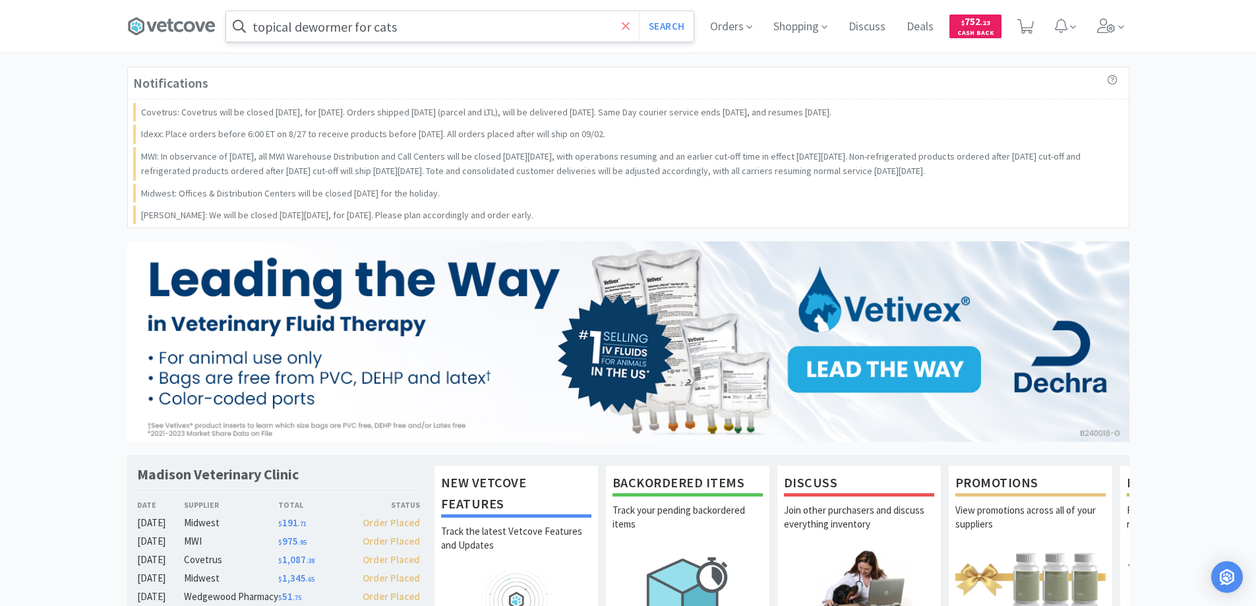
click at [629, 23] on icon at bounding box center [626, 26] width 8 height 8
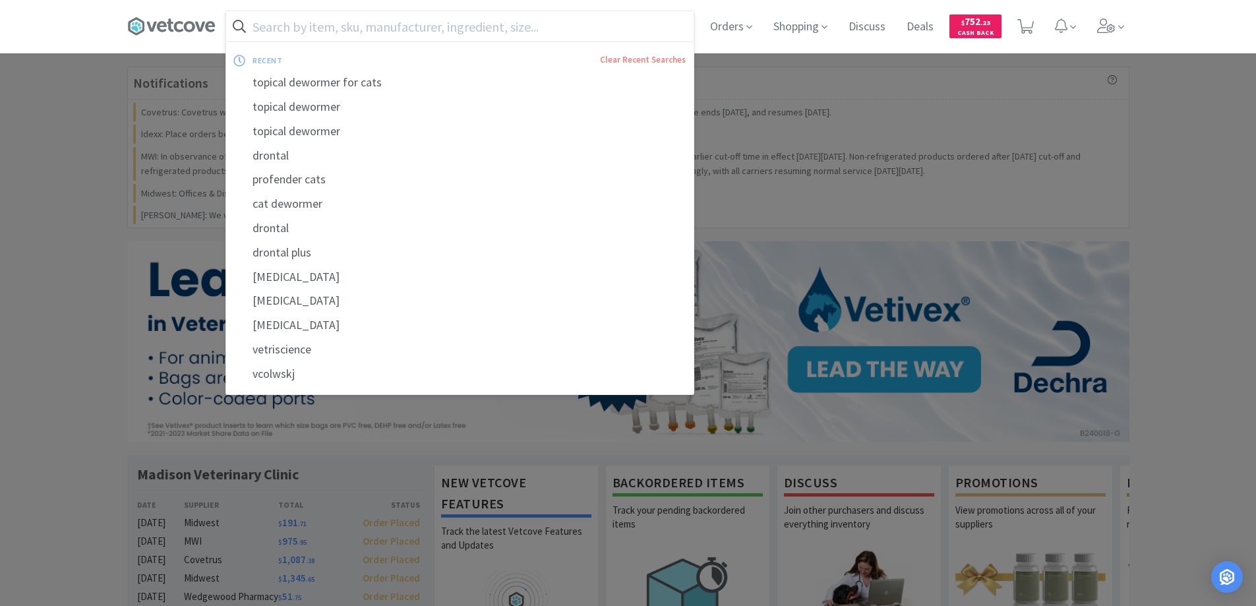
click at [98, 232] on div at bounding box center [628, 303] width 1256 height 606
click at [294, 23] on input "text" at bounding box center [460, 26] width 468 height 30
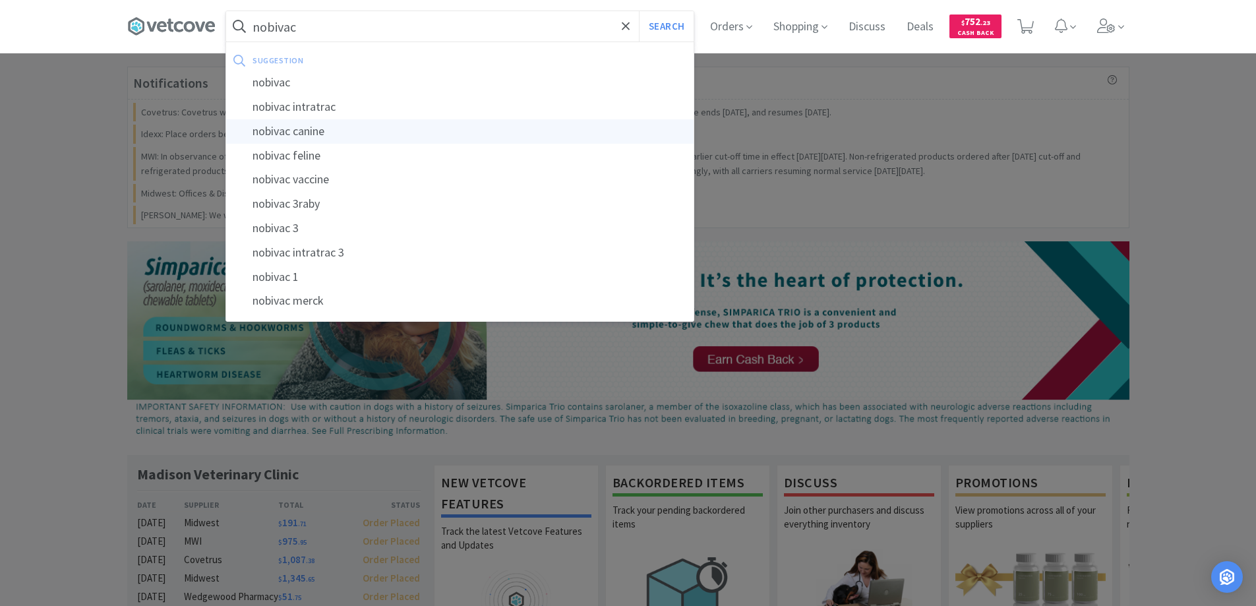
click at [311, 130] on div "nobivac canine" at bounding box center [460, 131] width 468 height 24
type input "nobivac canine"
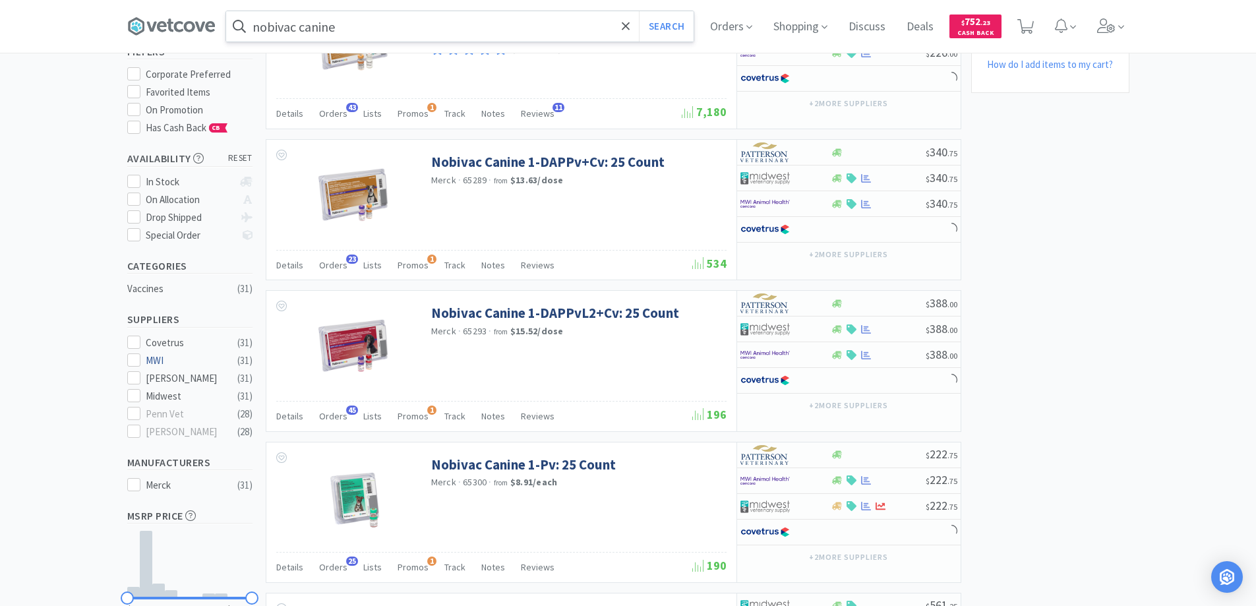
scroll to position [198, 0]
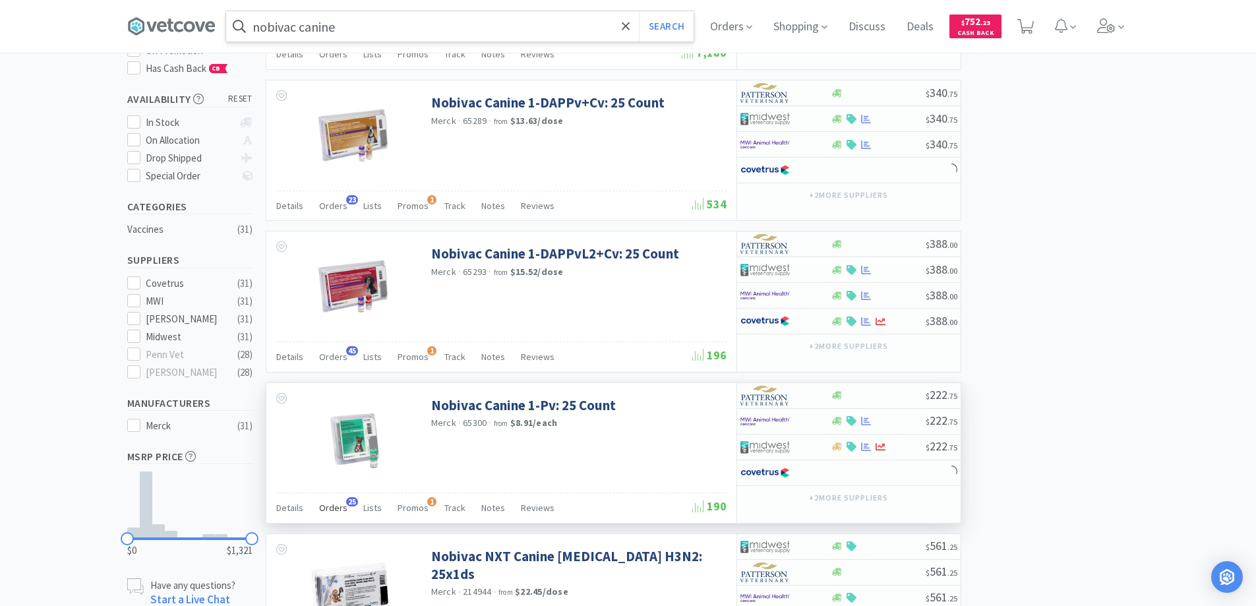
click at [348, 502] on span "25" at bounding box center [352, 501] width 12 height 9
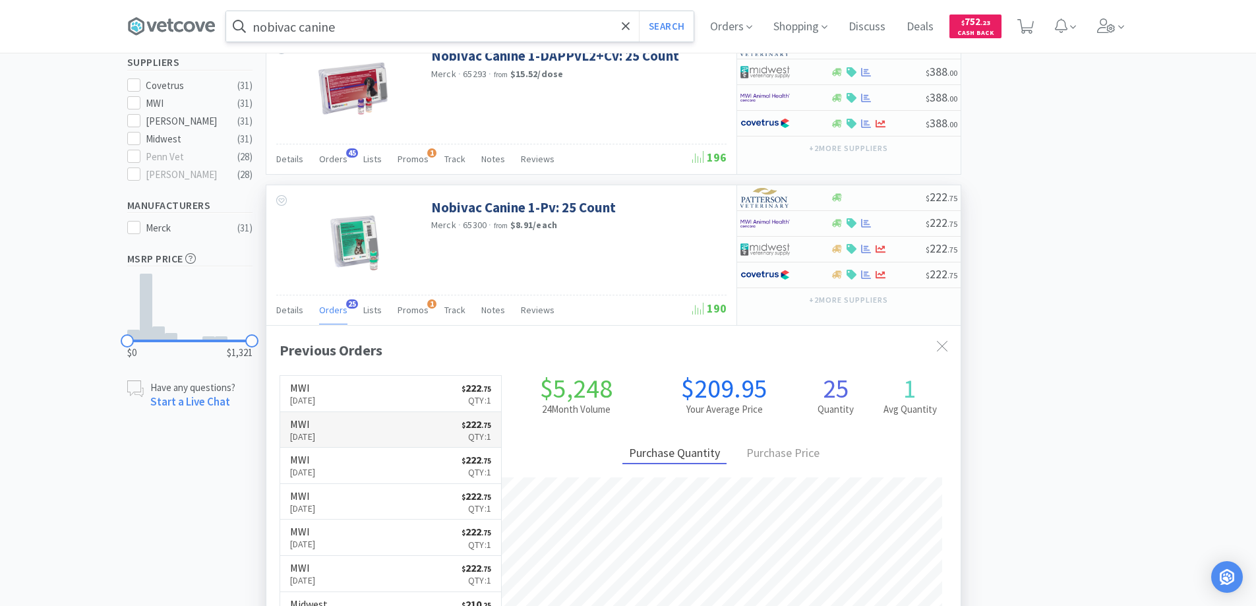
scroll to position [354, 695]
click at [942, 345] on icon at bounding box center [942, 346] width 11 height 11
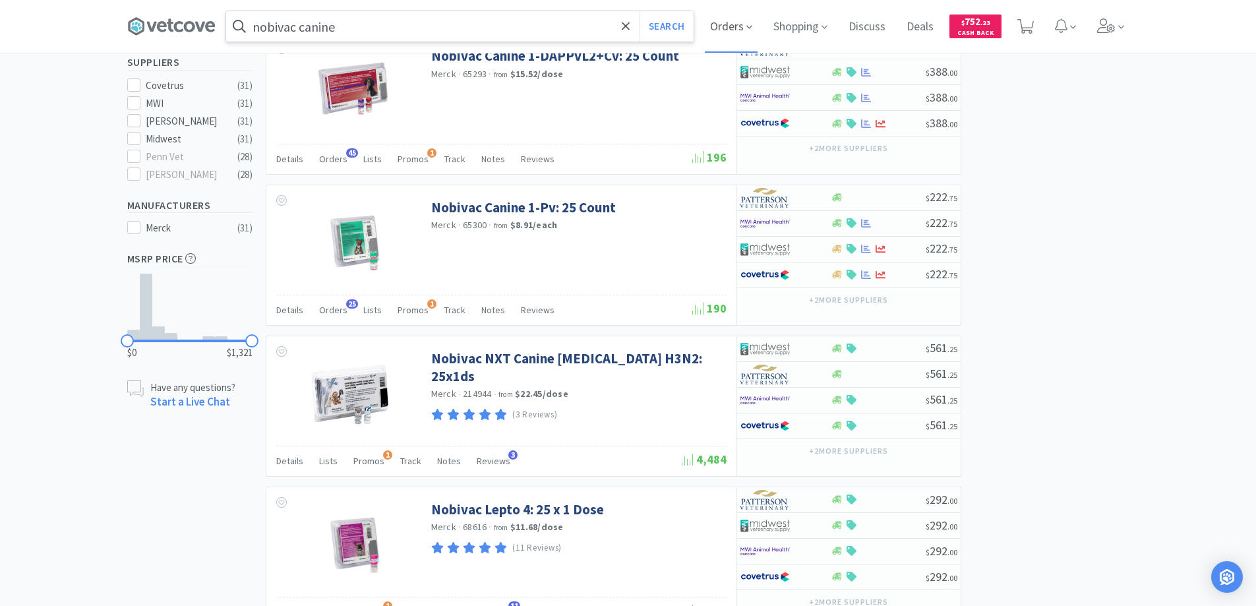
click at [729, 26] on span "Orders" at bounding box center [731, 26] width 53 height 53
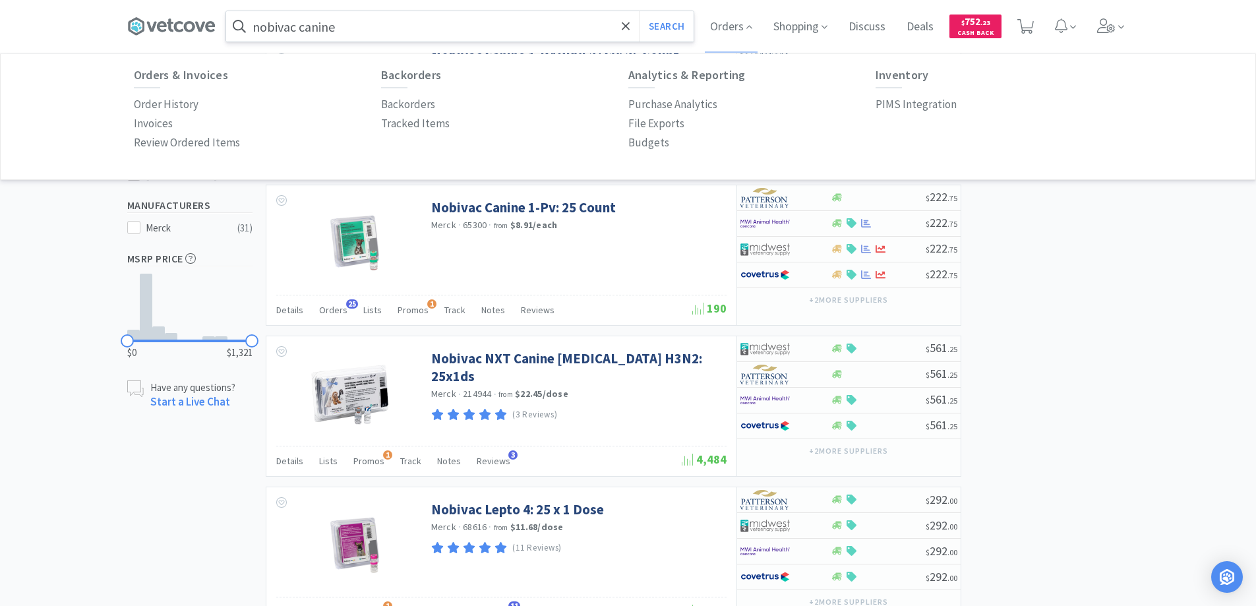
drag, startPoint x: 179, startPoint y: 101, endPoint x: 202, endPoint y: 123, distance: 31.3
click at [179, 101] on p "Order History" at bounding box center [166, 105] width 65 height 18
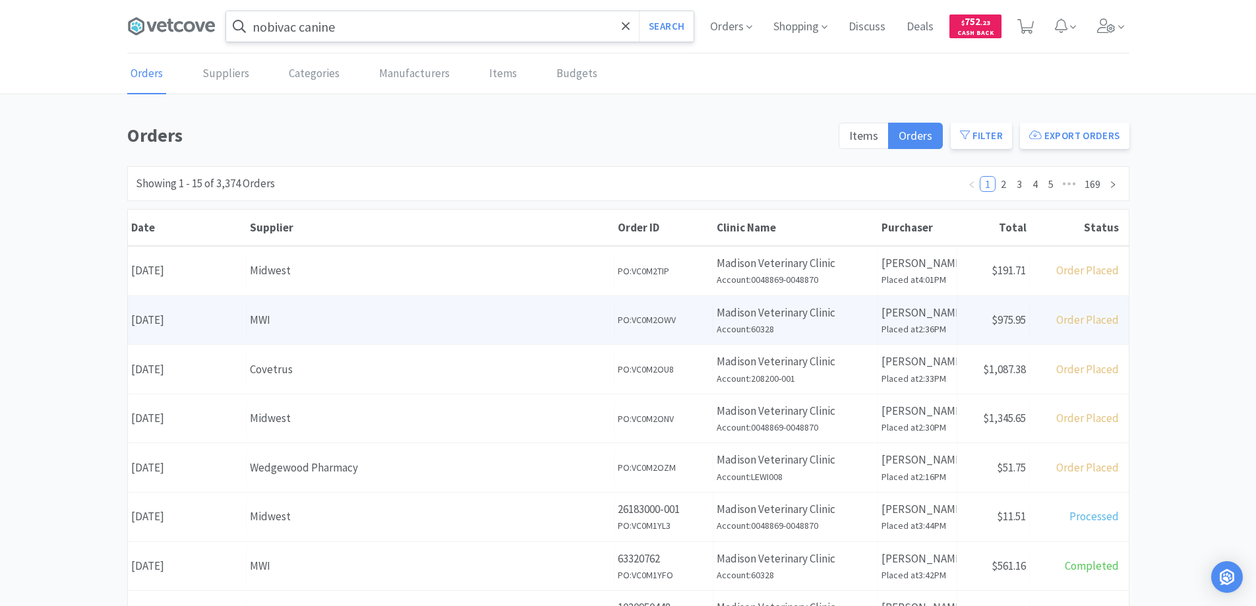
click at [305, 323] on div "MWI" at bounding box center [430, 320] width 361 height 18
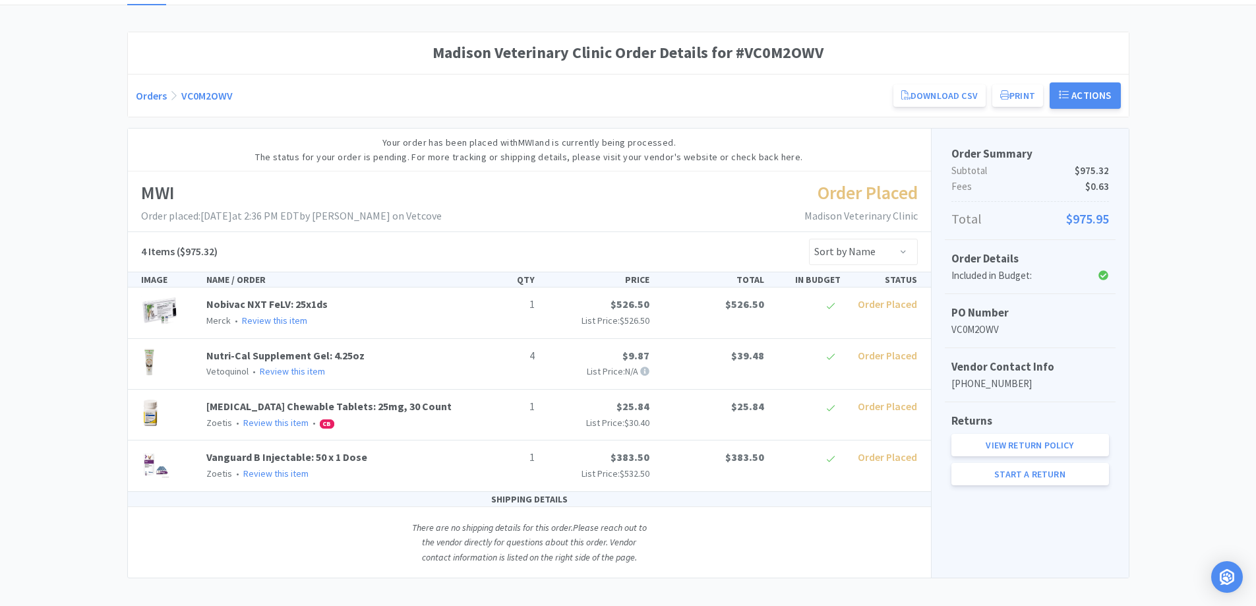
scroll to position [101, 0]
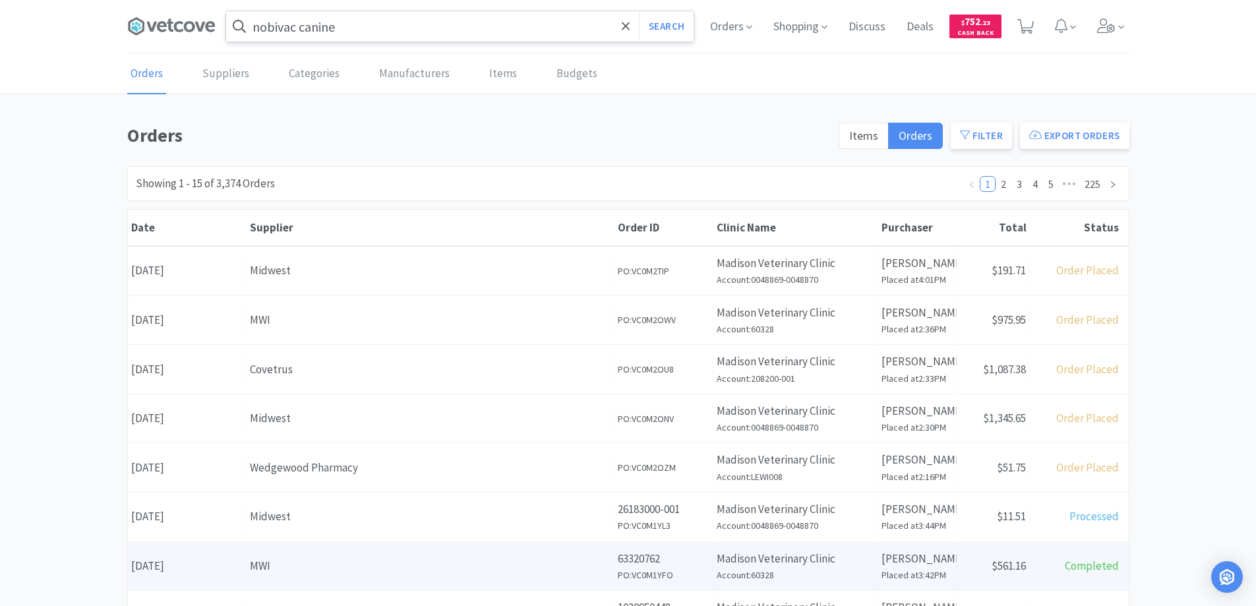
click at [358, 571] on div "MWI" at bounding box center [430, 566] width 361 height 18
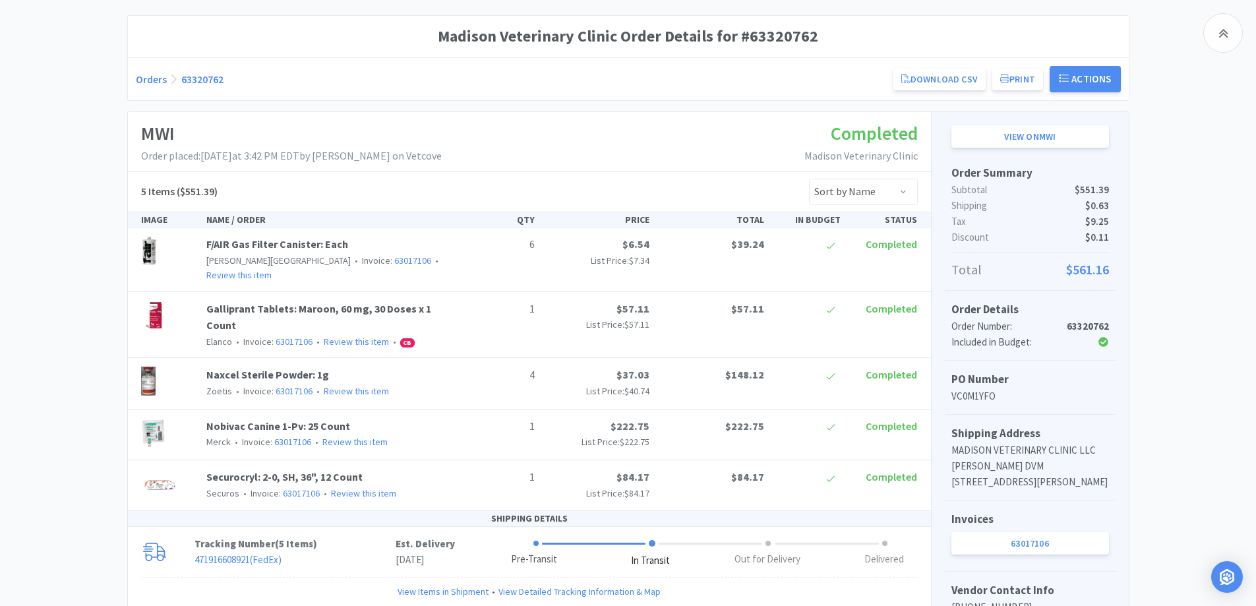
scroll to position [205, 0]
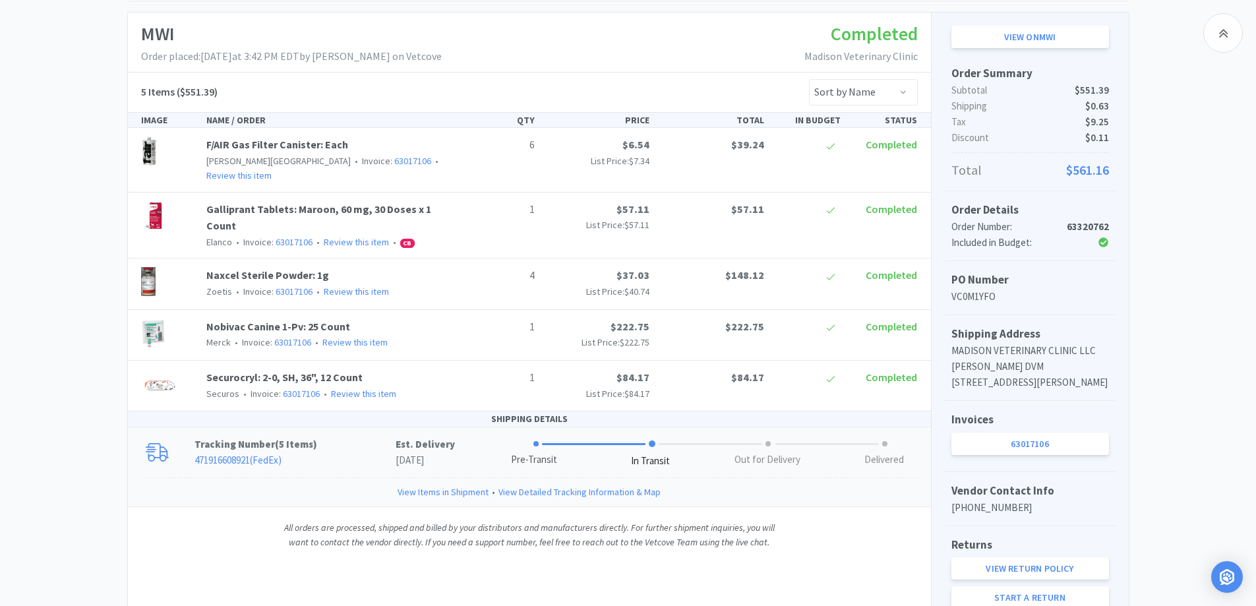
click at [226, 454] on link "471916608921 ( FedEx )" at bounding box center [238, 460] width 87 height 13
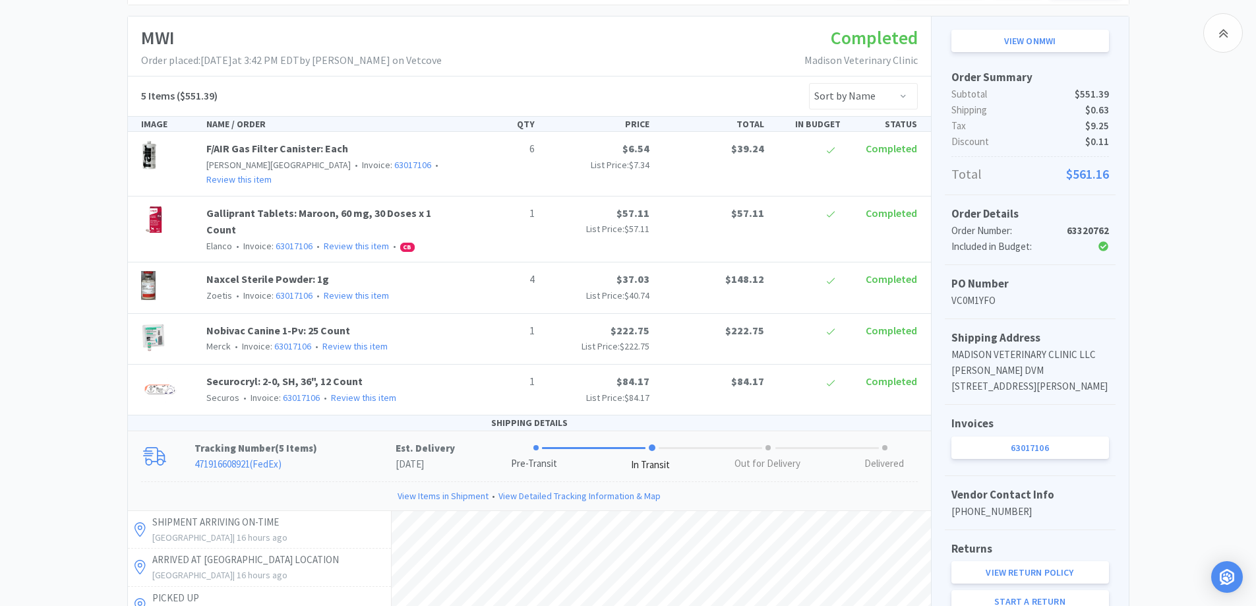
scroll to position [0, 0]
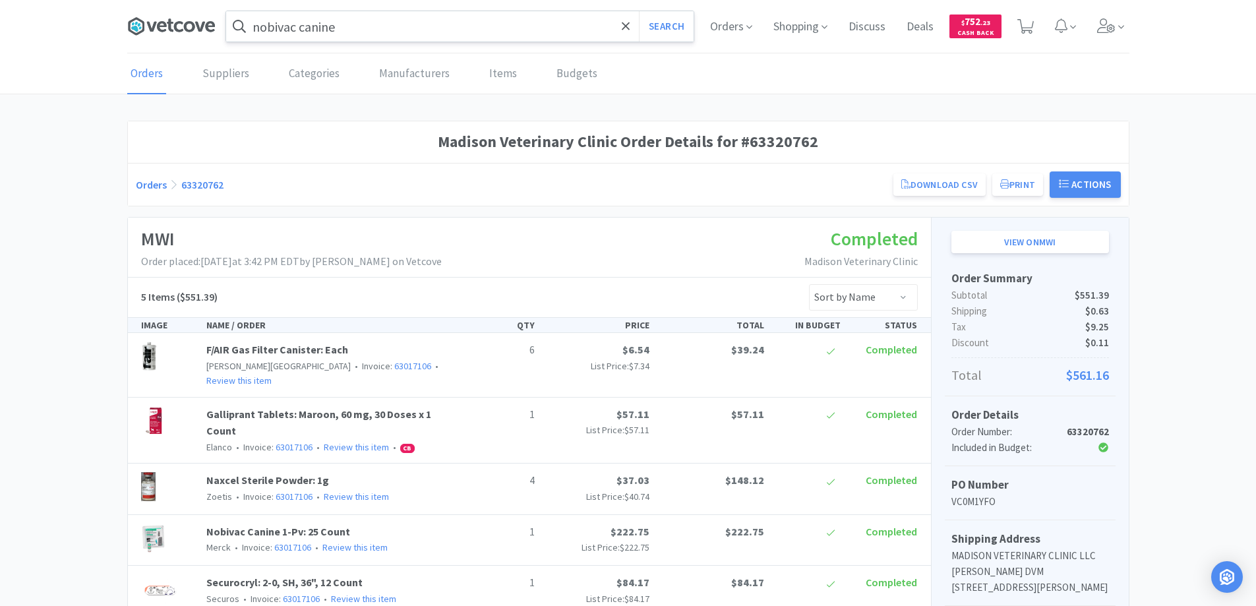
click at [179, 22] on icon at bounding box center [178, 26] width 9 height 11
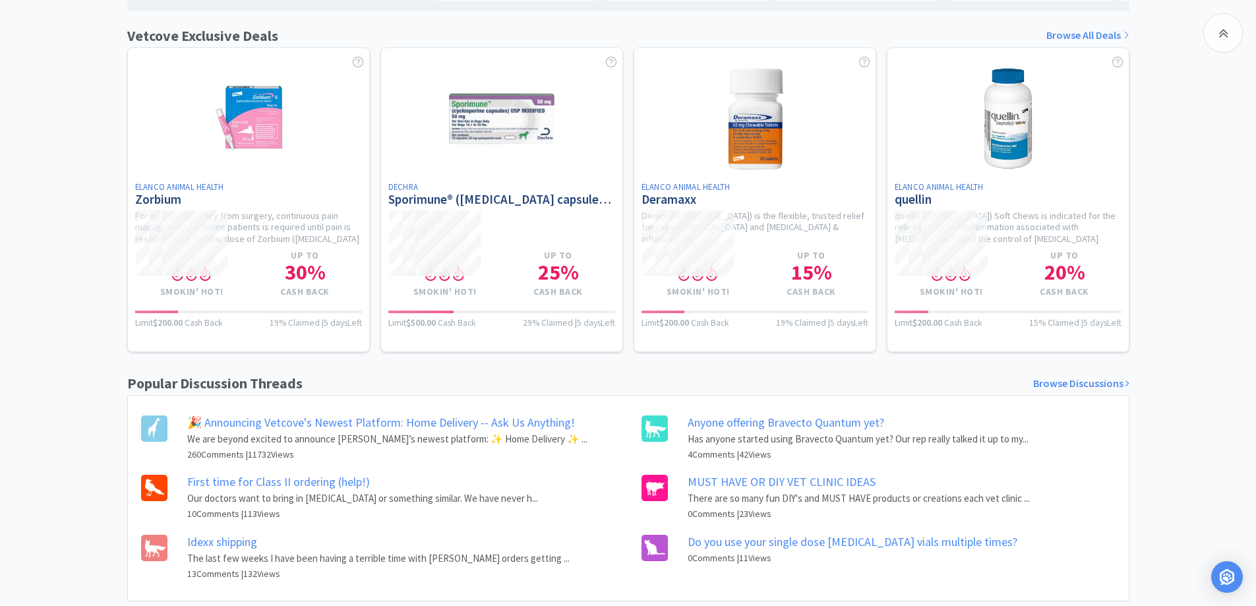
scroll to position [704, 0]
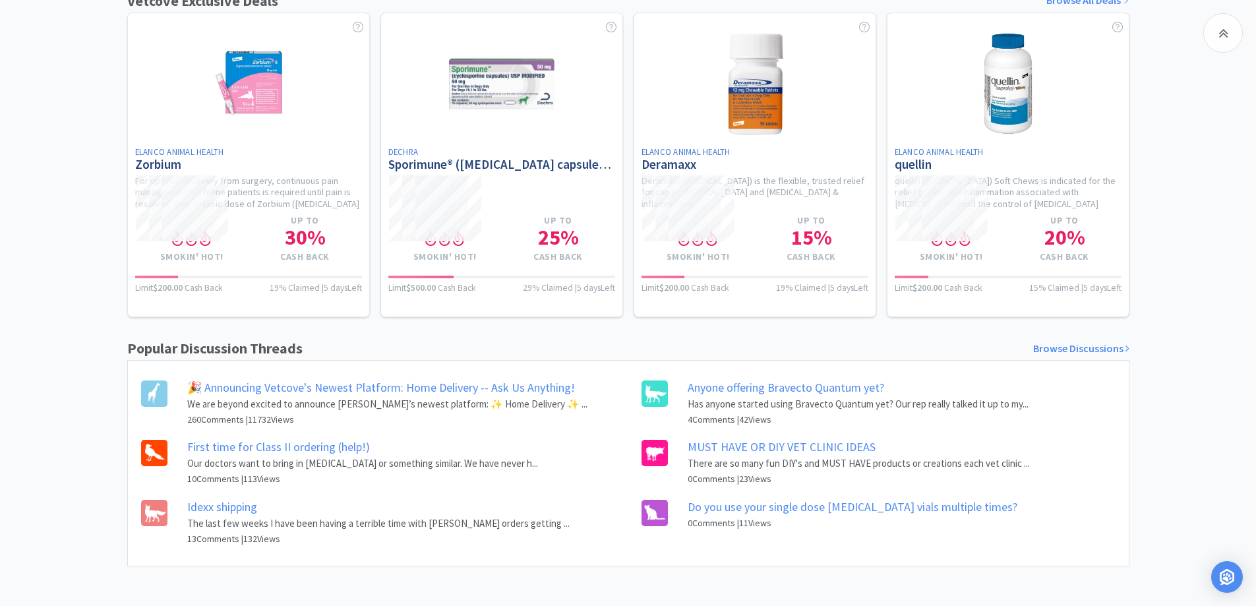
click at [743, 385] on link "Anyone offering Bravecto Quantum yet?" at bounding box center [786, 387] width 197 height 15
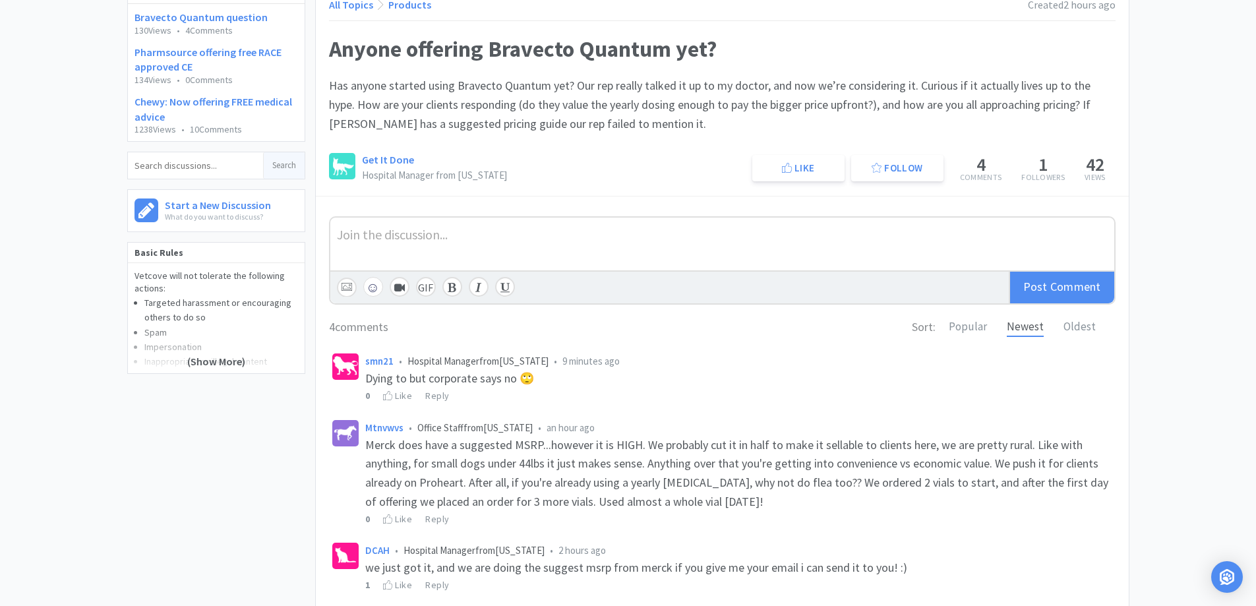
scroll to position [22, 0]
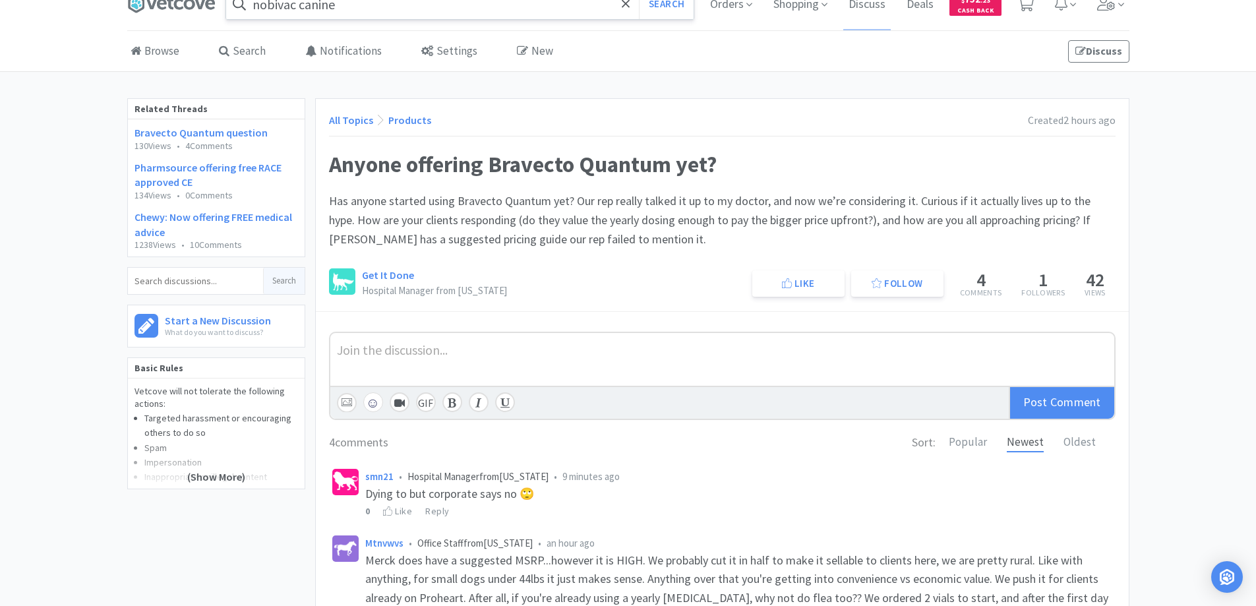
click at [197, 218] on link "Chewy: Now offering FREE medical advice" at bounding box center [214, 224] width 158 height 28
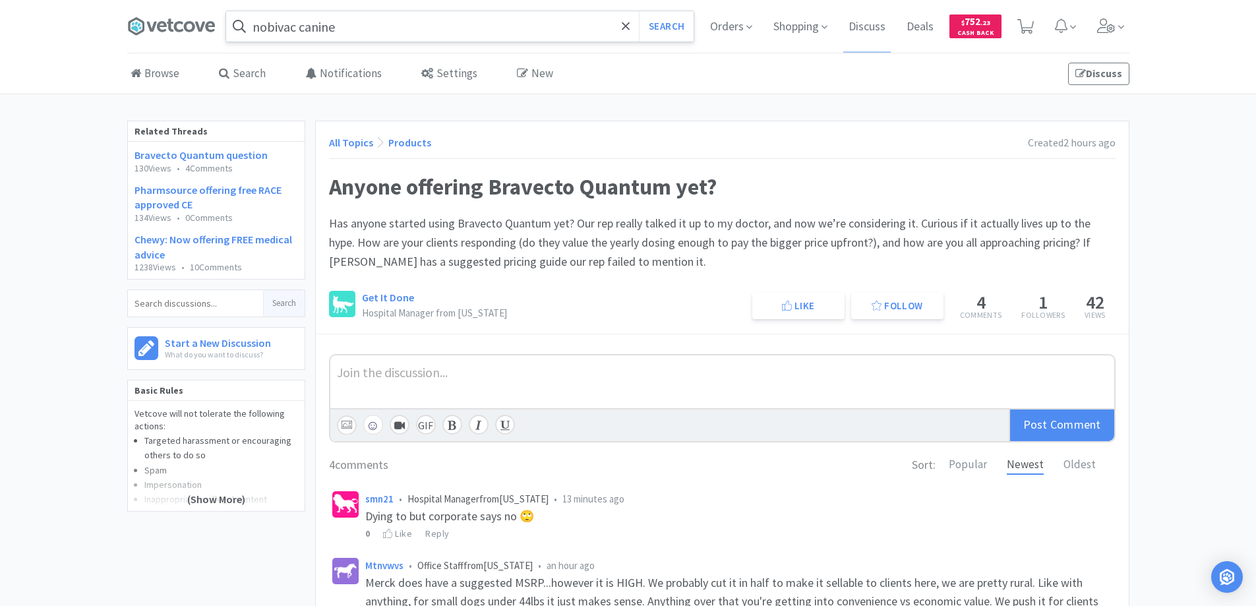
scroll to position [22, 0]
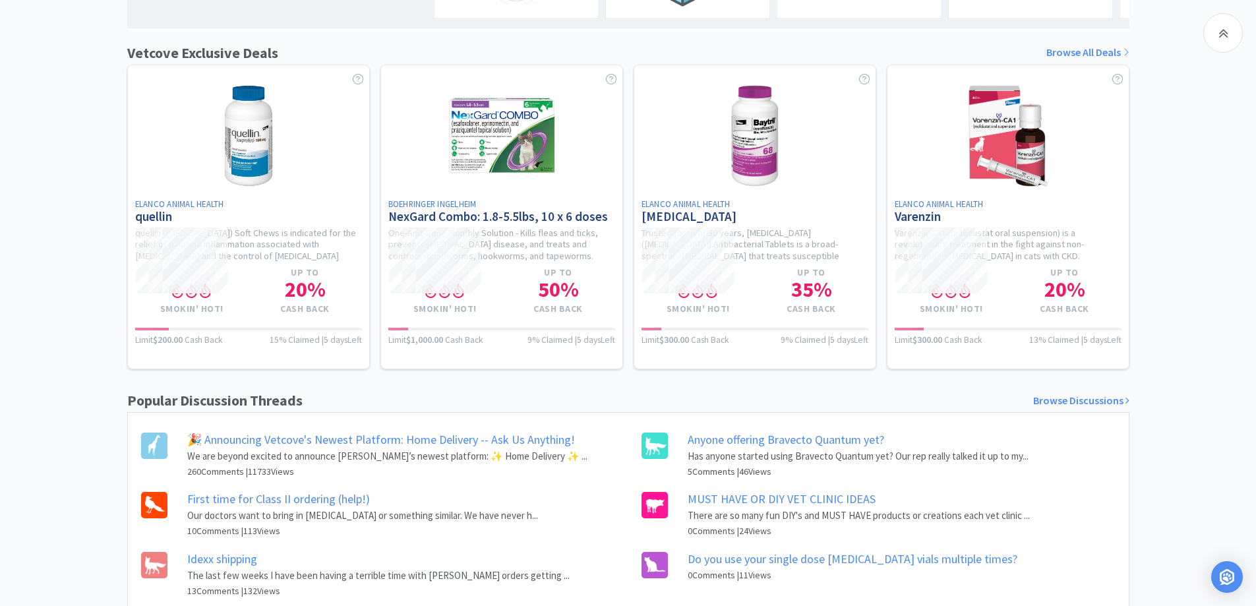
scroll to position [650, 0]
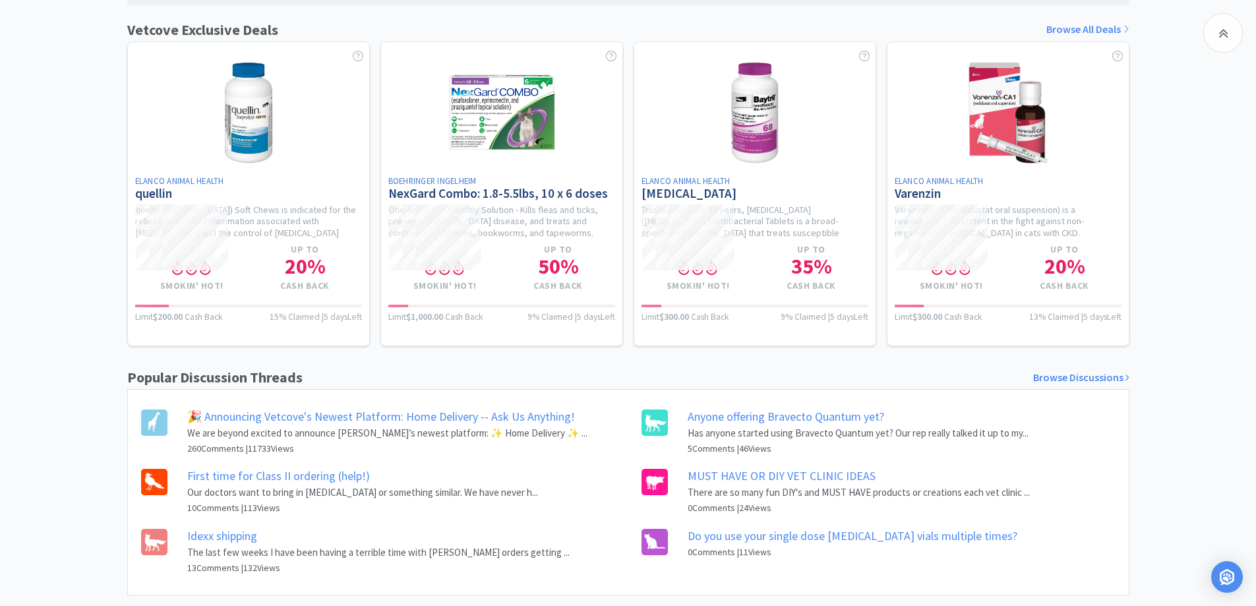
click at [255, 483] on link "First time for Class II ordering (help!)" at bounding box center [278, 475] width 183 height 15
